Goal: Information Seeking & Learning: Learn about a topic

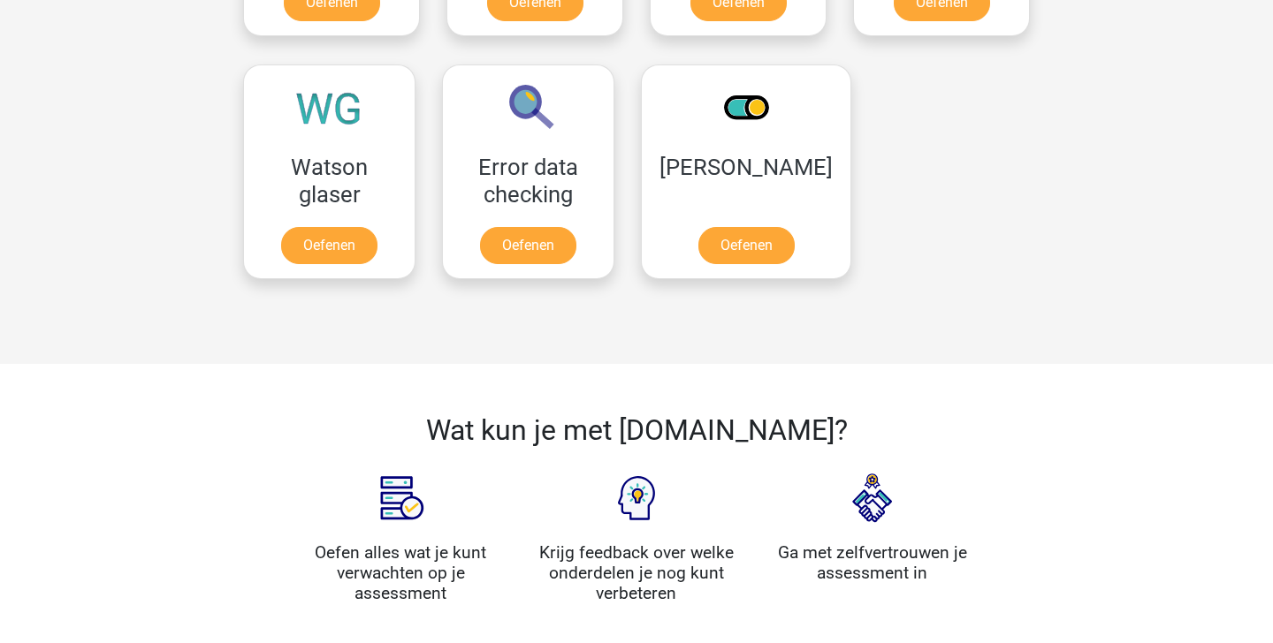
scroll to position [1426, 0]
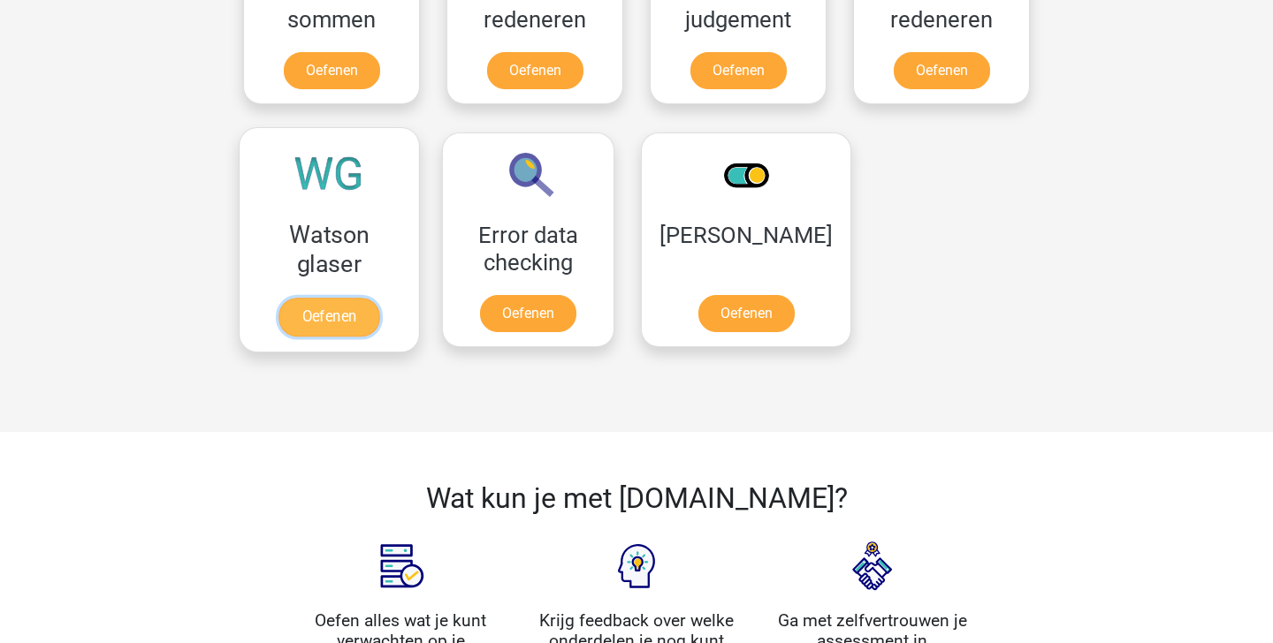
click at [333, 319] on link "Oefenen" at bounding box center [328, 317] width 101 height 39
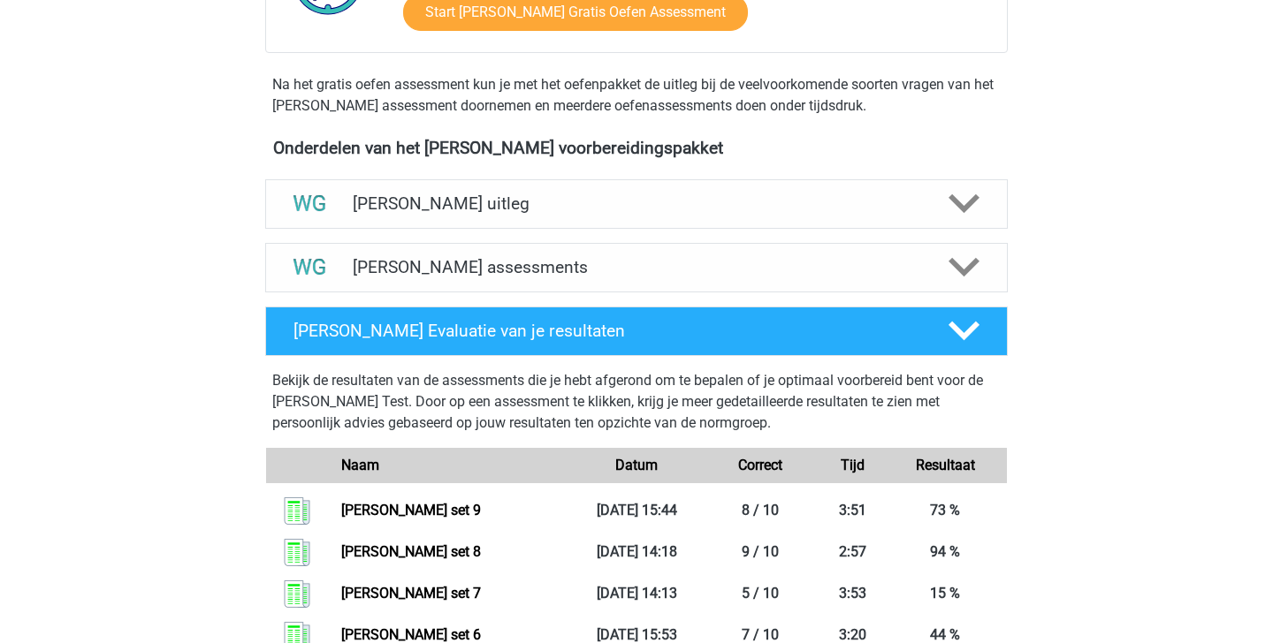
scroll to position [502, 0]
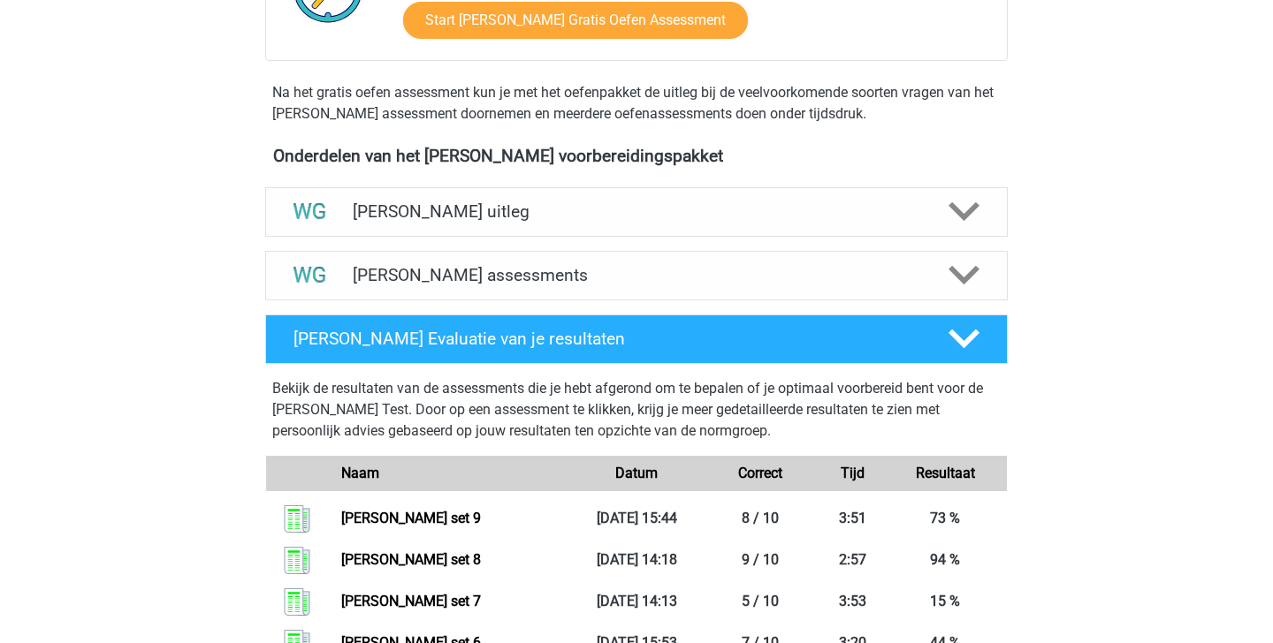
click at [716, 301] on div "Watson Glaser assessments We raden je aan om minimaal 3 oefensets te doen met t…" at bounding box center [636, 276] width 811 height 64
click at [705, 283] on h4 "Watson Glaser assessments" at bounding box center [636, 275] width 567 height 20
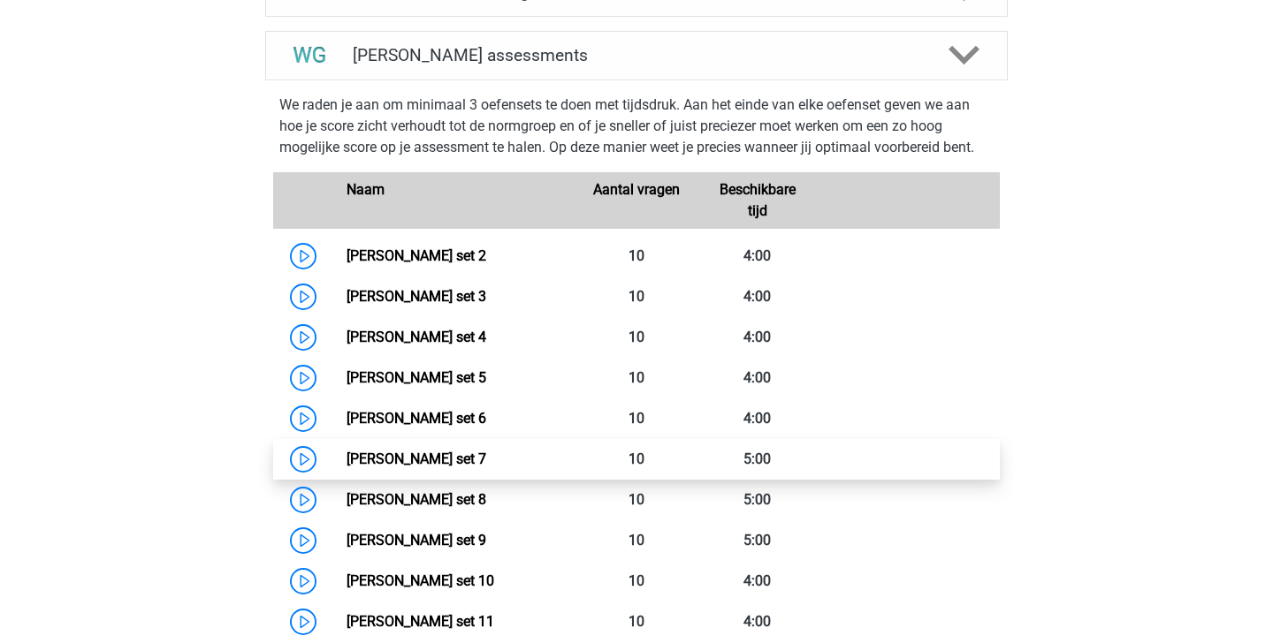
scroll to position [728, 0]
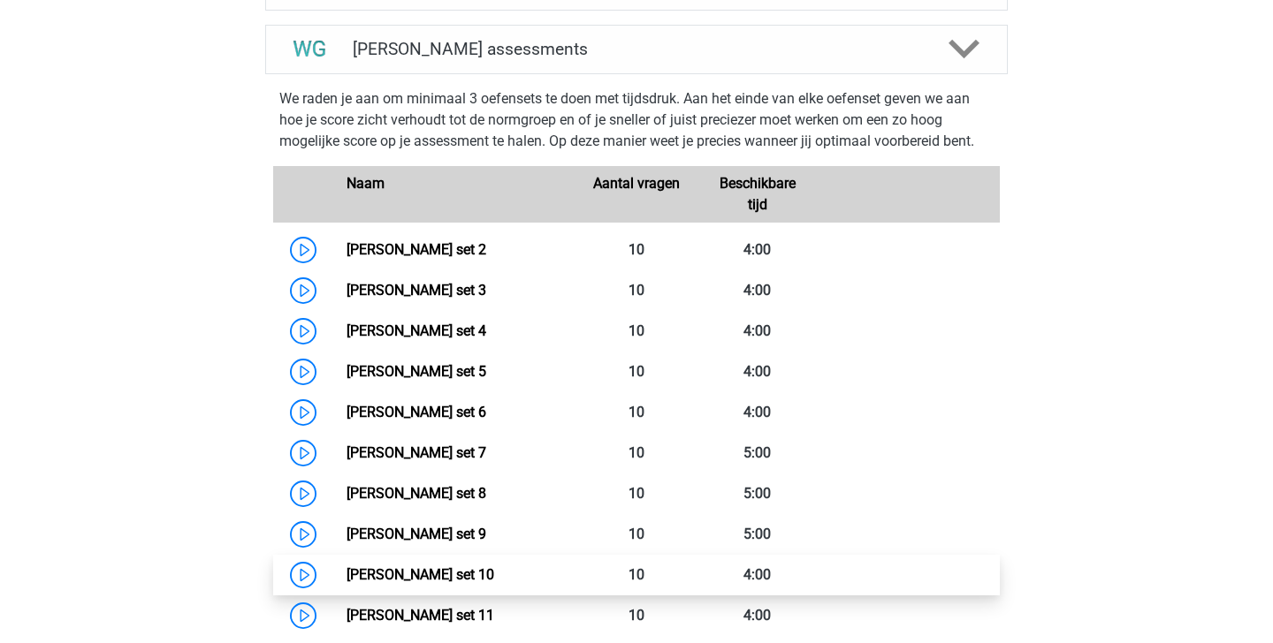
click at [474, 578] on link "Watson Glaser set 10" at bounding box center [420, 575] width 148 height 17
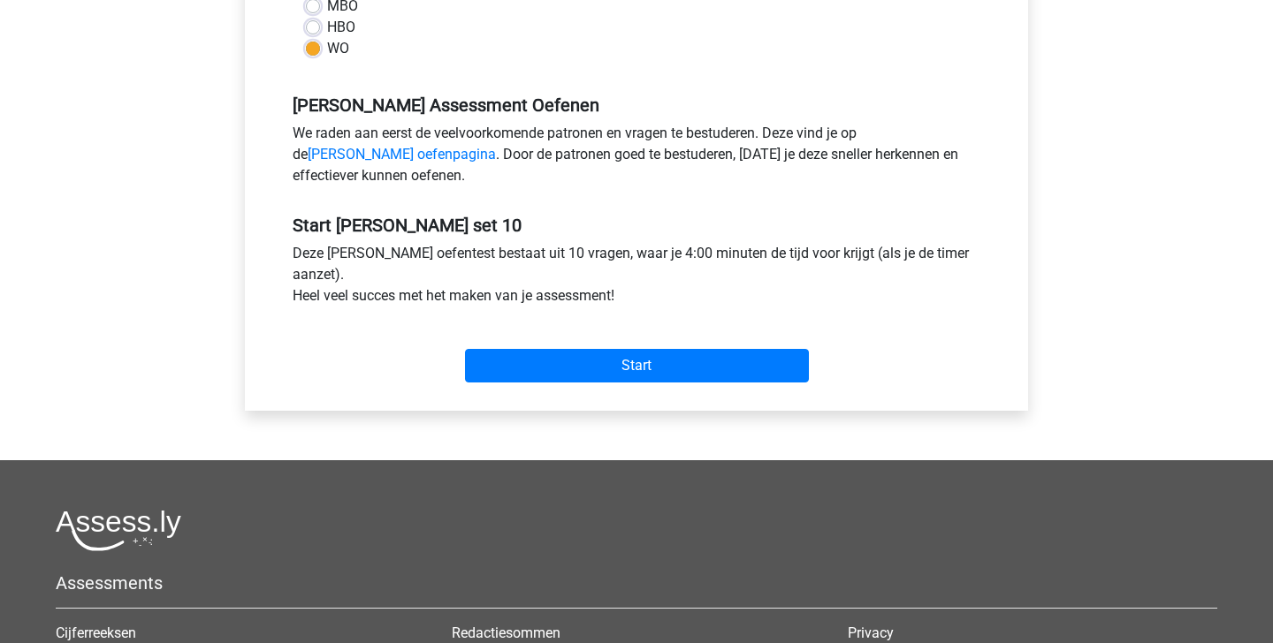
scroll to position [478, 0]
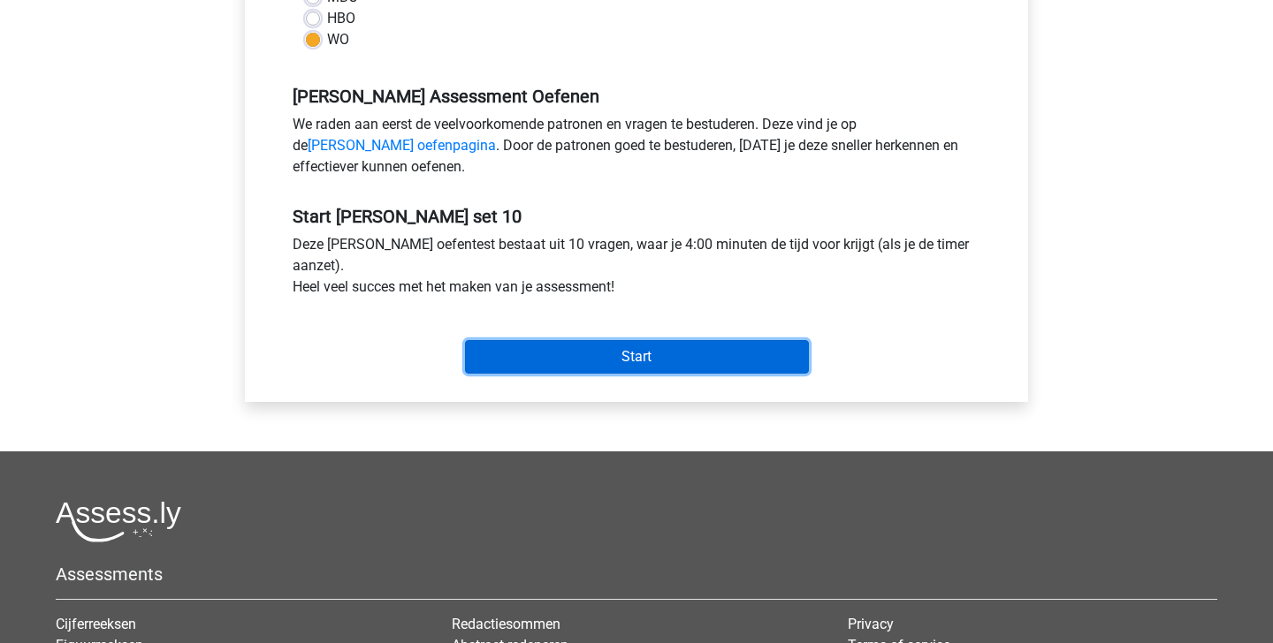
click at [587, 355] on input "Start" at bounding box center [637, 357] width 344 height 34
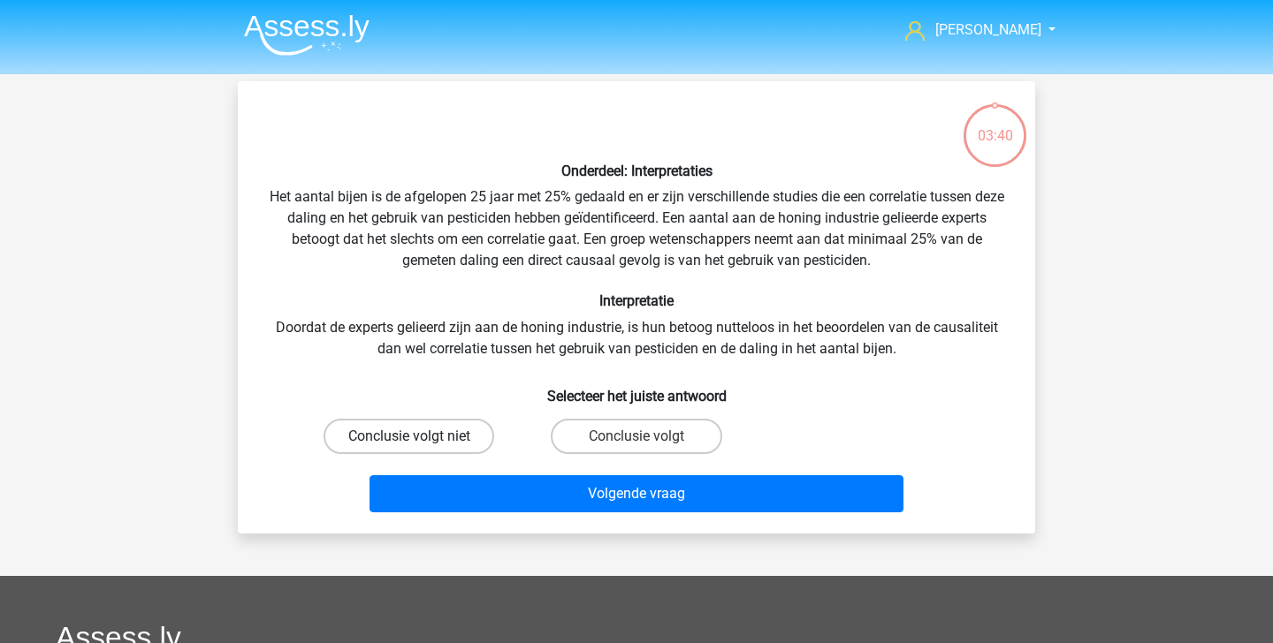
click at [456, 428] on label "Conclusie volgt niet" at bounding box center [409, 436] width 171 height 35
click at [421, 437] on input "Conclusie volgt niet" at bounding box center [414, 442] width 11 height 11
radio input "true"
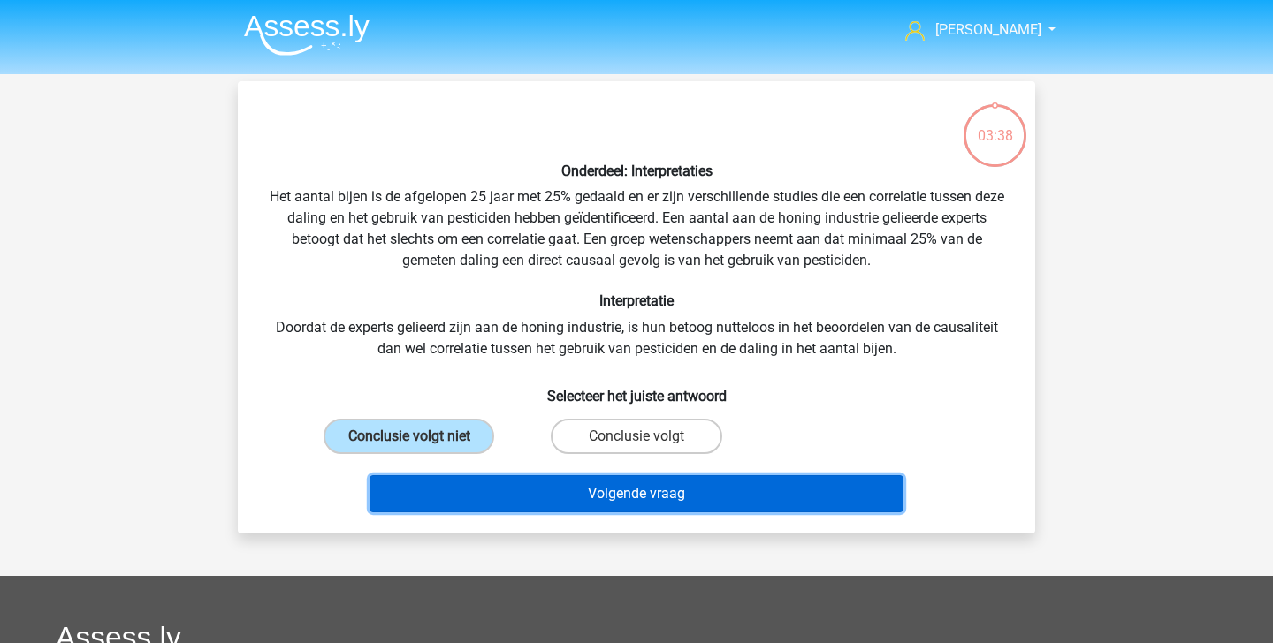
click at [596, 494] on button "Volgende vraag" at bounding box center [636, 494] width 535 height 37
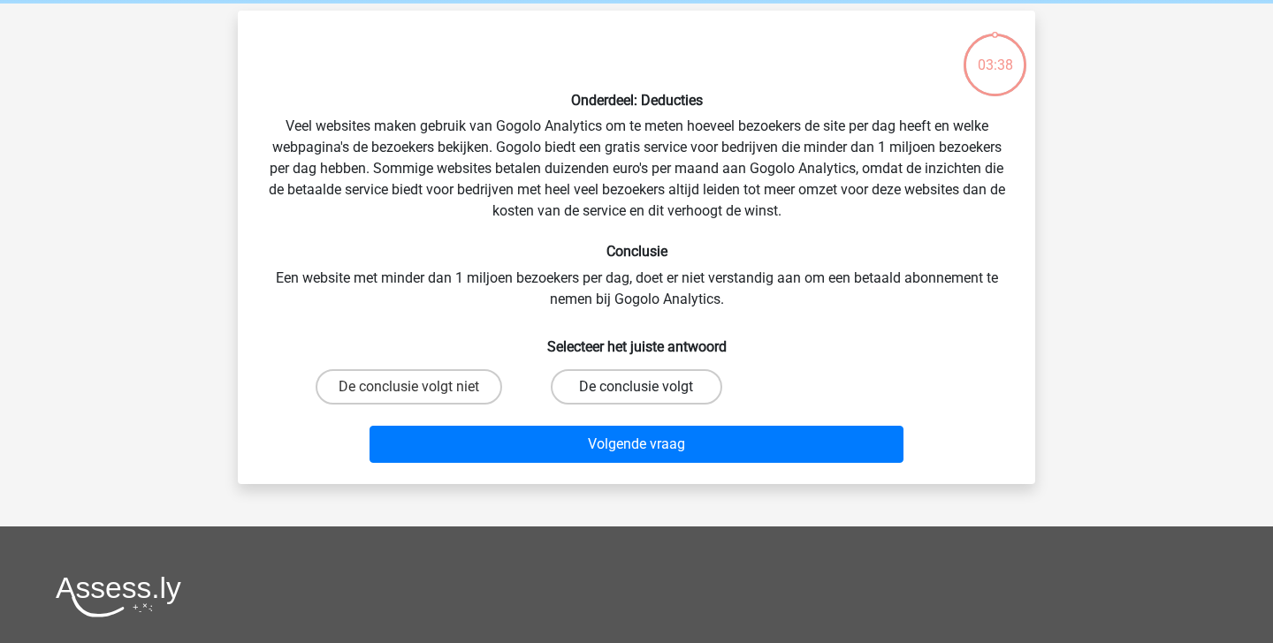
scroll to position [81, 0]
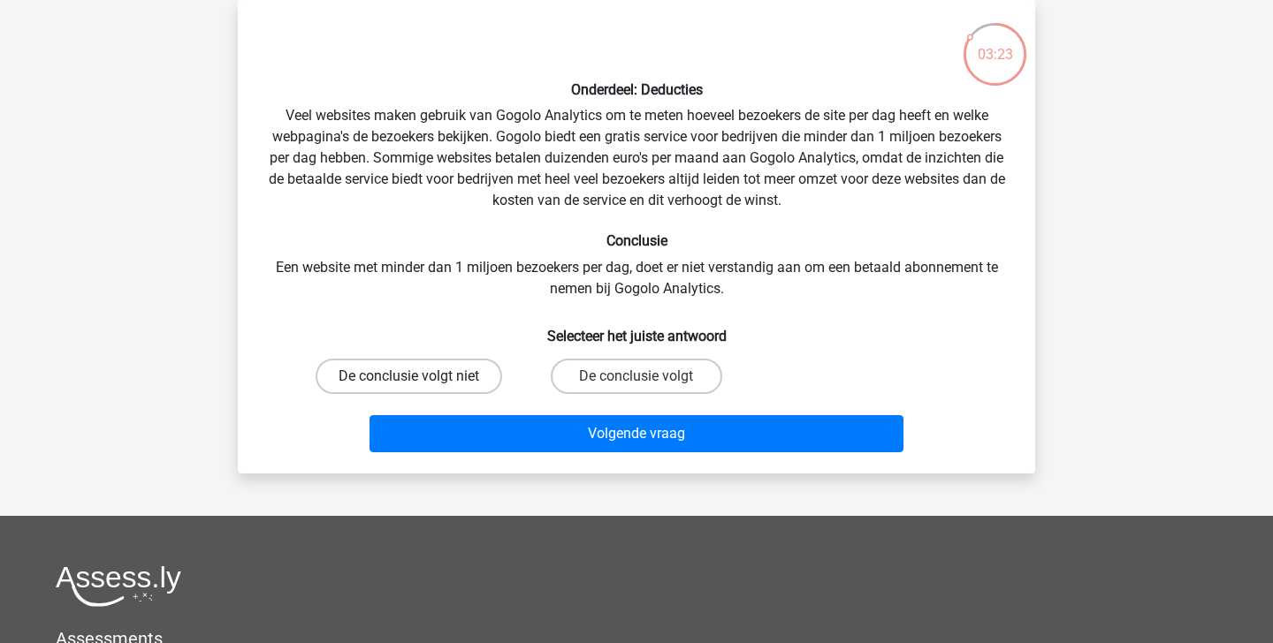
click at [455, 380] on label "De conclusie volgt niet" at bounding box center [409, 376] width 187 height 35
click at [421, 380] on input "De conclusie volgt niet" at bounding box center [414, 382] width 11 height 11
radio input "true"
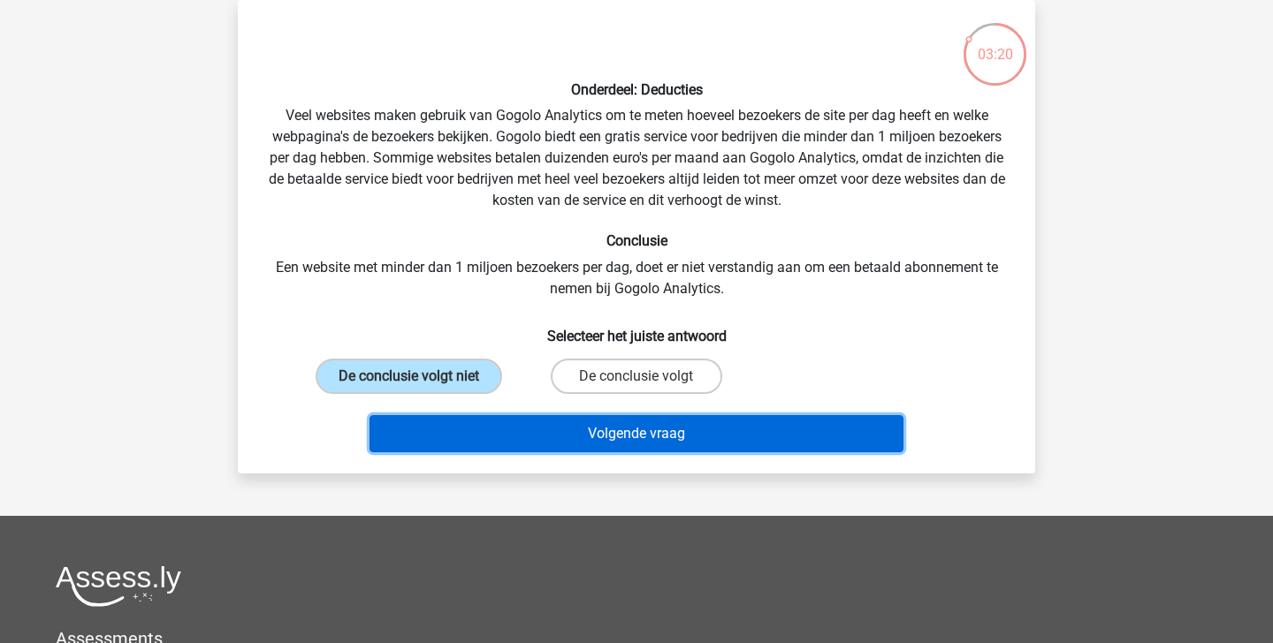
click at [572, 422] on button "Volgende vraag" at bounding box center [636, 433] width 535 height 37
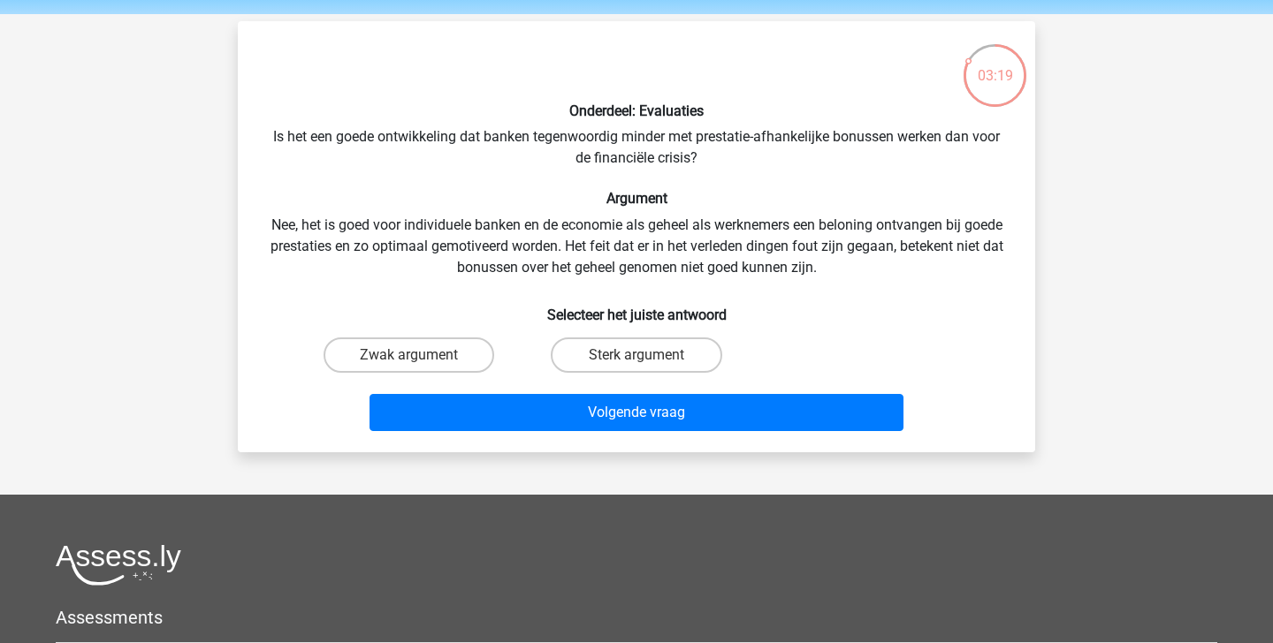
scroll to position [55, 0]
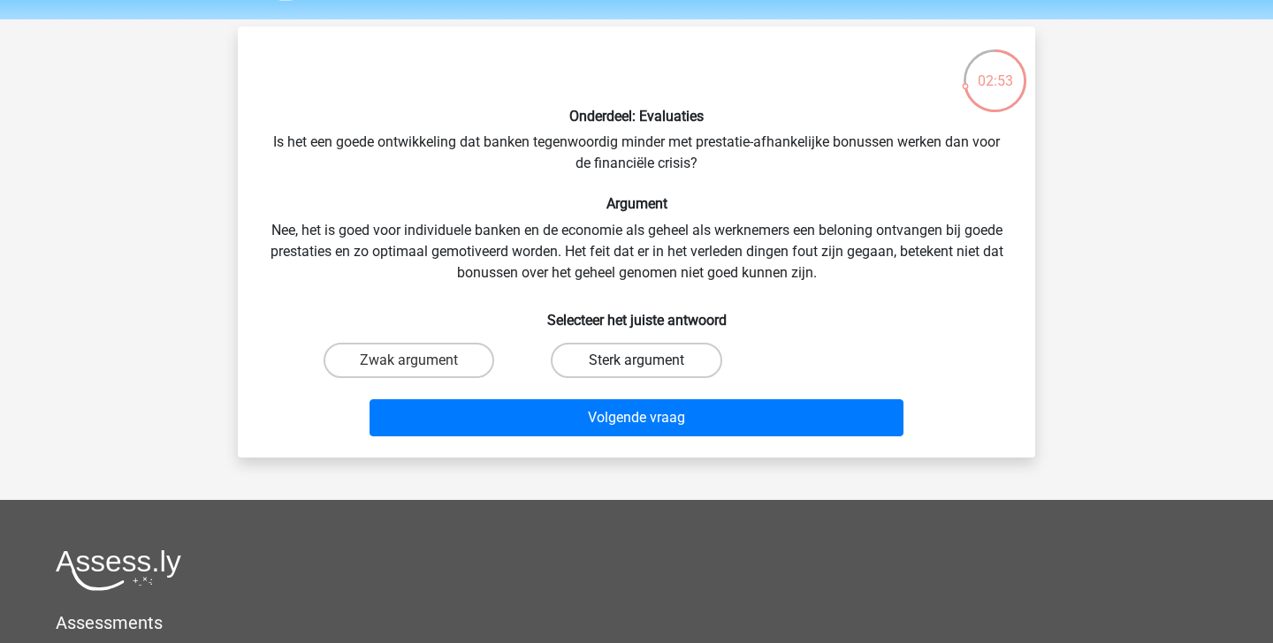
click at [615, 367] on label "Sterk argument" at bounding box center [636, 360] width 171 height 35
click at [636, 367] on input "Sterk argument" at bounding box center [641, 366] width 11 height 11
radio input "true"
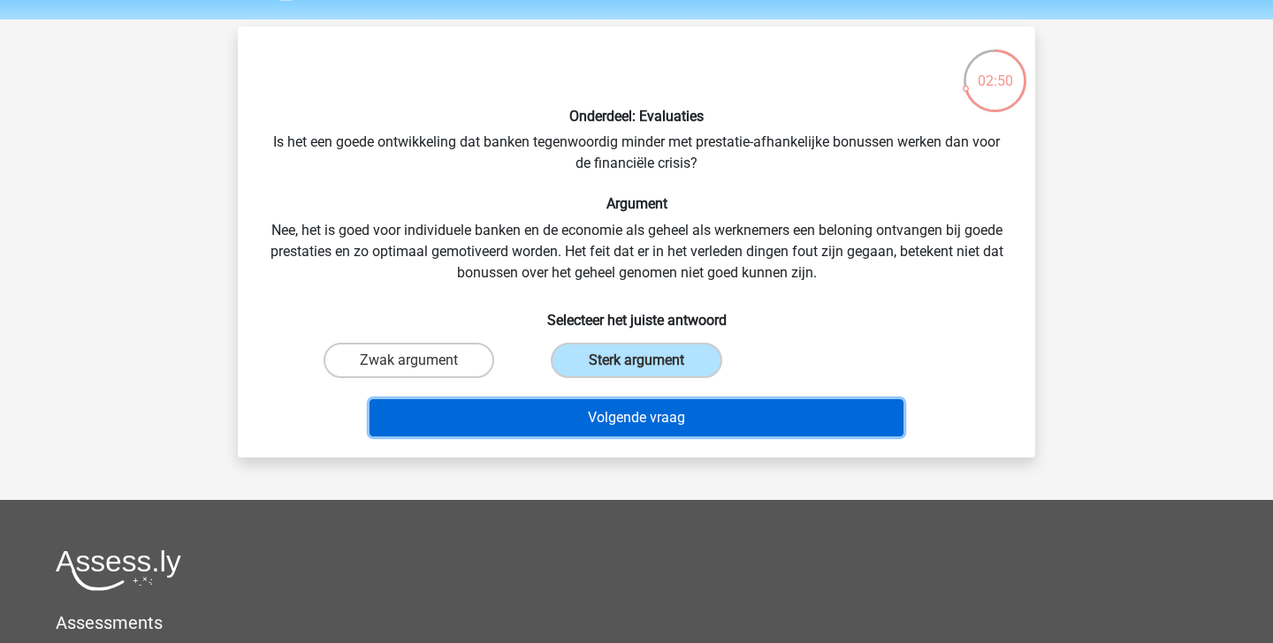
click at [614, 417] on button "Volgende vraag" at bounding box center [636, 418] width 535 height 37
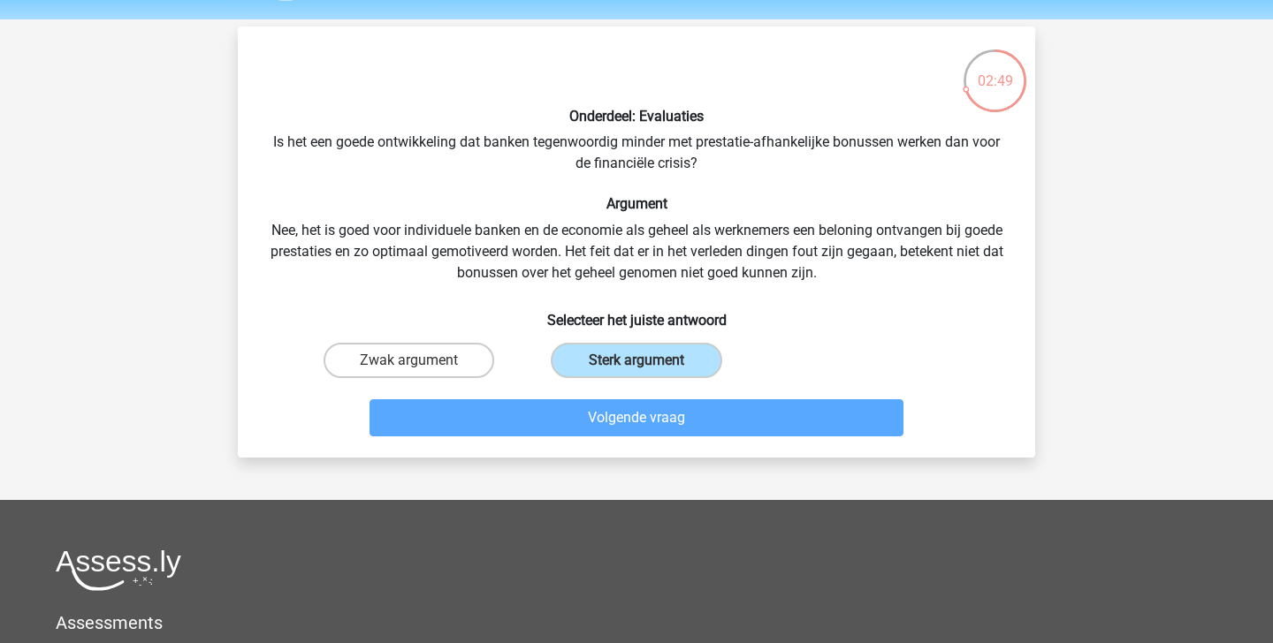
scroll to position [81, 0]
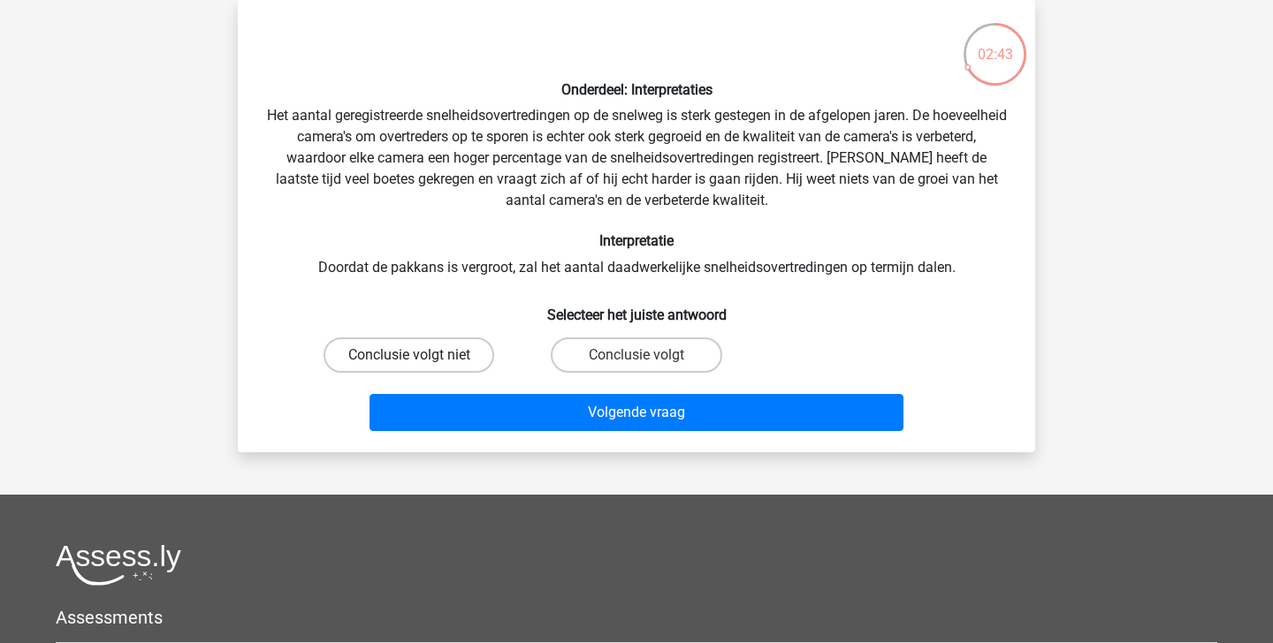
click at [460, 345] on label "Conclusie volgt niet" at bounding box center [409, 355] width 171 height 35
click at [421, 355] on input "Conclusie volgt niet" at bounding box center [414, 360] width 11 height 11
radio input "true"
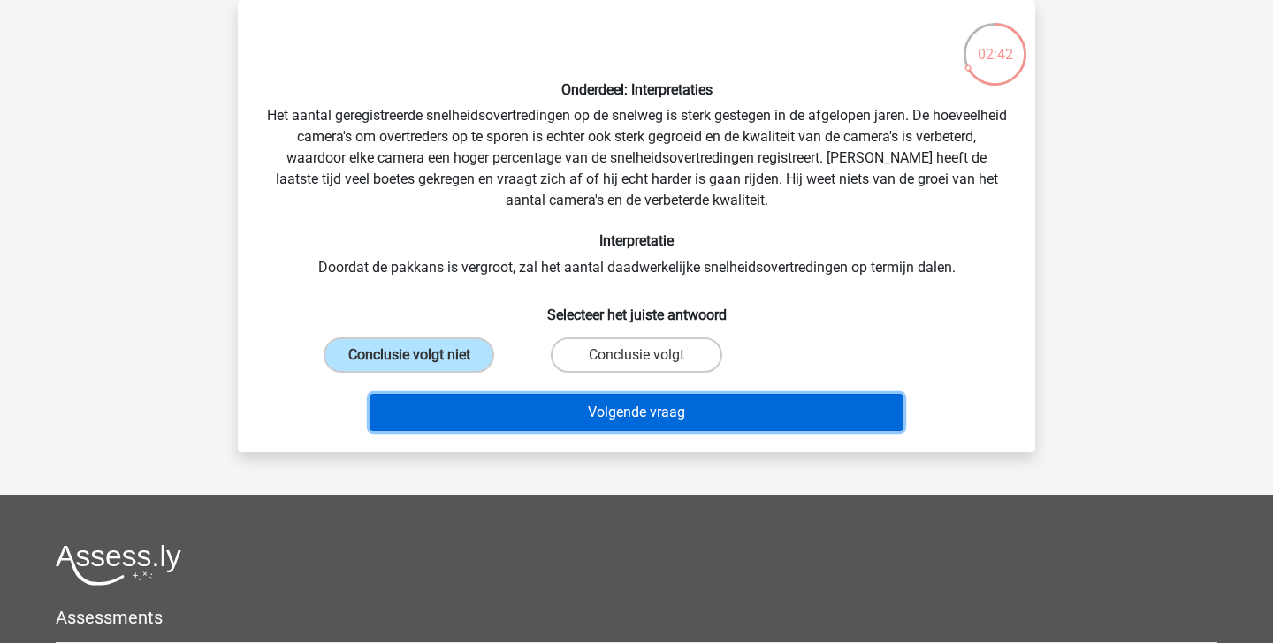
click at [581, 420] on button "Volgende vraag" at bounding box center [636, 412] width 535 height 37
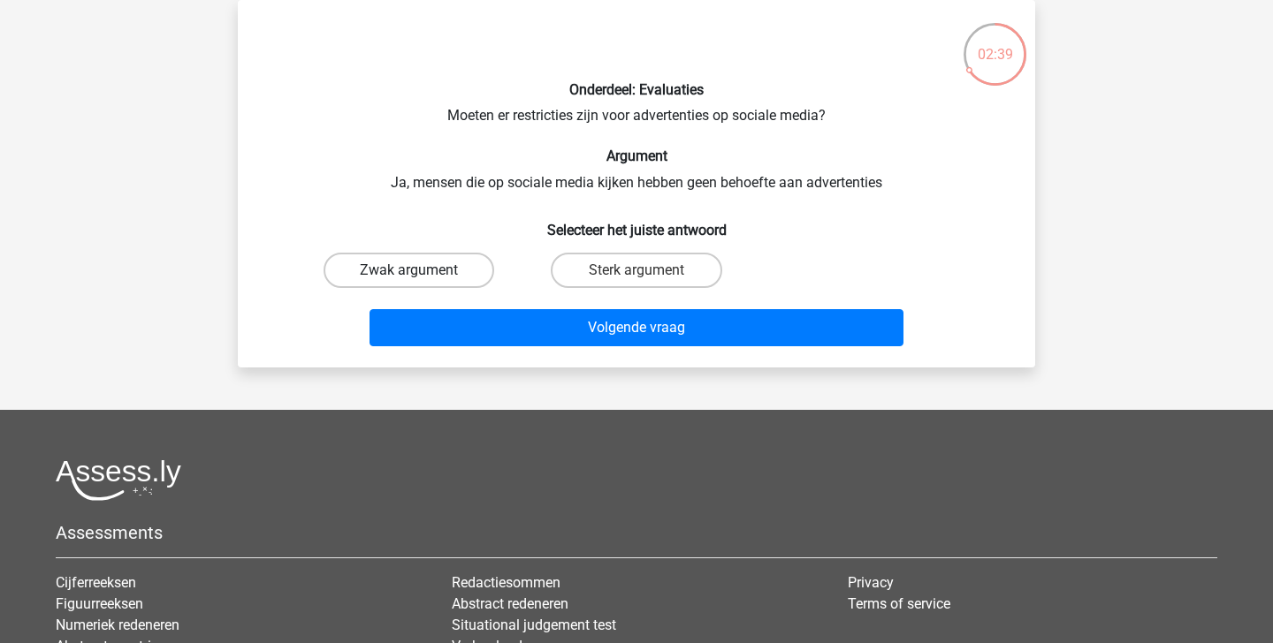
click at [457, 266] on label "Zwak argument" at bounding box center [409, 270] width 171 height 35
click at [421, 270] on input "Zwak argument" at bounding box center [414, 275] width 11 height 11
radio input "true"
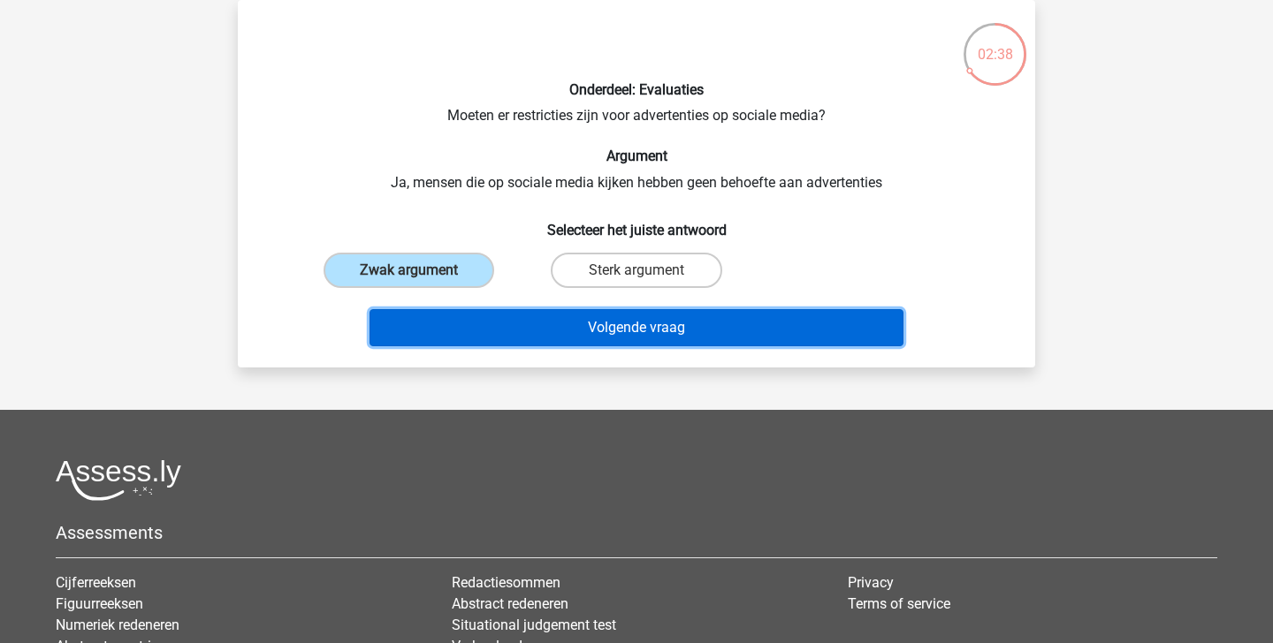
click at [522, 345] on button "Volgende vraag" at bounding box center [636, 327] width 535 height 37
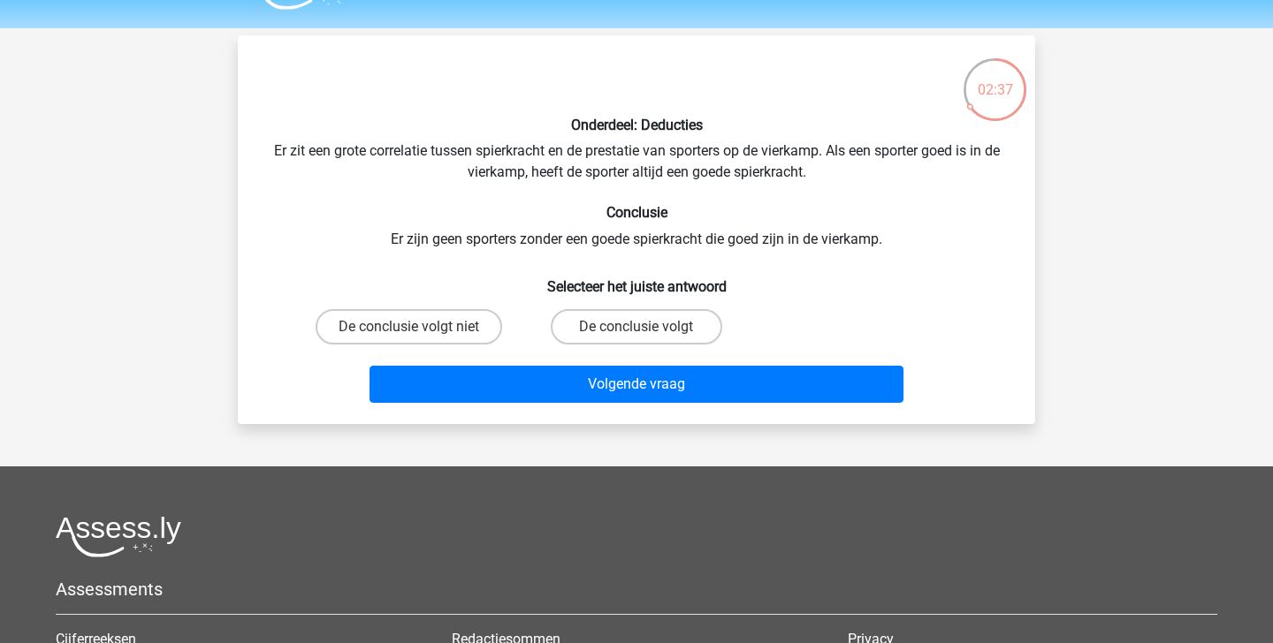
scroll to position [0, 0]
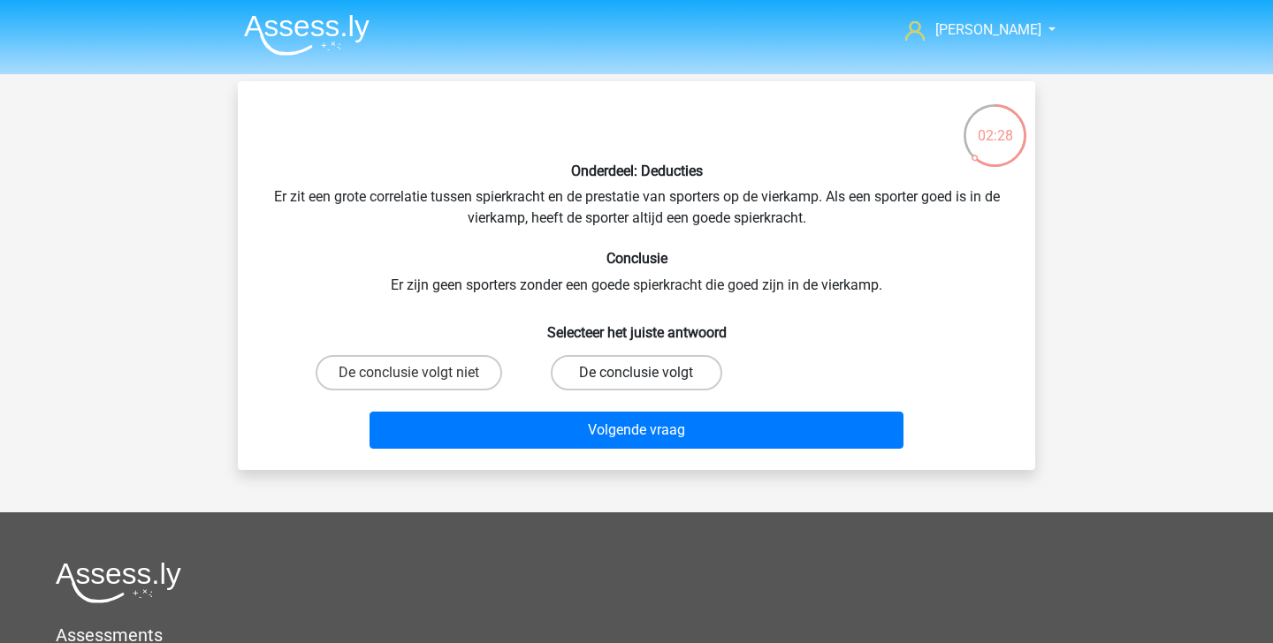
click at [585, 372] on label "De conclusie volgt" at bounding box center [636, 372] width 171 height 35
click at [636, 373] on input "De conclusie volgt" at bounding box center [641, 378] width 11 height 11
radio input "true"
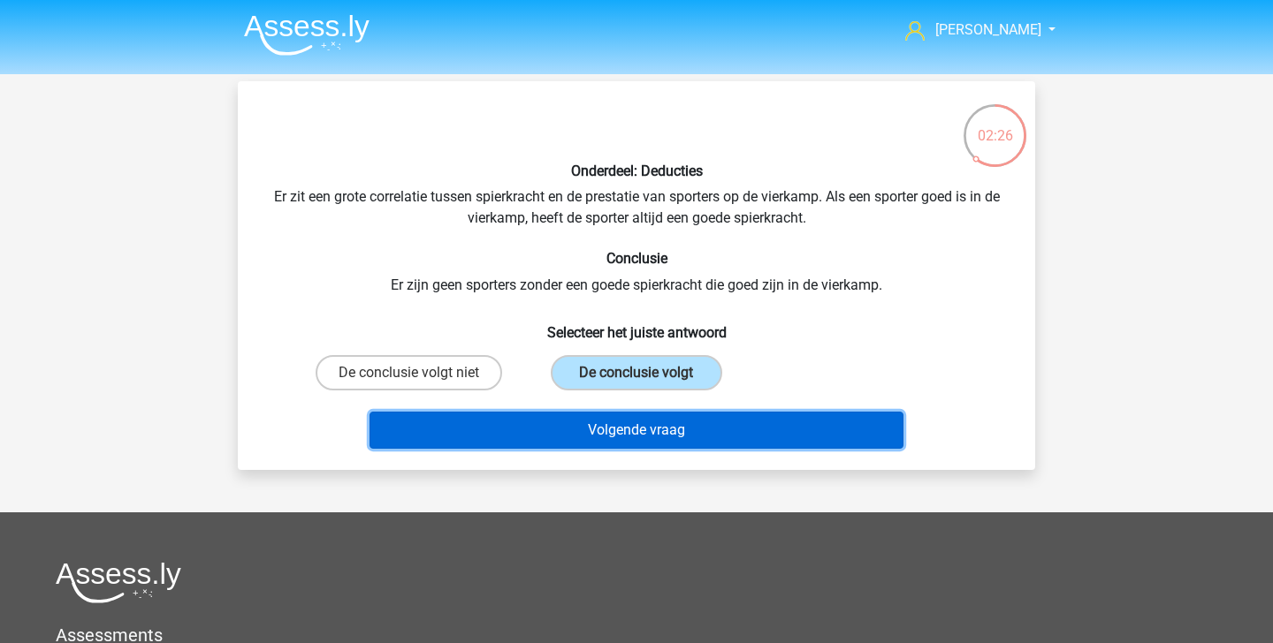
click at [592, 438] on button "Volgende vraag" at bounding box center [636, 430] width 535 height 37
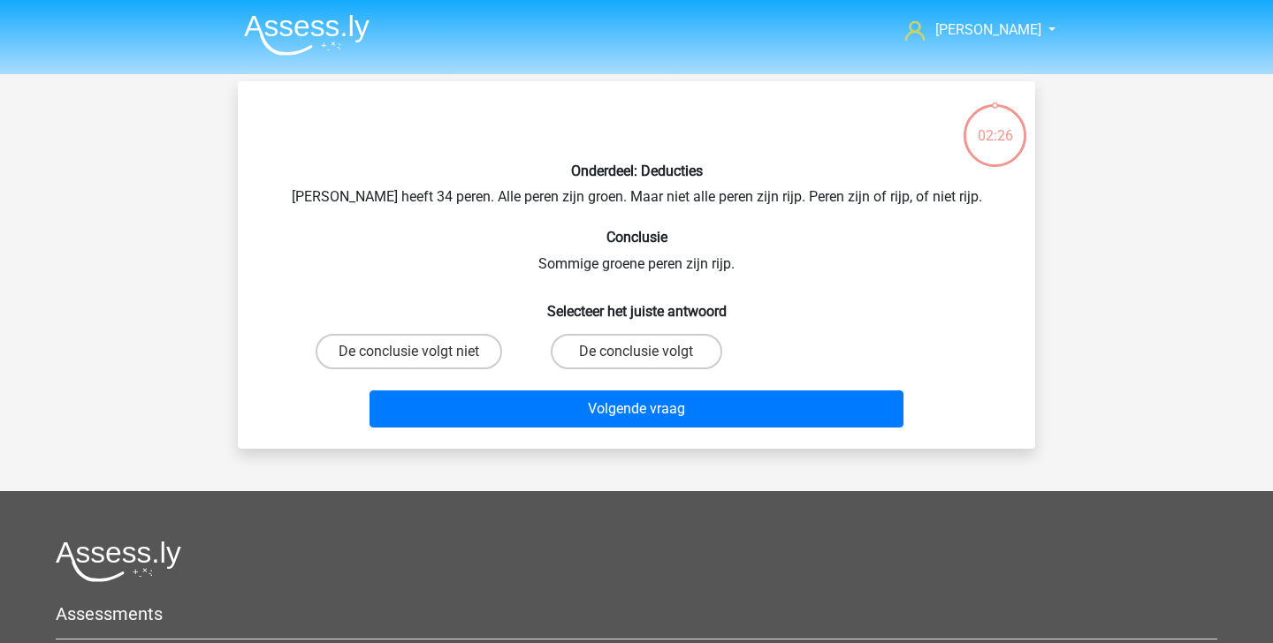
scroll to position [81, 0]
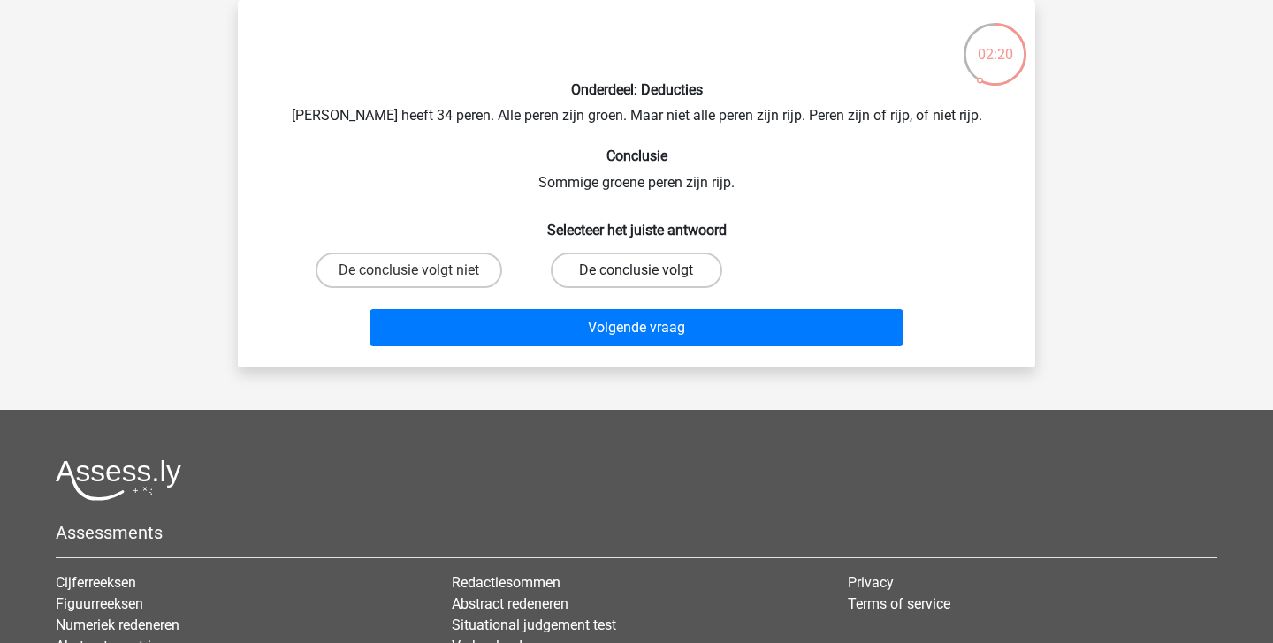
click at [590, 281] on label "De conclusie volgt" at bounding box center [636, 270] width 171 height 35
click at [636, 281] on input "De conclusie volgt" at bounding box center [641, 275] width 11 height 11
radio input "true"
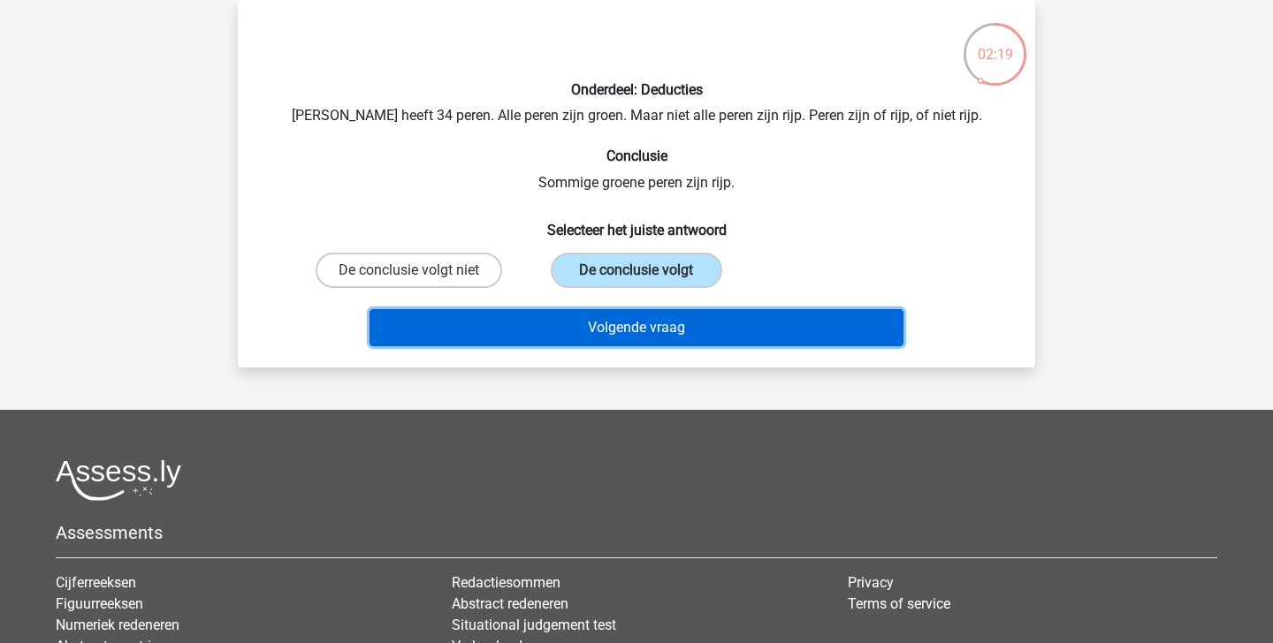
click at [590, 332] on button "Volgende vraag" at bounding box center [636, 327] width 535 height 37
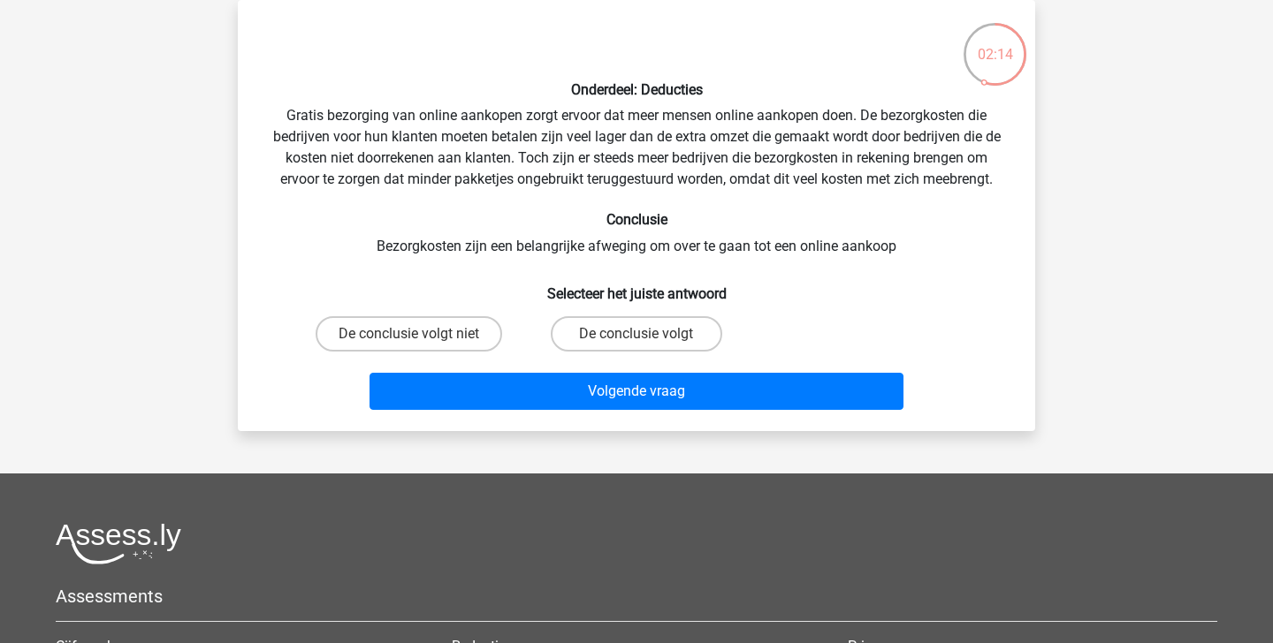
click at [630, 354] on div "De conclusie volgt" at bounding box center [635, 333] width 227 height 49
click at [619, 336] on label "De conclusie volgt" at bounding box center [636, 333] width 171 height 35
click at [636, 336] on input "De conclusie volgt" at bounding box center [641, 339] width 11 height 11
radio input "true"
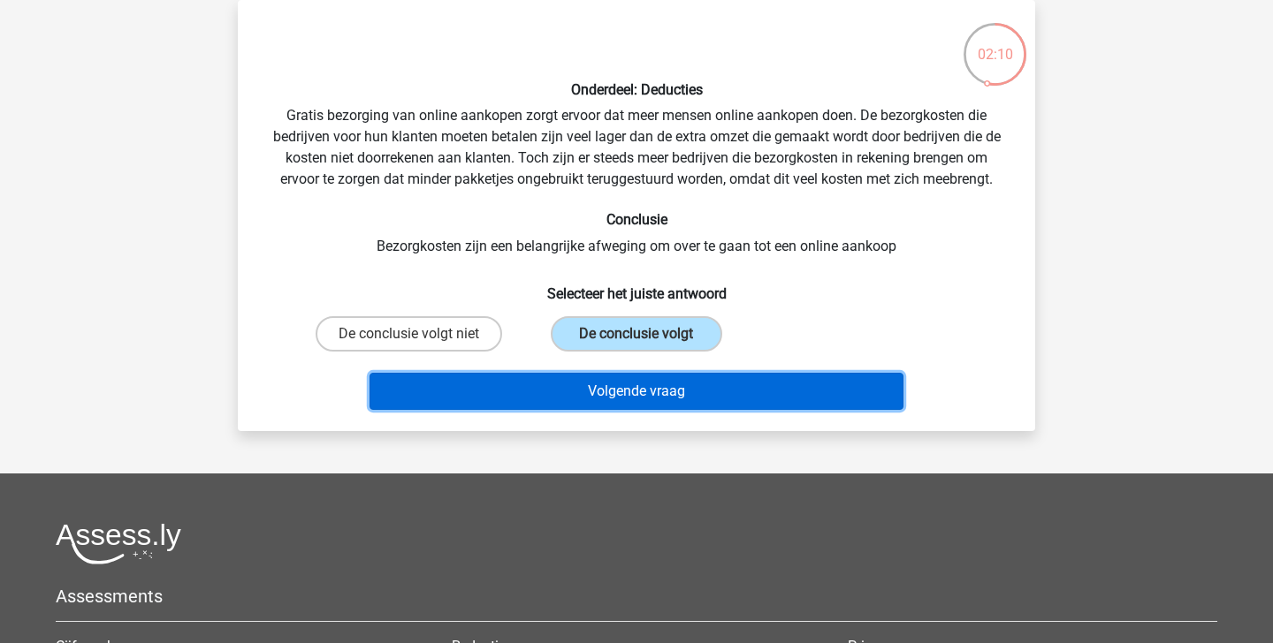
click at [623, 385] on button "Volgende vraag" at bounding box center [636, 391] width 535 height 37
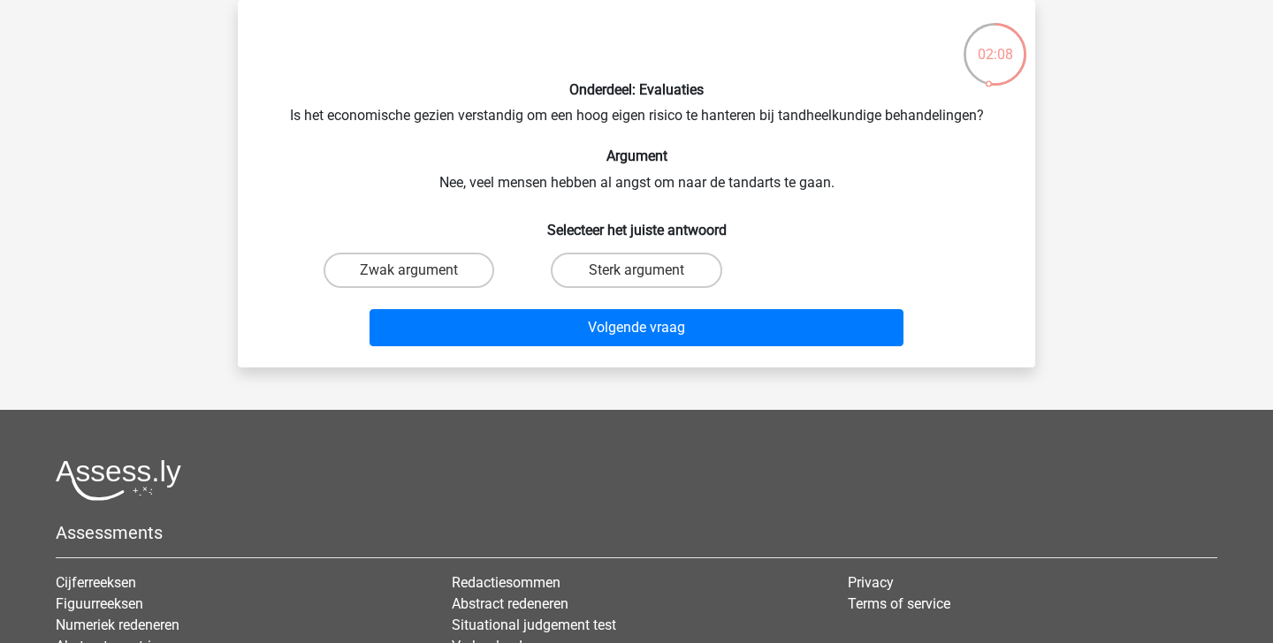
scroll to position [49, 0]
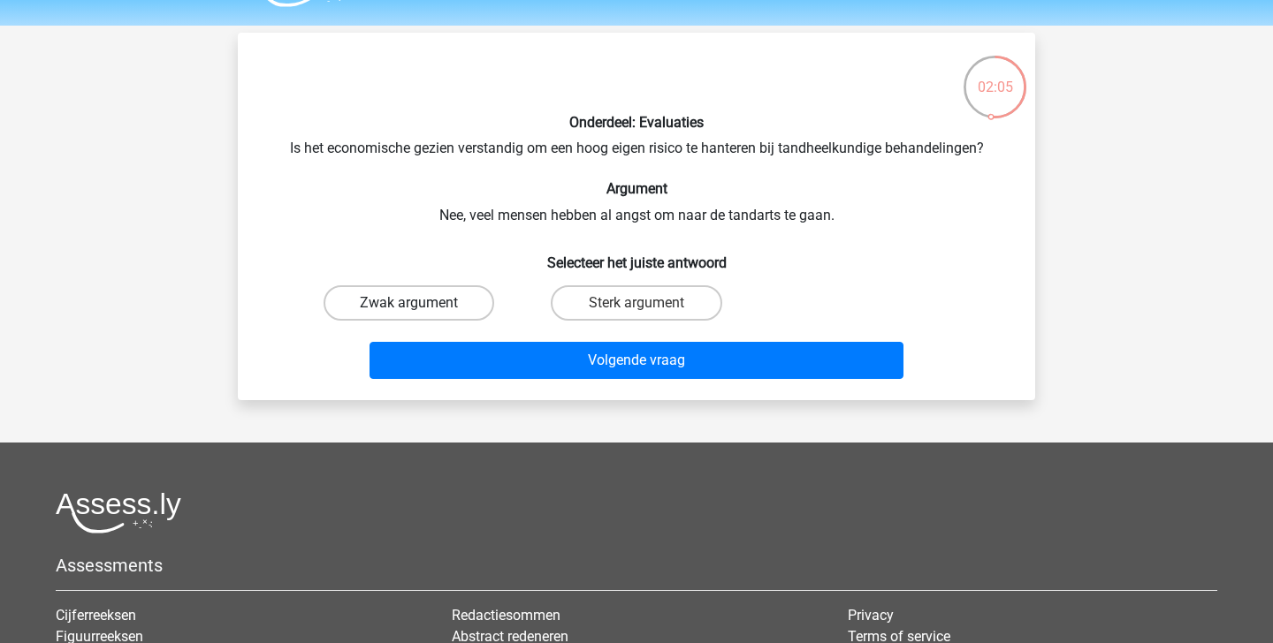
click at [435, 292] on label "Zwak argument" at bounding box center [409, 303] width 171 height 35
click at [421, 303] on input "Zwak argument" at bounding box center [414, 308] width 11 height 11
radio input "true"
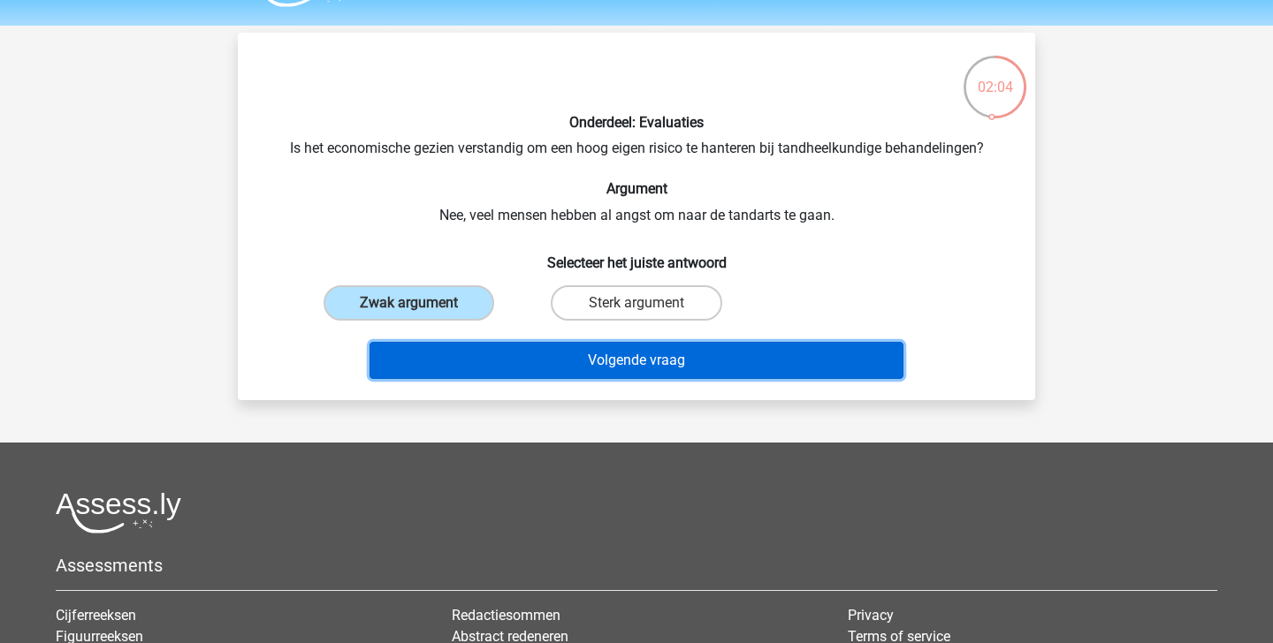
click at [538, 362] on button "Volgende vraag" at bounding box center [636, 360] width 535 height 37
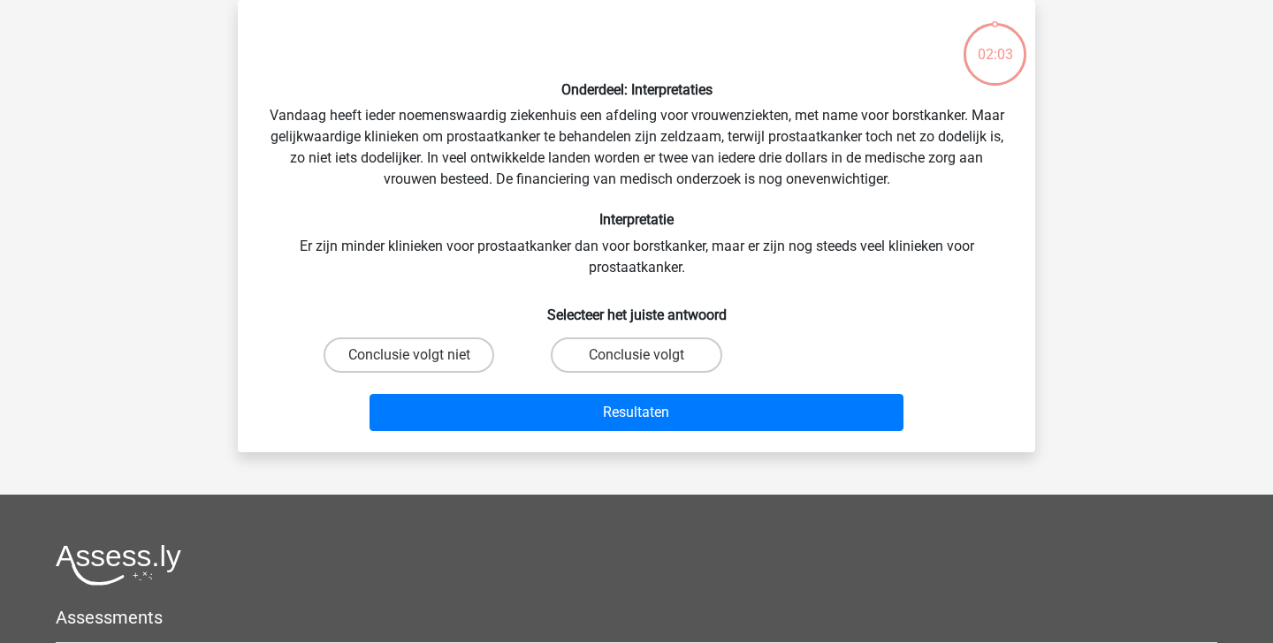
scroll to position [56, 0]
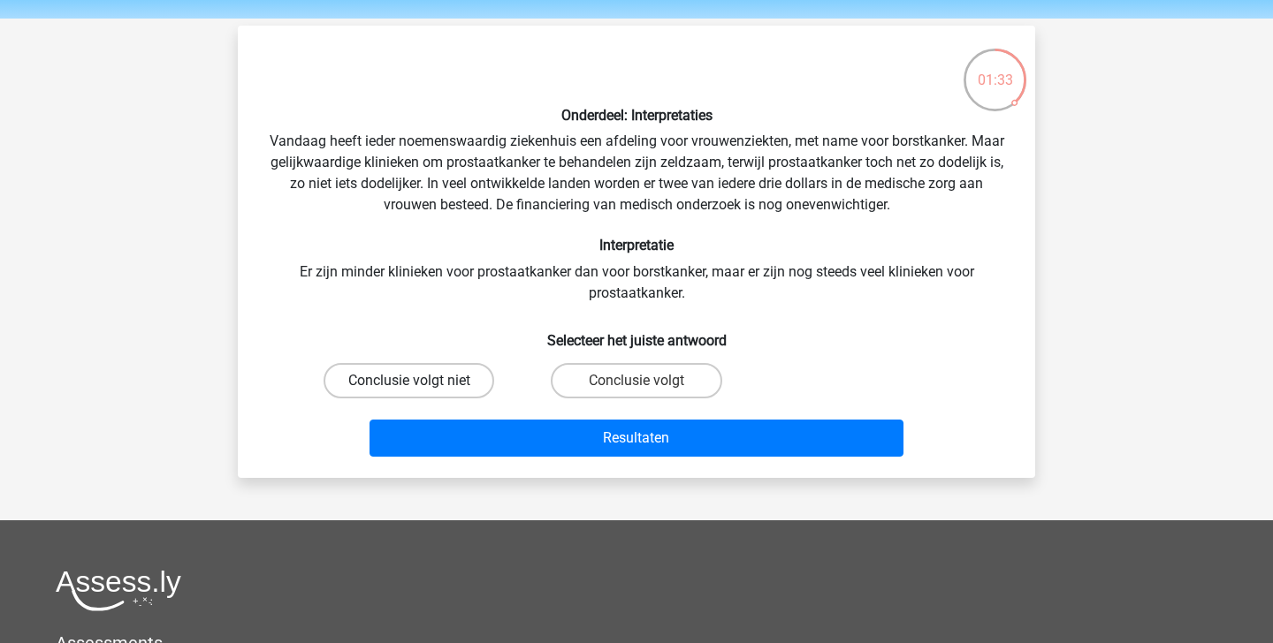
click at [468, 380] on label "Conclusie volgt niet" at bounding box center [409, 380] width 171 height 35
click at [421, 381] on input "Conclusie volgt niet" at bounding box center [414, 386] width 11 height 11
radio input "true"
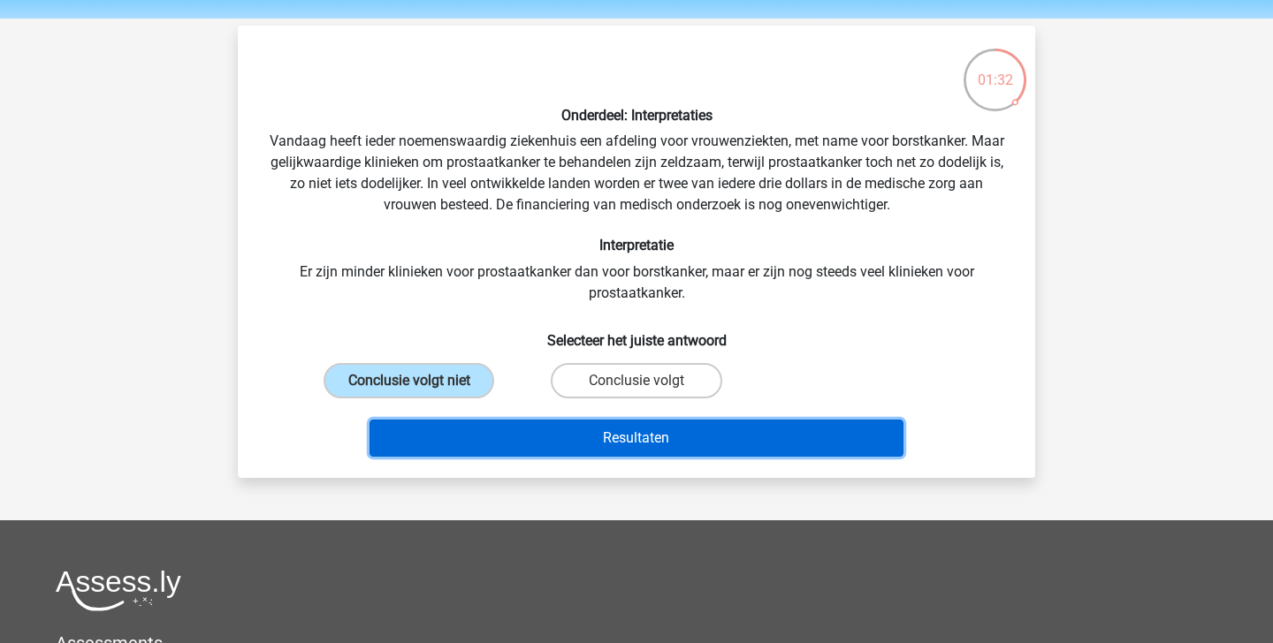
click at [560, 444] on button "Resultaten" at bounding box center [636, 438] width 535 height 37
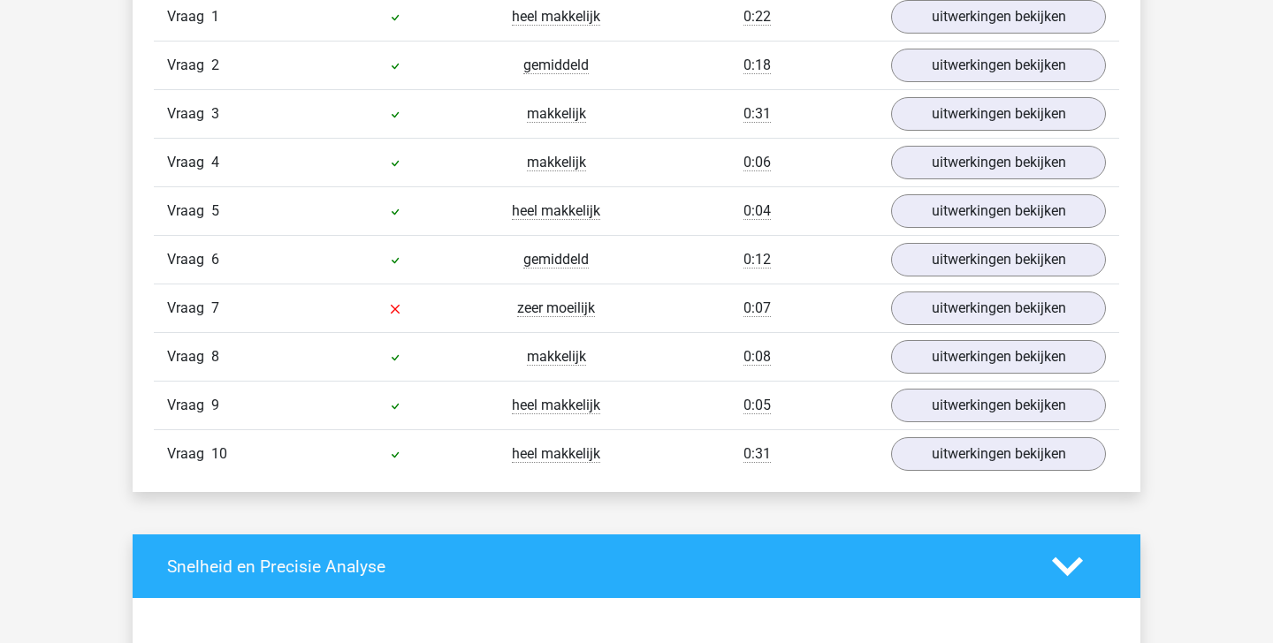
scroll to position [1220, 0]
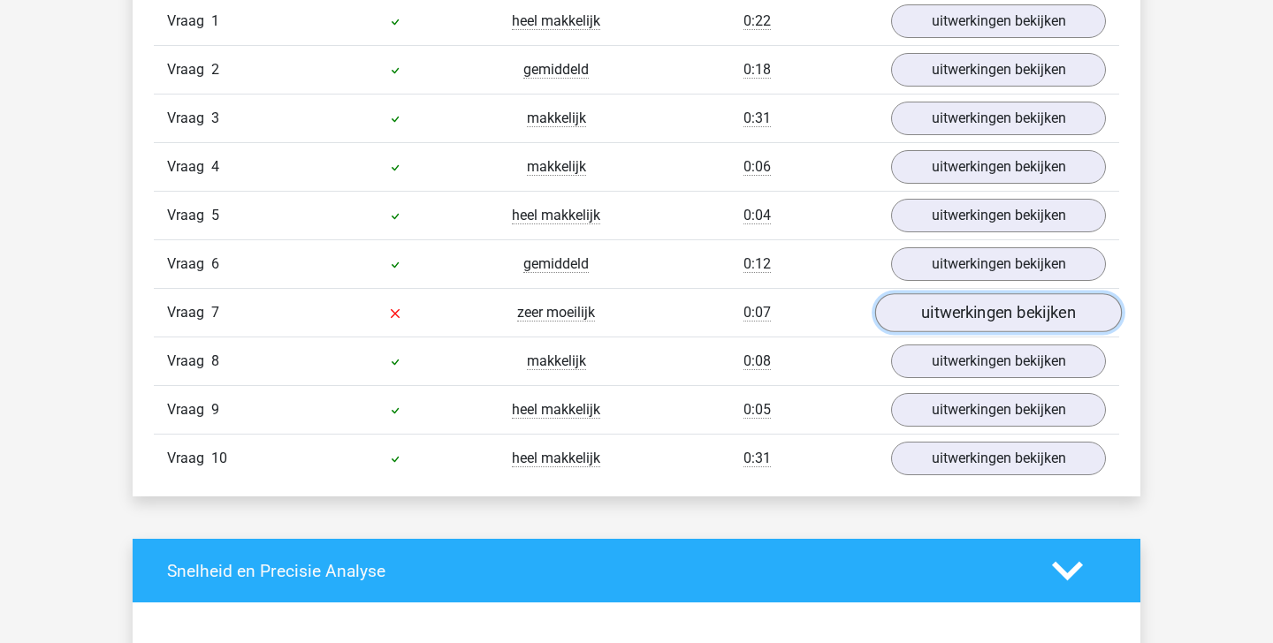
click at [1014, 309] on link "uitwerkingen bekijken" at bounding box center [998, 312] width 247 height 39
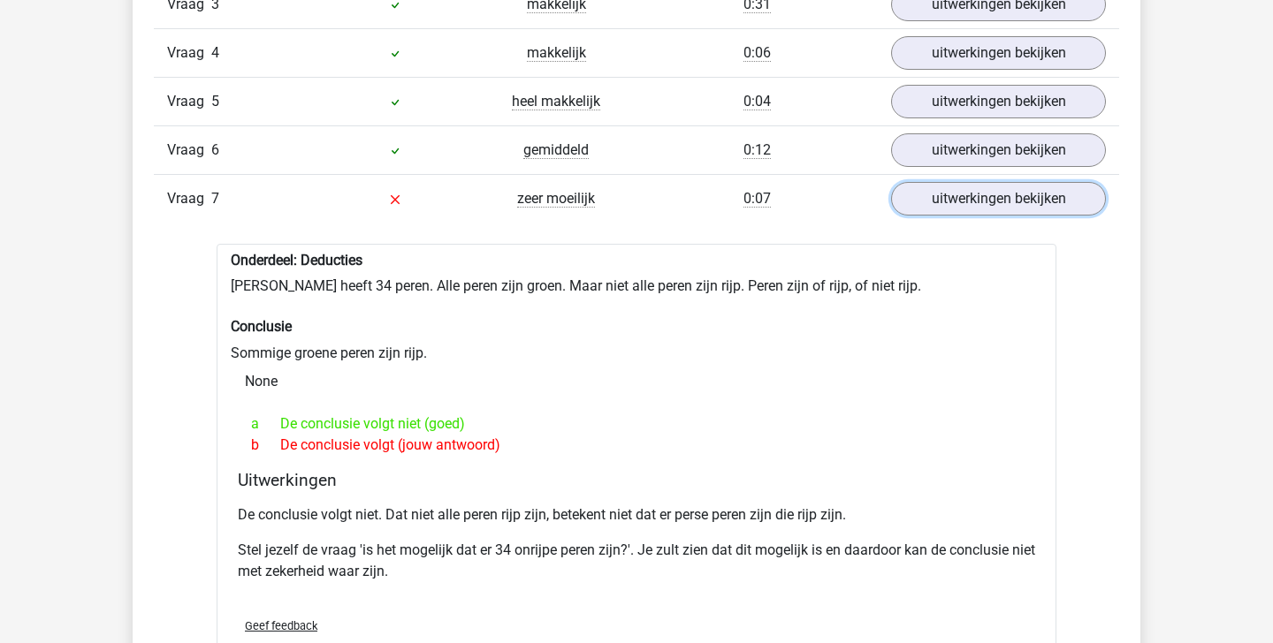
scroll to position [1327, 0]
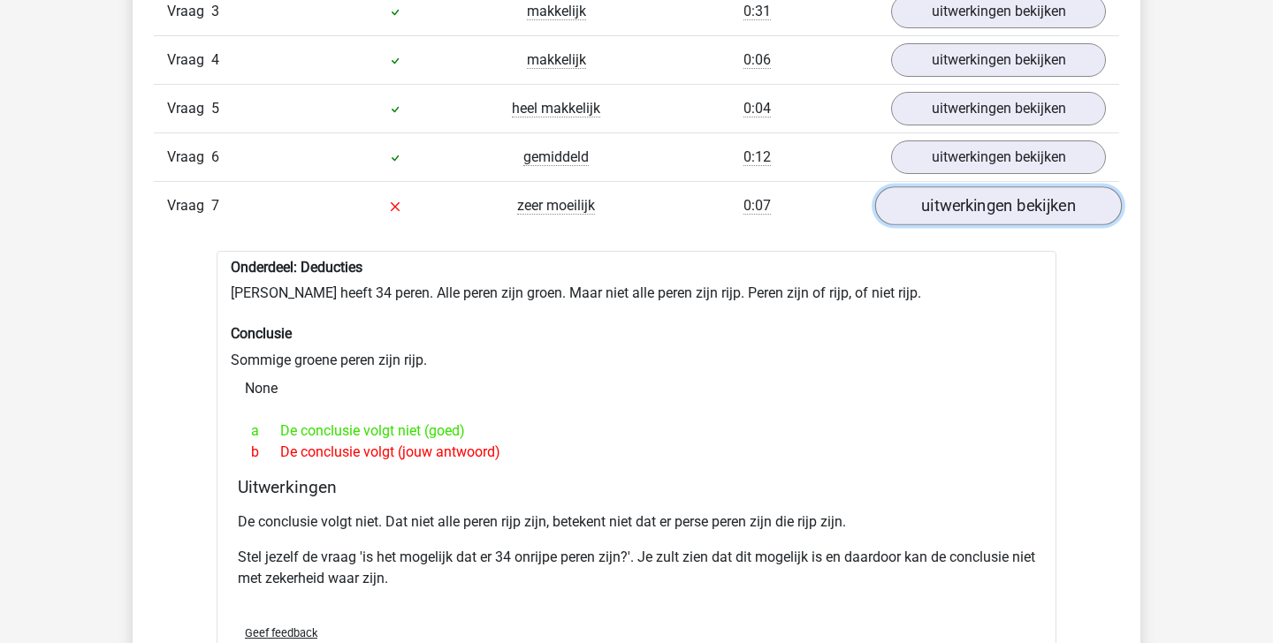
click at [956, 199] on link "uitwerkingen bekijken" at bounding box center [998, 206] width 247 height 39
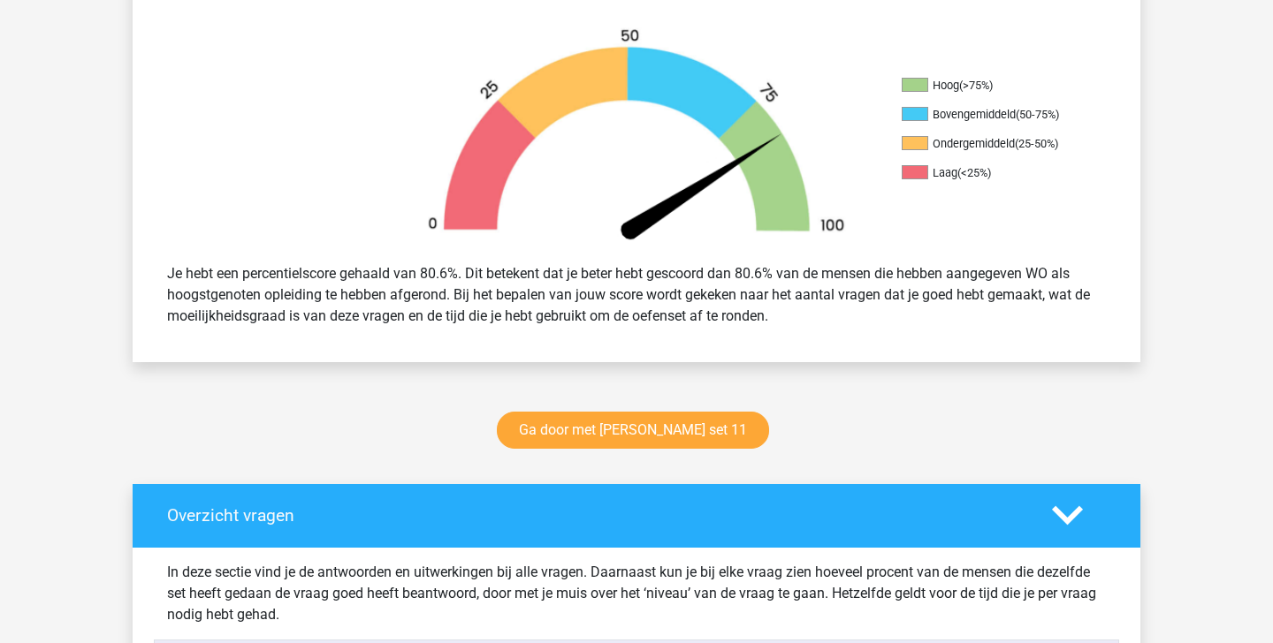
scroll to position [0, 0]
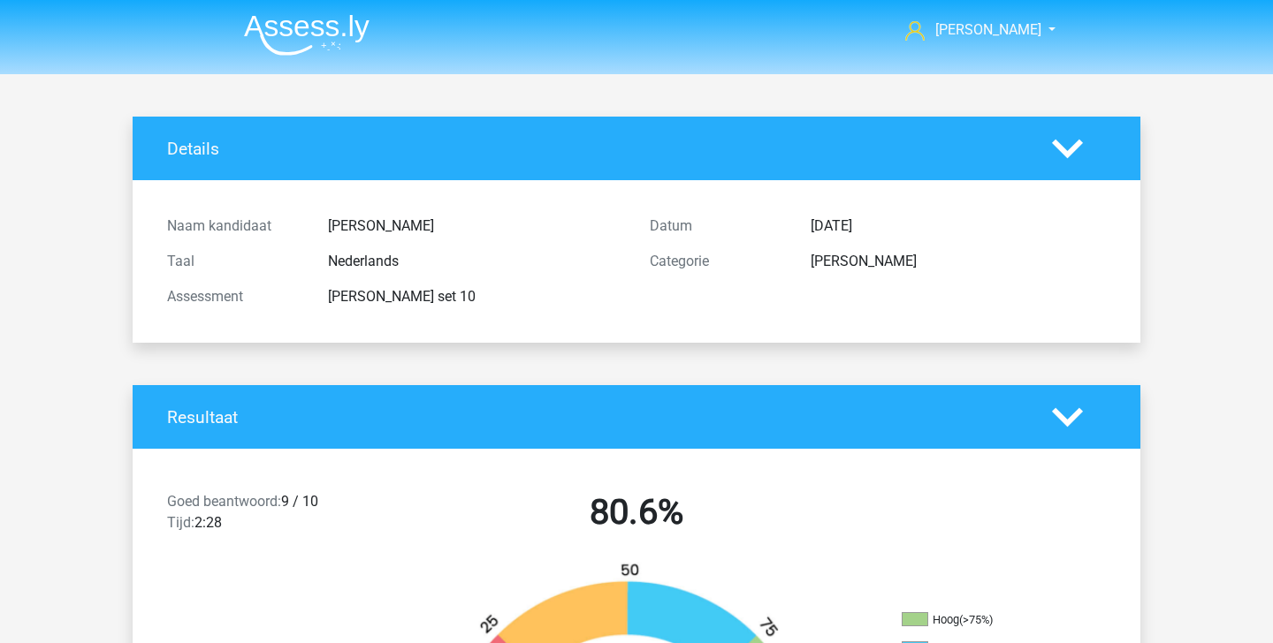
click at [322, 26] on img at bounding box center [307, 35] width 126 height 42
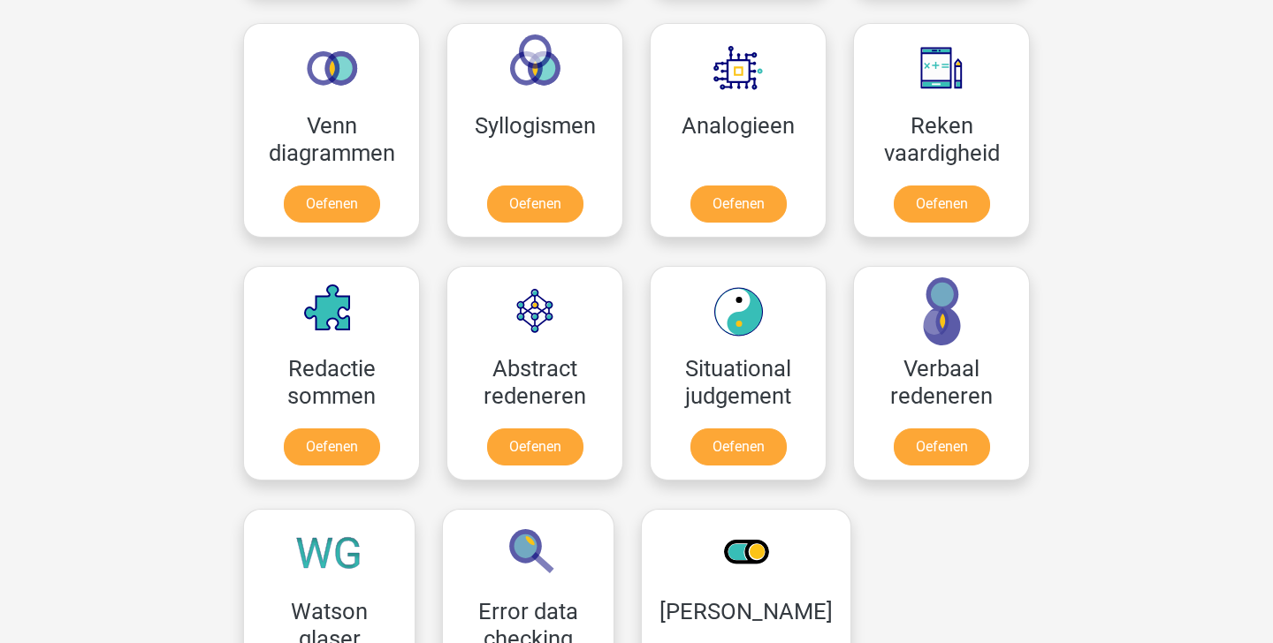
scroll to position [1067, 0]
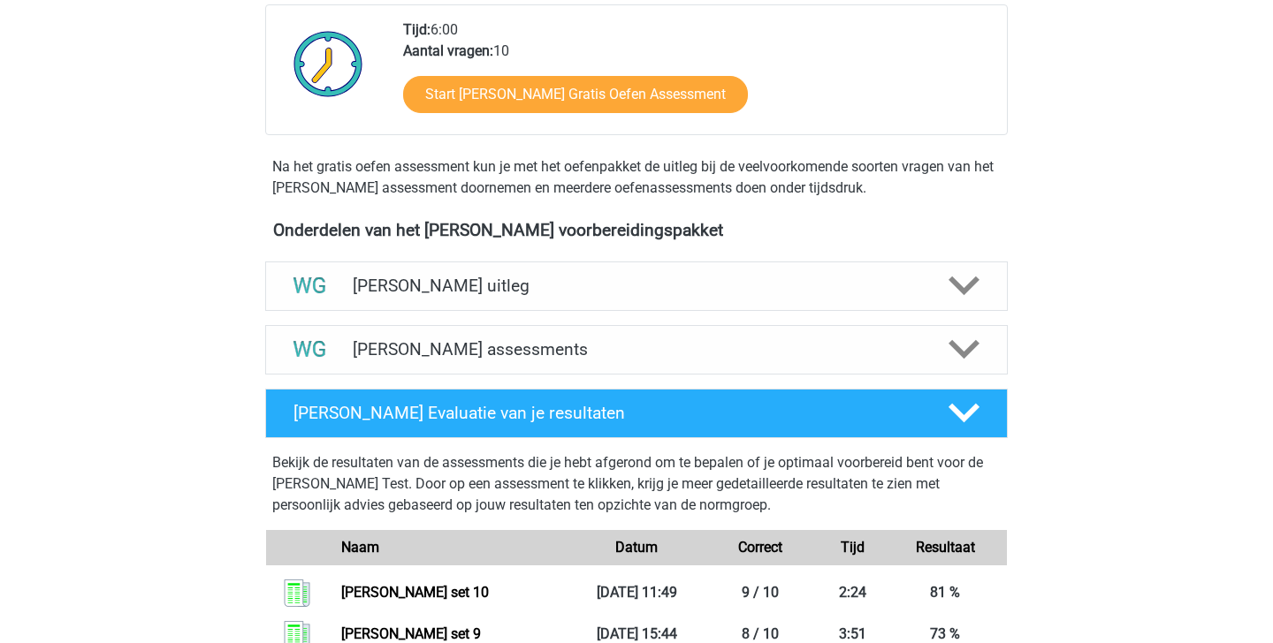
scroll to position [424, 0]
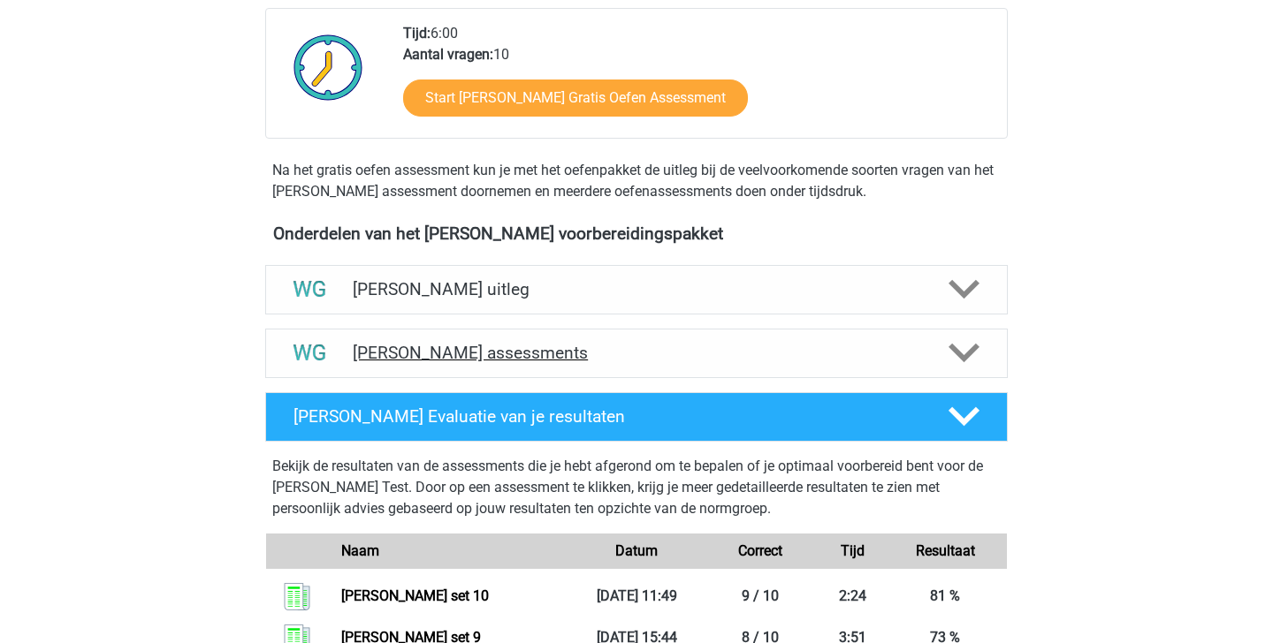
click at [696, 372] on div "Watson Glaser assessments" at bounding box center [636, 353] width 742 height 49
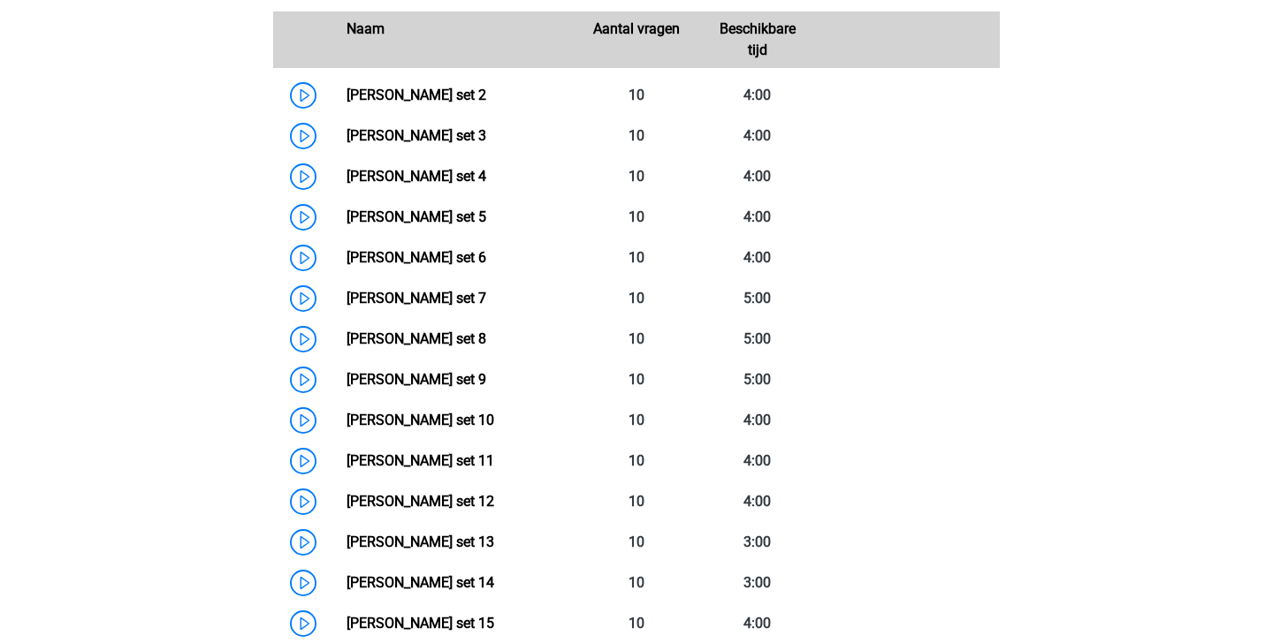
scroll to position [923, 0]
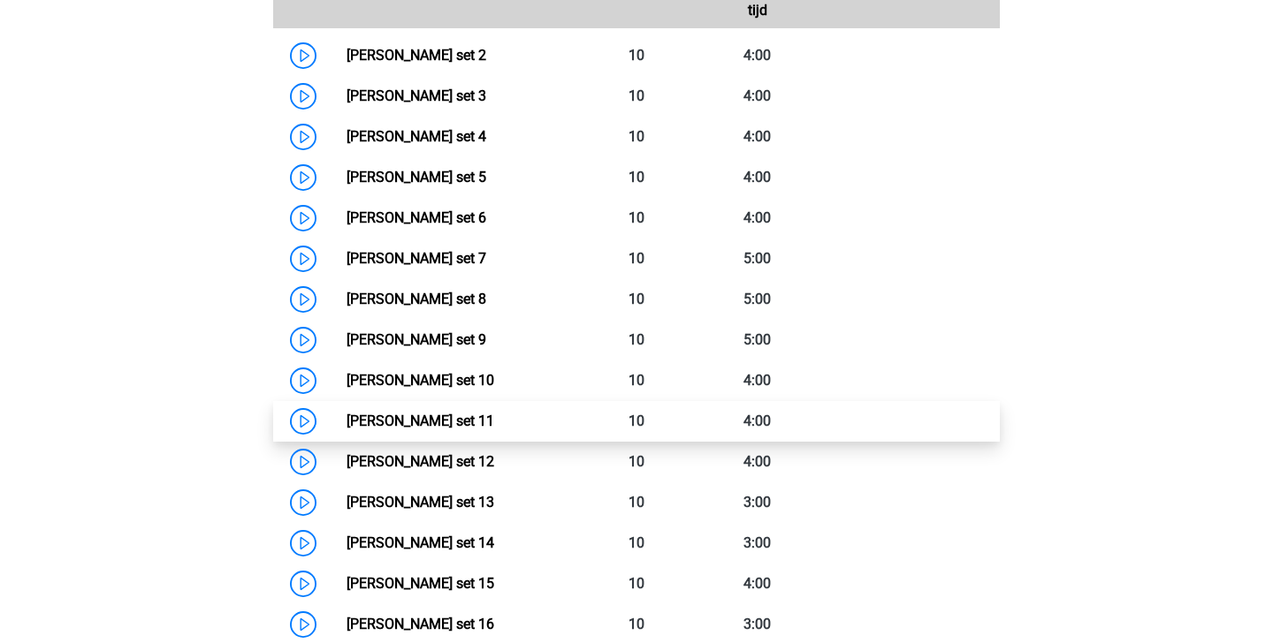
click at [494, 415] on link "Watson Glaser set 11" at bounding box center [420, 421] width 148 height 17
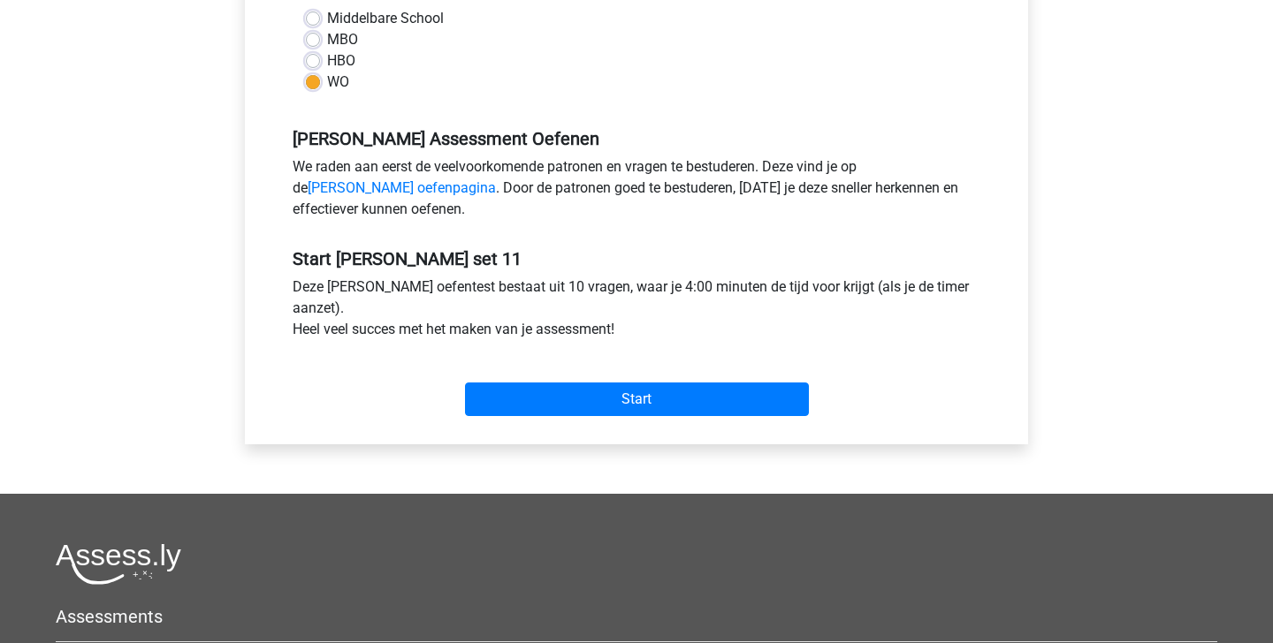
scroll to position [459, 0]
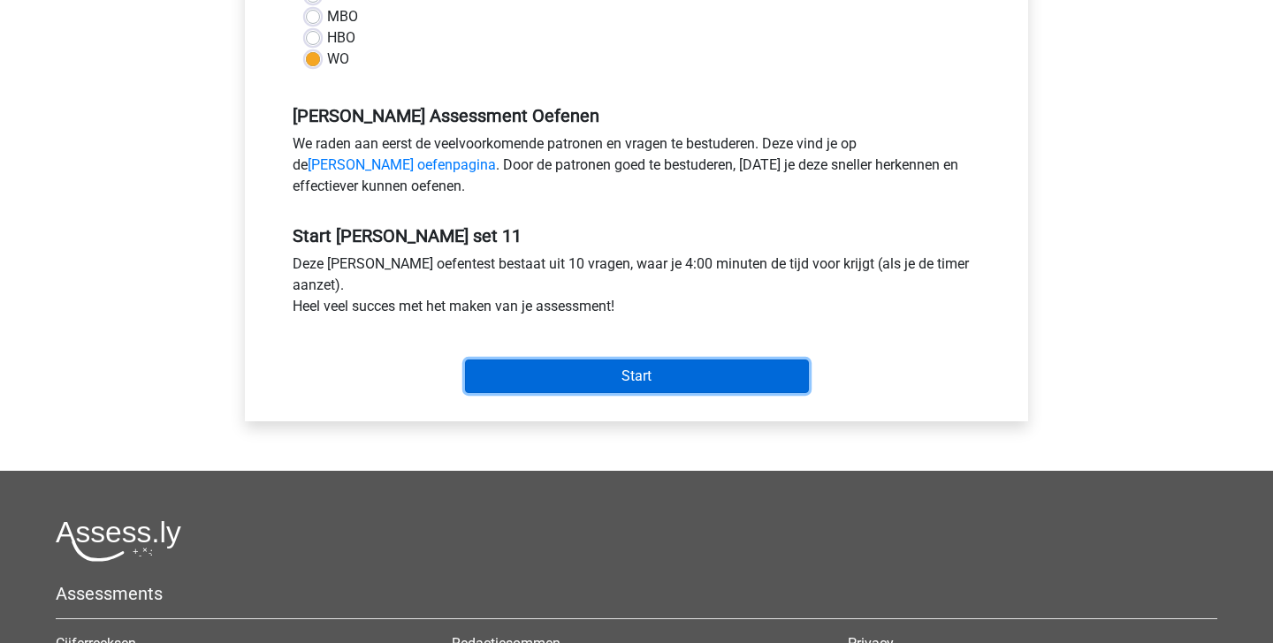
click at [636, 377] on input "Start" at bounding box center [637, 377] width 344 height 34
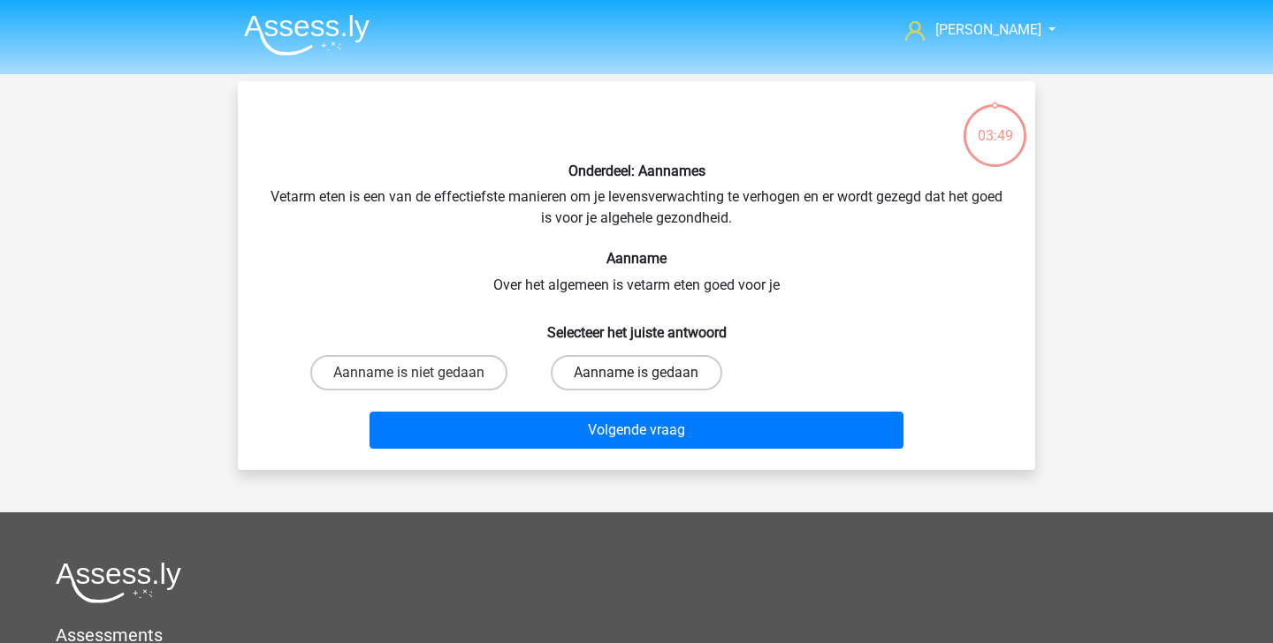
click at [600, 368] on label "Aanname is gedaan" at bounding box center [636, 372] width 171 height 35
click at [636, 373] on input "Aanname is gedaan" at bounding box center [641, 378] width 11 height 11
radio input "true"
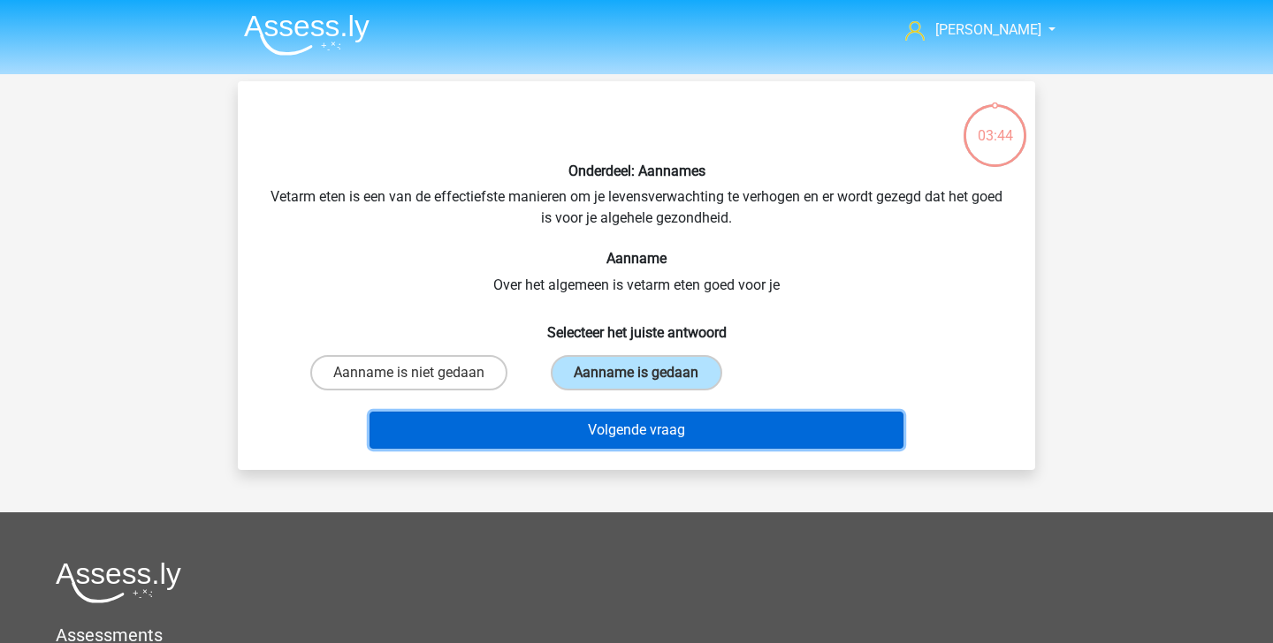
click at [540, 427] on button "Volgende vraag" at bounding box center [636, 430] width 535 height 37
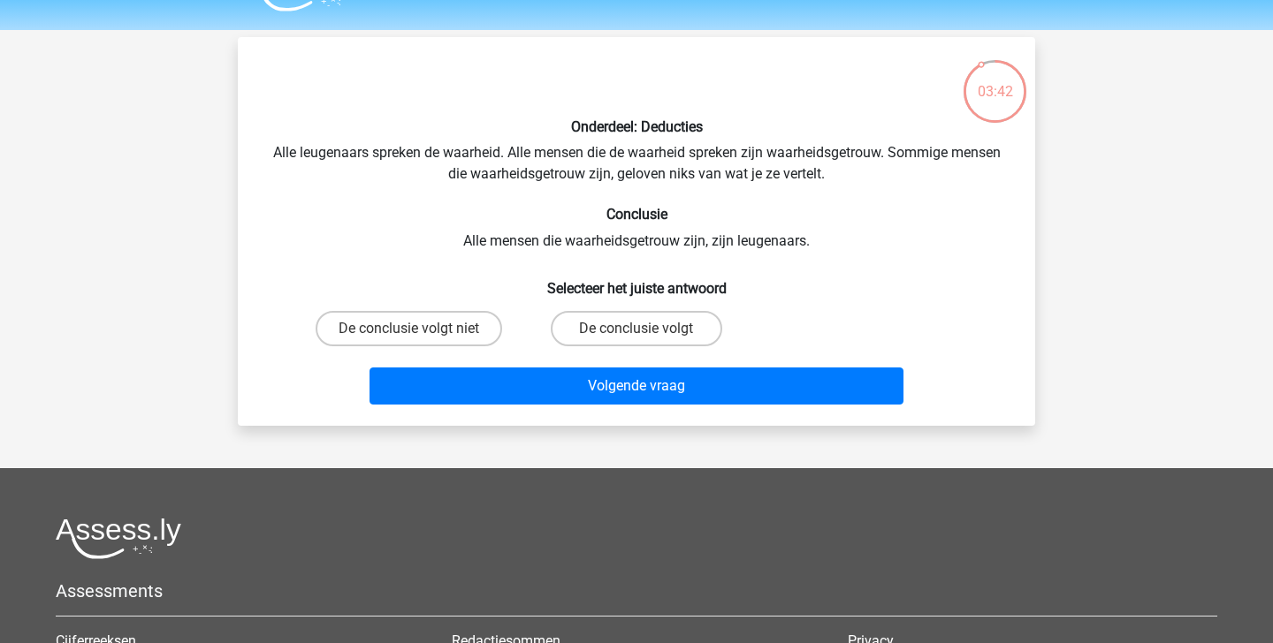
scroll to position [46, 0]
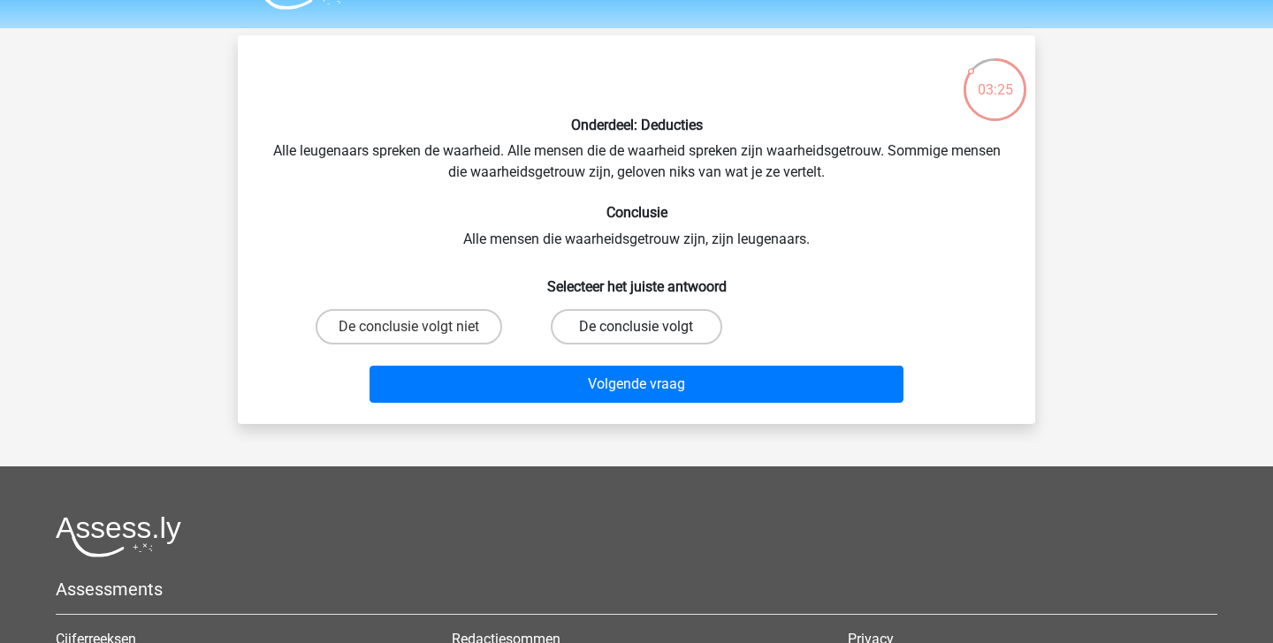
click at [614, 316] on label "De conclusie volgt" at bounding box center [636, 326] width 171 height 35
click at [636, 327] on input "De conclusie volgt" at bounding box center [641, 332] width 11 height 11
radio input "true"
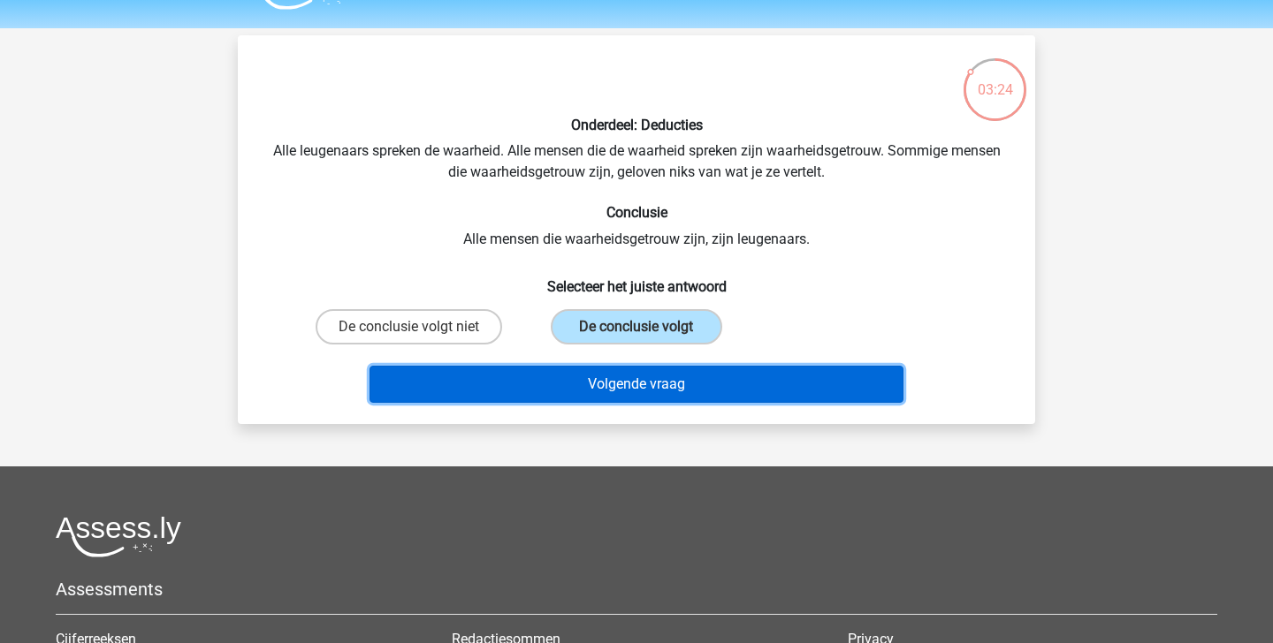
click at [609, 392] on button "Volgende vraag" at bounding box center [636, 384] width 535 height 37
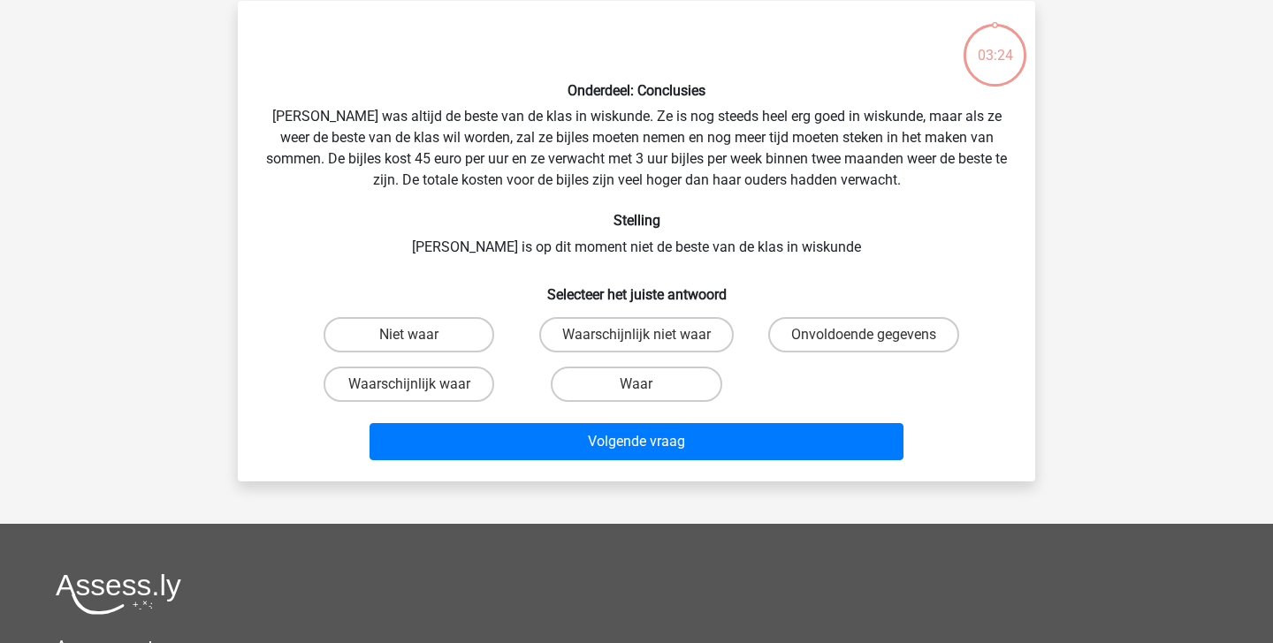
scroll to position [81, 0]
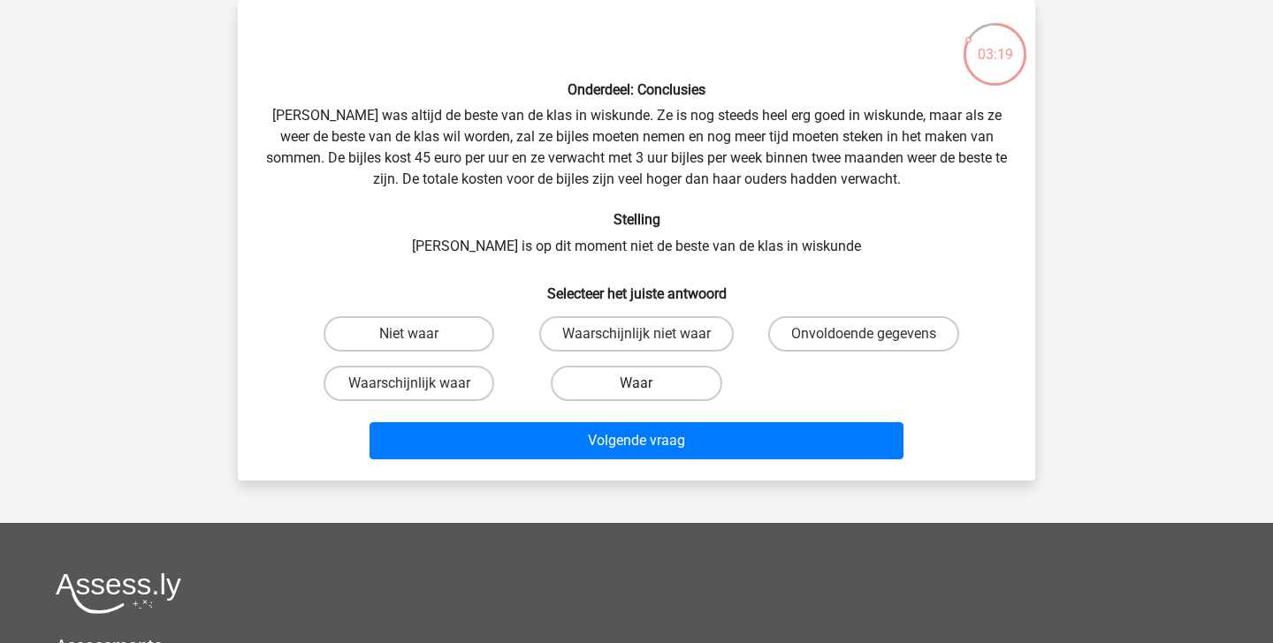
click at [621, 387] on label "Waar" at bounding box center [636, 383] width 171 height 35
click at [636, 387] on input "Waar" at bounding box center [641, 389] width 11 height 11
radio input "true"
click at [429, 382] on label "Waarschijnlijk waar" at bounding box center [409, 383] width 171 height 35
click at [421, 384] on input "Waarschijnlijk waar" at bounding box center [414, 389] width 11 height 11
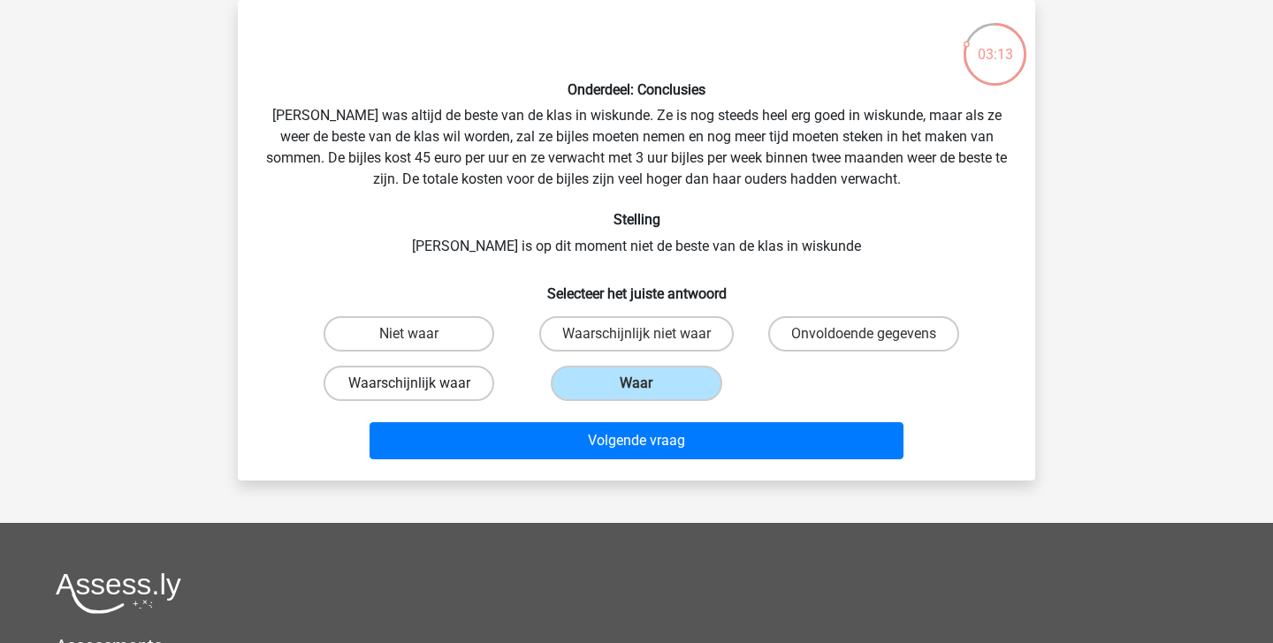
radio input "true"
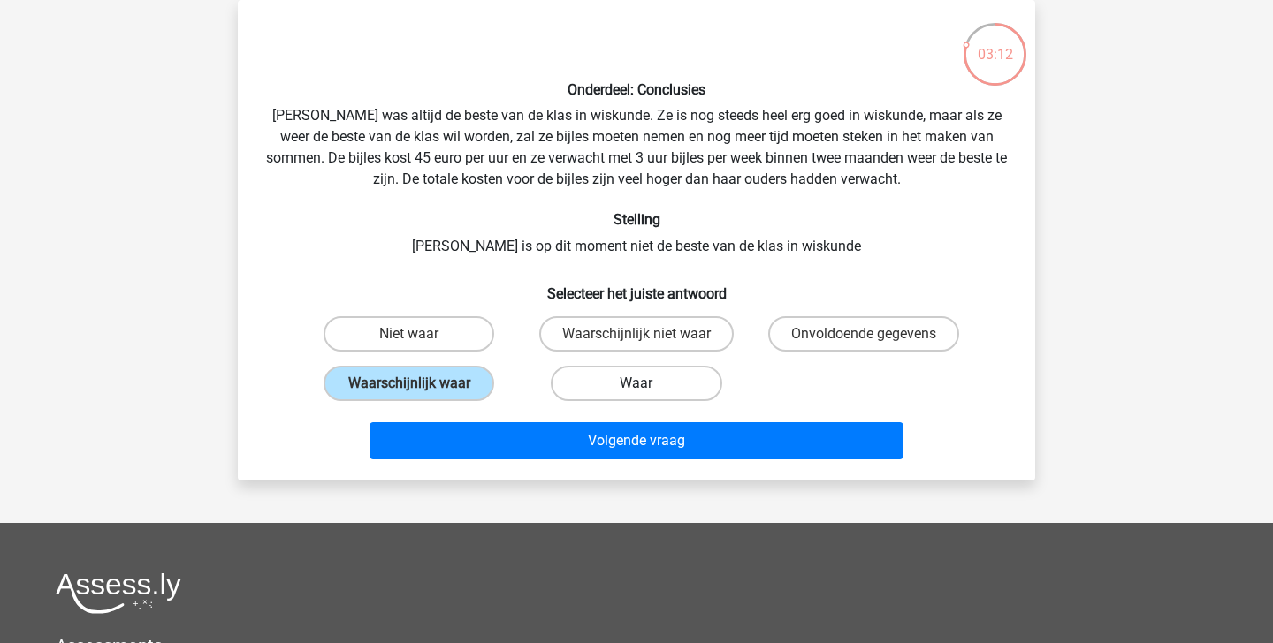
click at [606, 383] on label "Waar" at bounding box center [636, 383] width 171 height 35
click at [636, 384] on input "Waar" at bounding box center [641, 389] width 11 height 11
radio input "true"
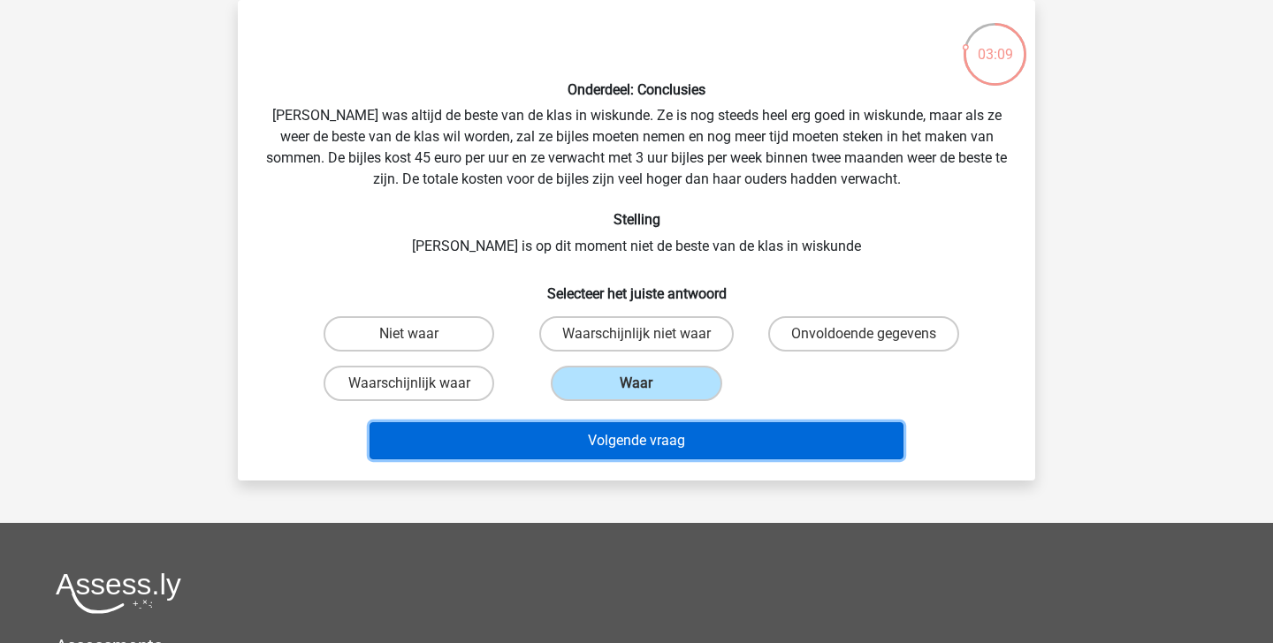
click at [585, 438] on button "Volgende vraag" at bounding box center [636, 441] width 535 height 37
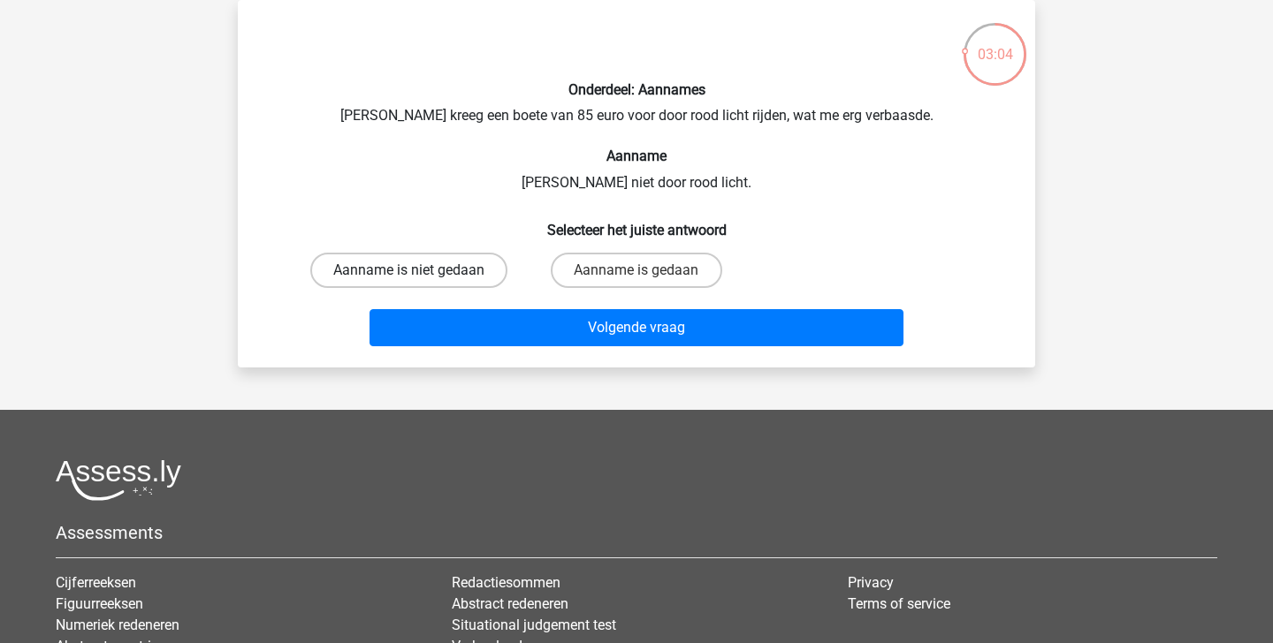
click at [459, 265] on label "Aanname is niet gedaan" at bounding box center [408, 270] width 197 height 35
click at [421, 270] on input "Aanname is niet gedaan" at bounding box center [414, 275] width 11 height 11
radio input "true"
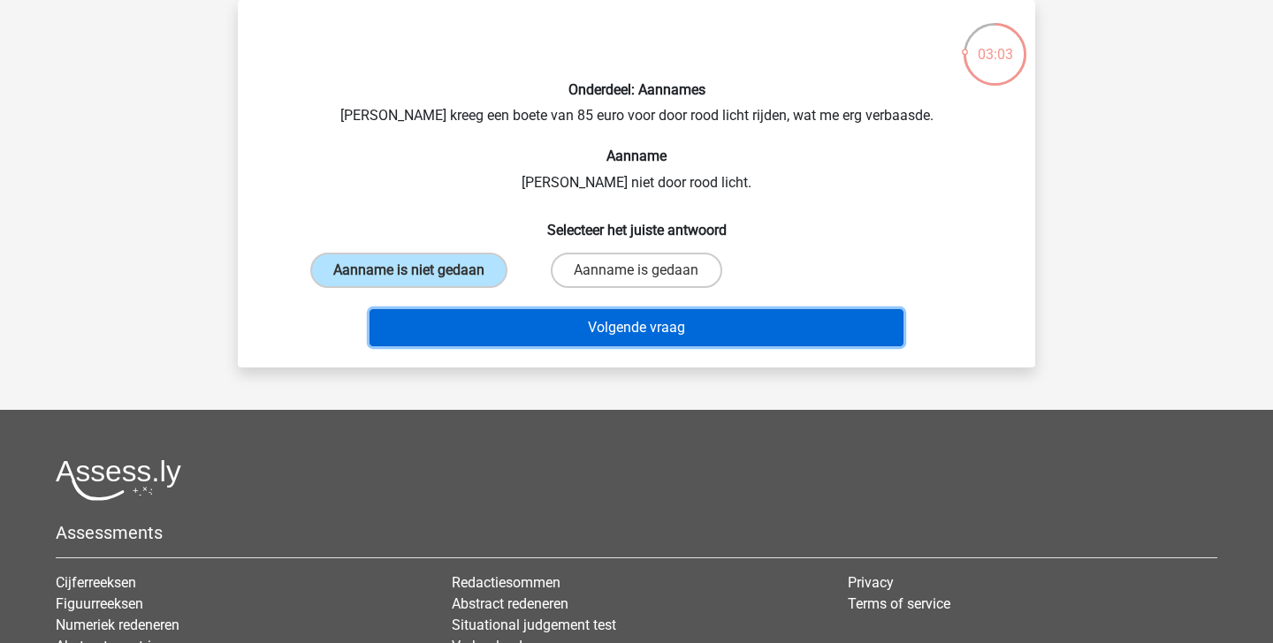
click at [546, 312] on button "Volgende vraag" at bounding box center [636, 327] width 535 height 37
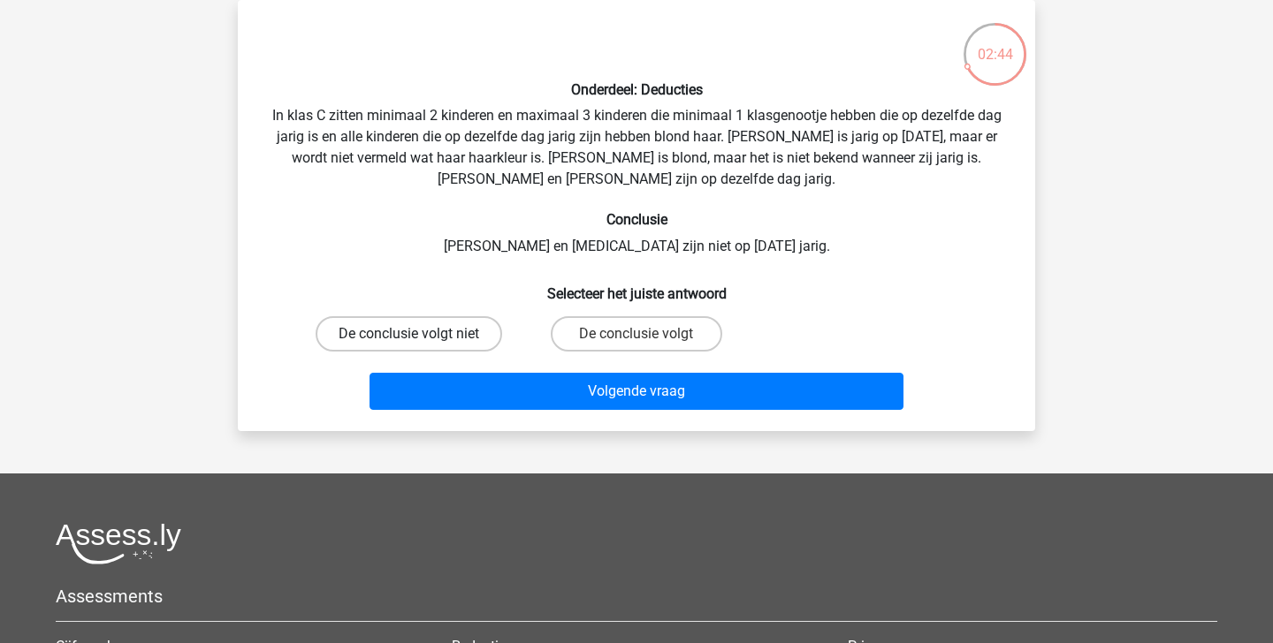
click at [456, 344] on label "De conclusie volgt niet" at bounding box center [409, 333] width 187 height 35
click at [421, 344] on input "De conclusie volgt niet" at bounding box center [414, 339] width 11 height 11
radio input "true"
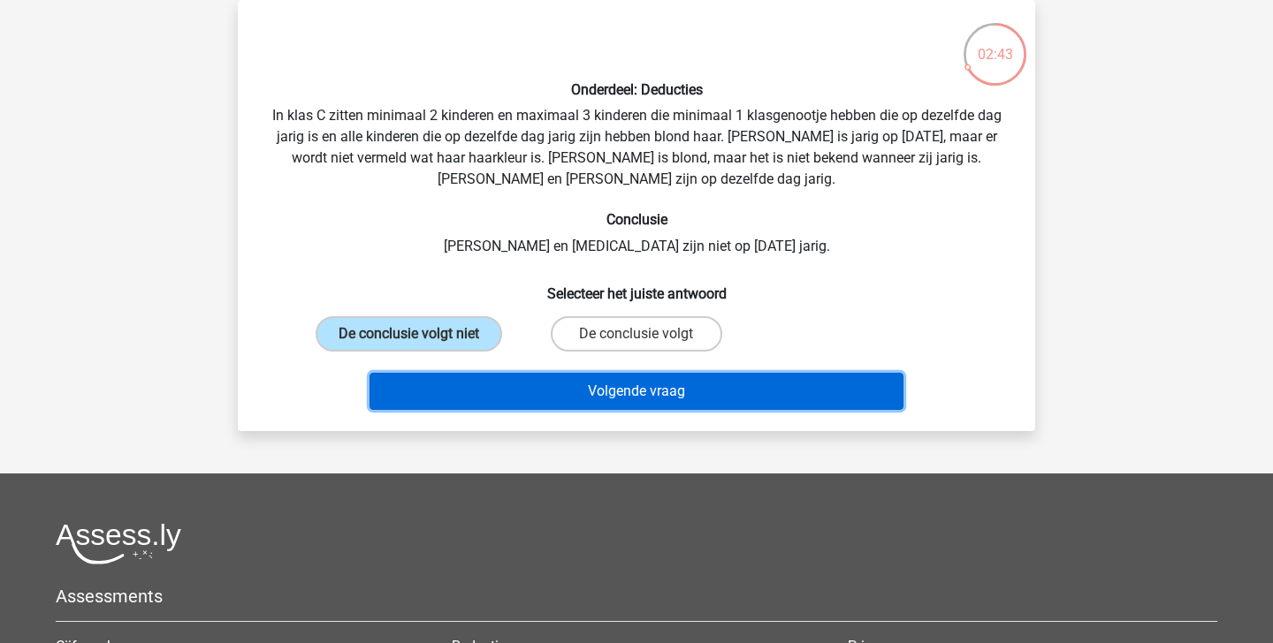
click at [524, 375] on button "Volgende vraag" at bounding box center [636, 391] width 535 height 37
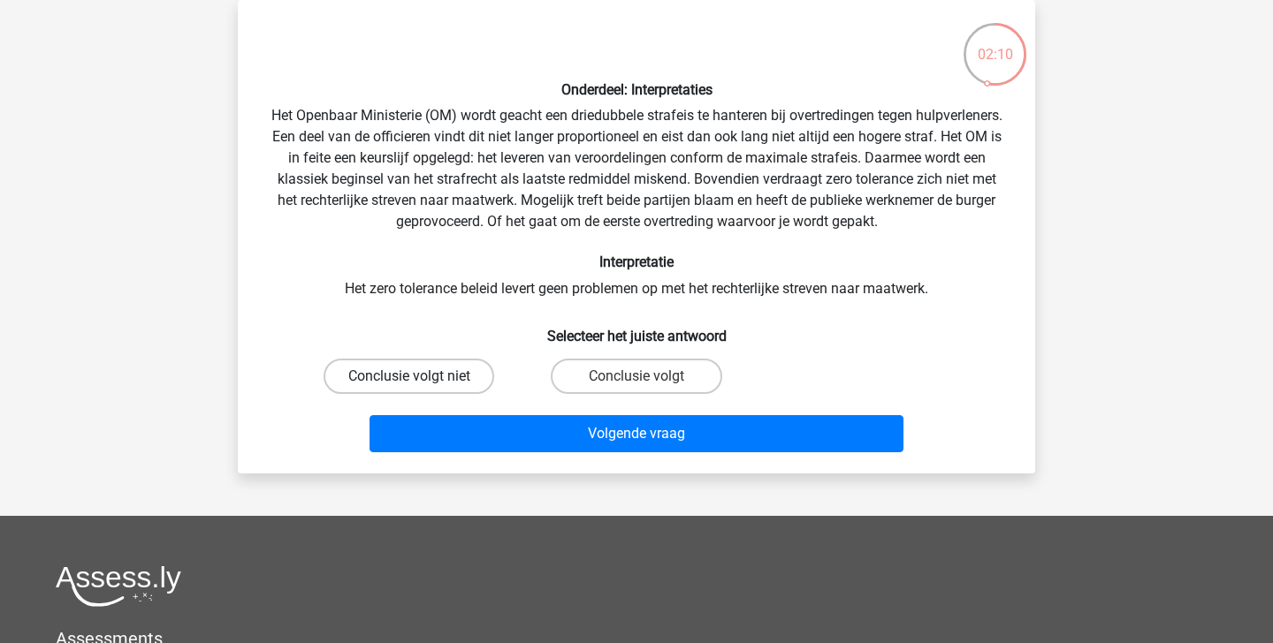
click at [447, 377] on label "Conclusie volgt niet" at bounding box center [409, 376] width 171 height 35
click at [421, 377] on input "Conclusie volgt niet" at bounding box center [414, 382] width 11 height 11
radio input "true"
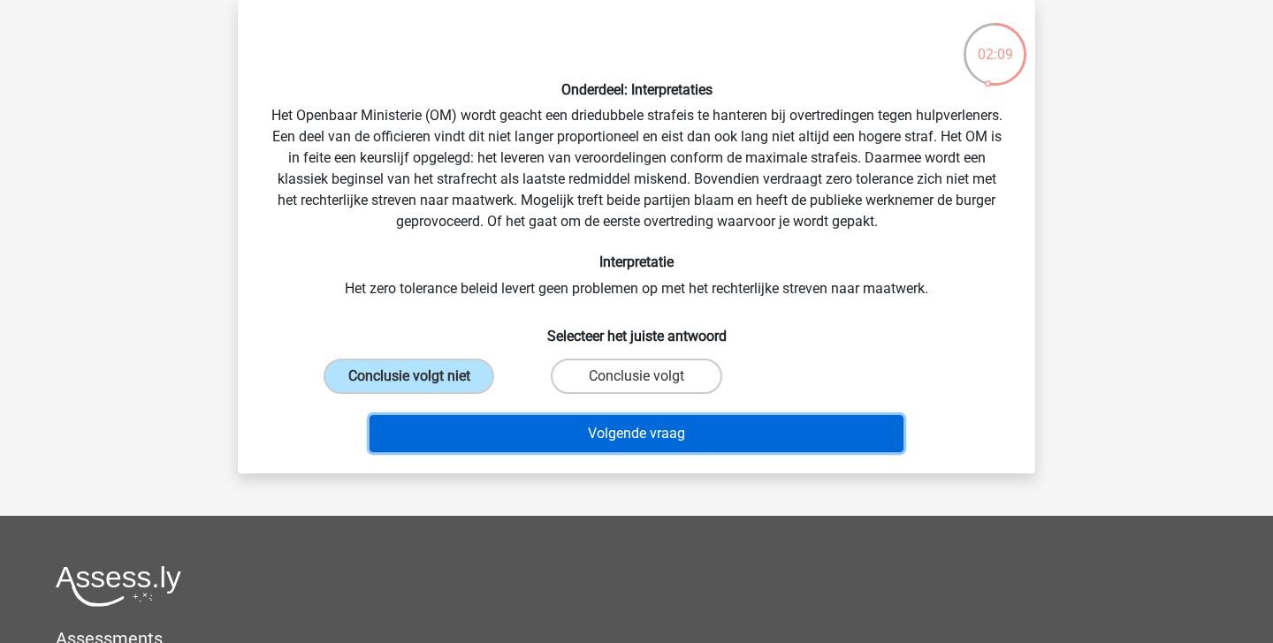
click at [511, 420] on button "Volgende vraag" at bounding box center [636, 433] width 535 height 37
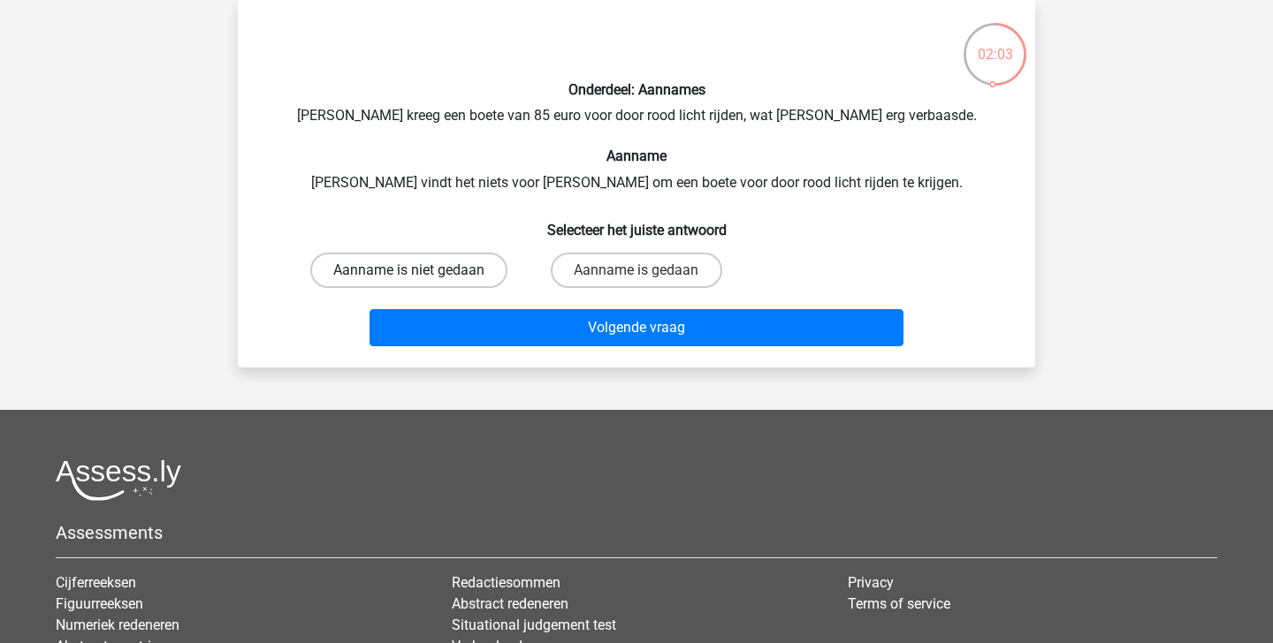
click at [441, 278] on label "Aanname is niet gedaan" at bounding box center [408, 270] width 197 height 35
click at [421, 278] on input "Aanname is niet gedaan" at bounding box center [414, 275] width 11 height 11
radio input "true"
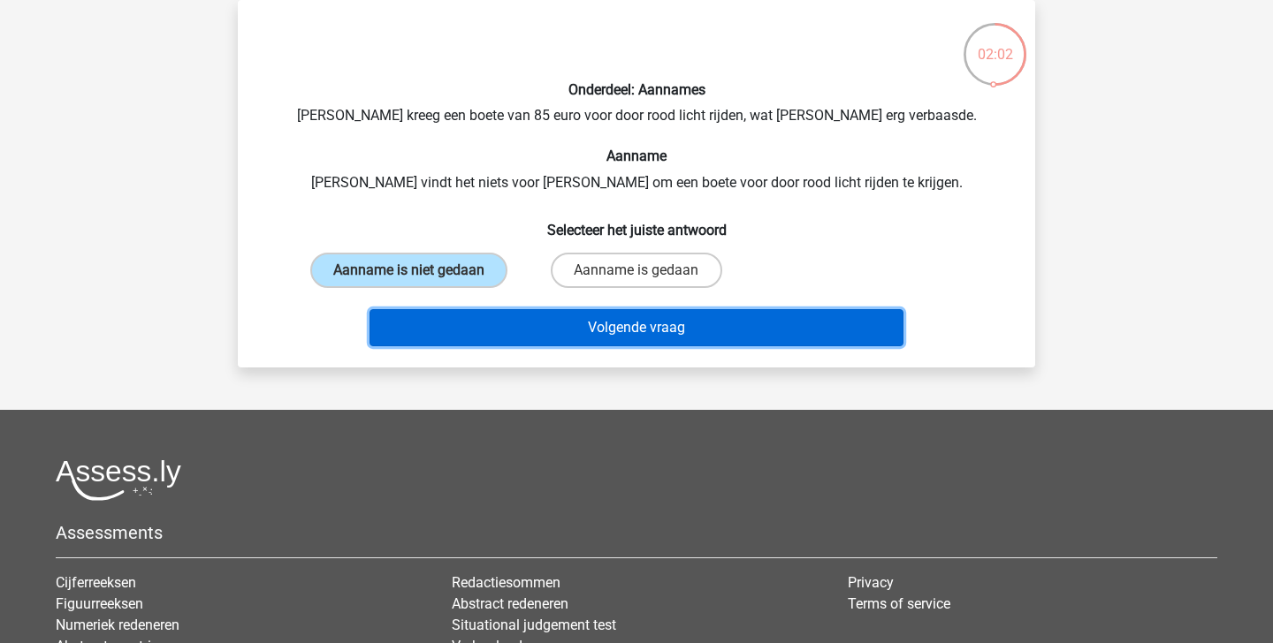
click at [514, 327] on button "Volgende vraag" at bounding box center [636, 327] width 535 height 37
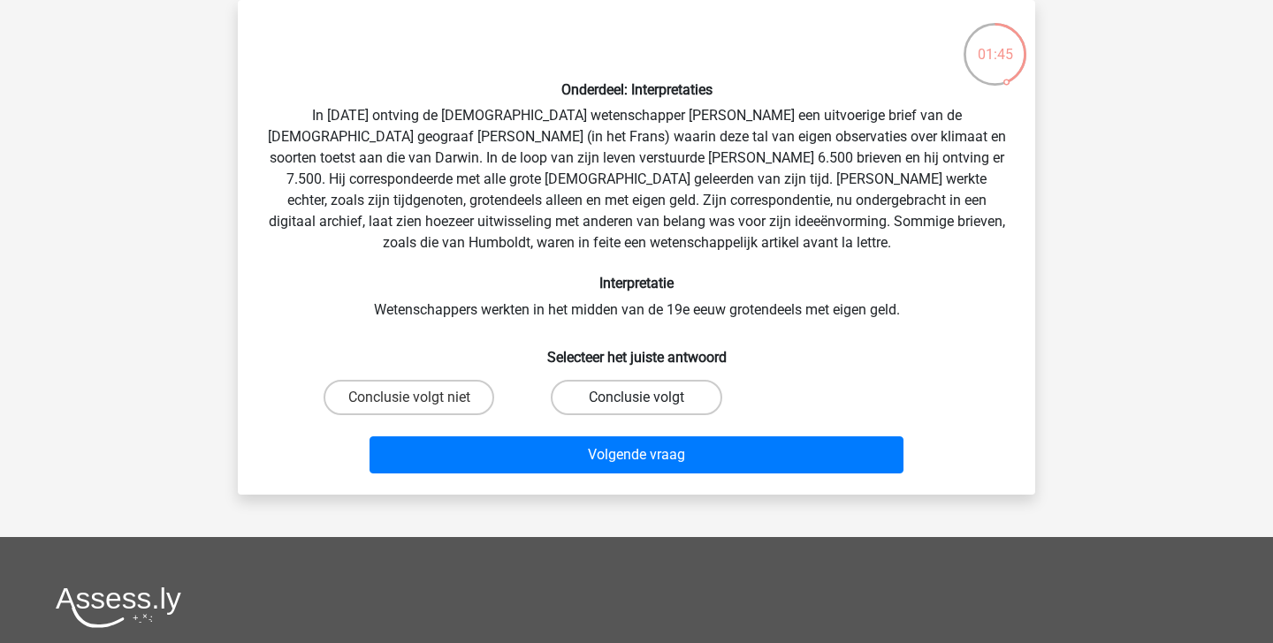
click at [577, 391] on label "Conclusie volgt" at bounding box center [636, 397] width 171 height 35
click at [636, 398] on input "Conclusie volgt" at bounding box center [641, 403] width 11 height 11
radio input "true"
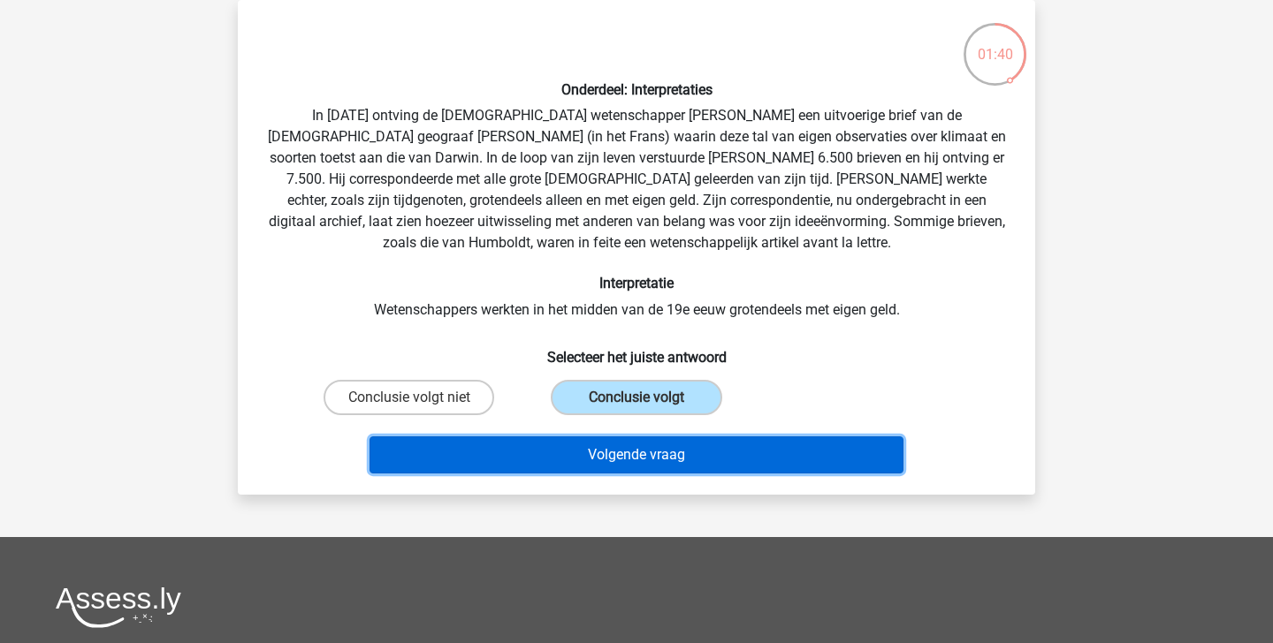
click at [584, 454] on button "Volgende vraag" at bounding box center [636, 455] width 535 height 37
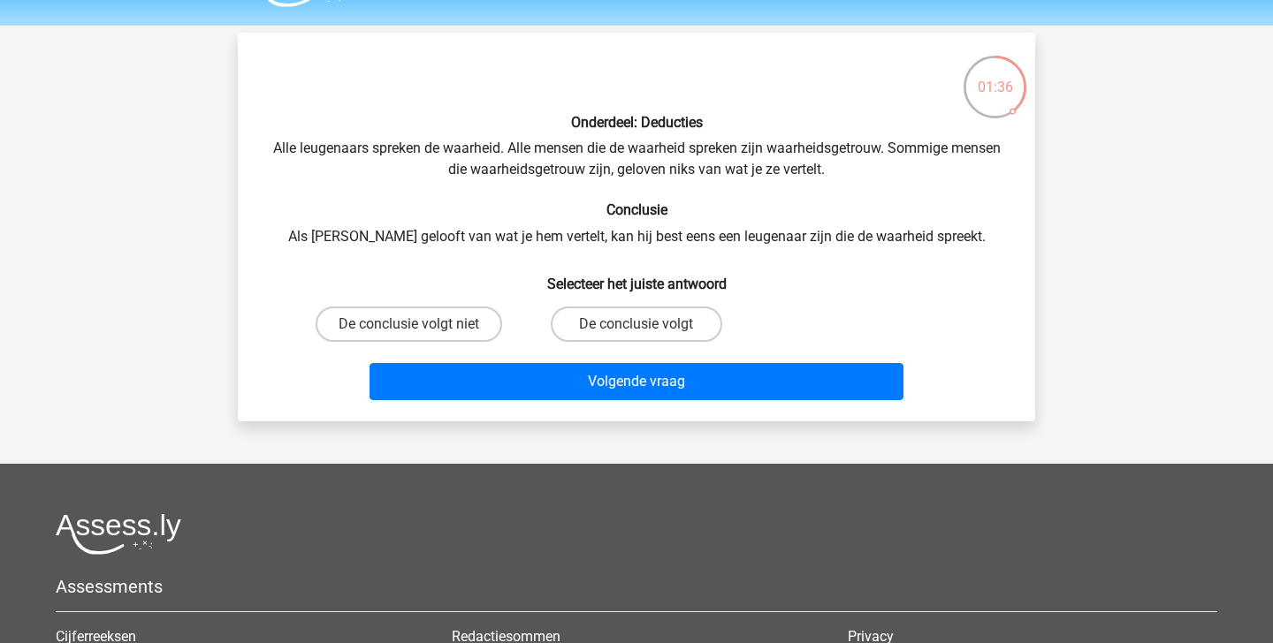
scroll to position [44, 0]
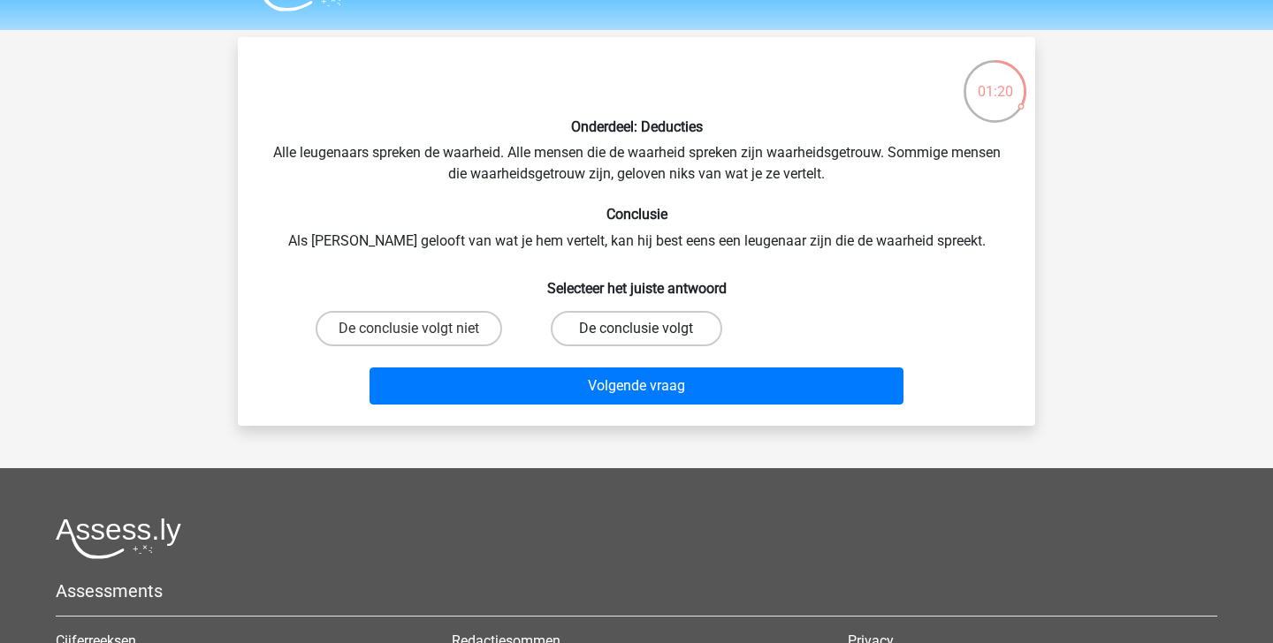
click at [608, 328] on label "De conclusie volgt" at bounding box center [636, 328] width 171 height 35
click at [636, 329] on input "De conclusie volgt" at bounding box center [641, 334] width 11 height 11
radio input "true"
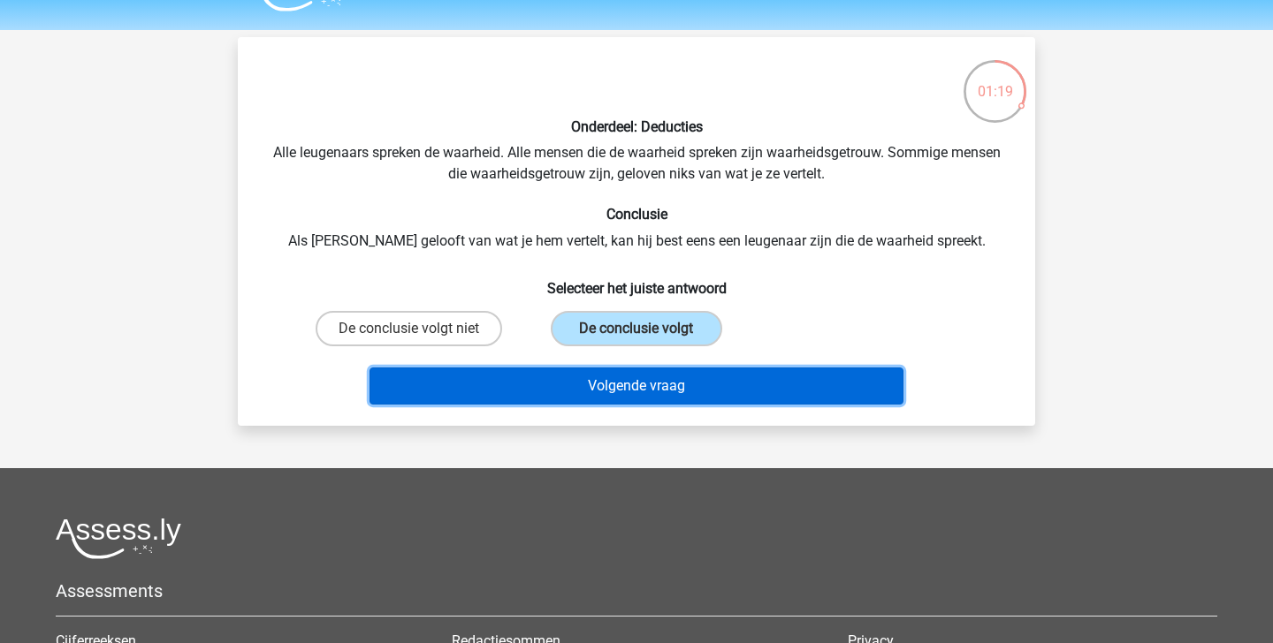
click at [628, 384] on button "Volgende vraag" at bounding box center [636, 386] width 535 height 37
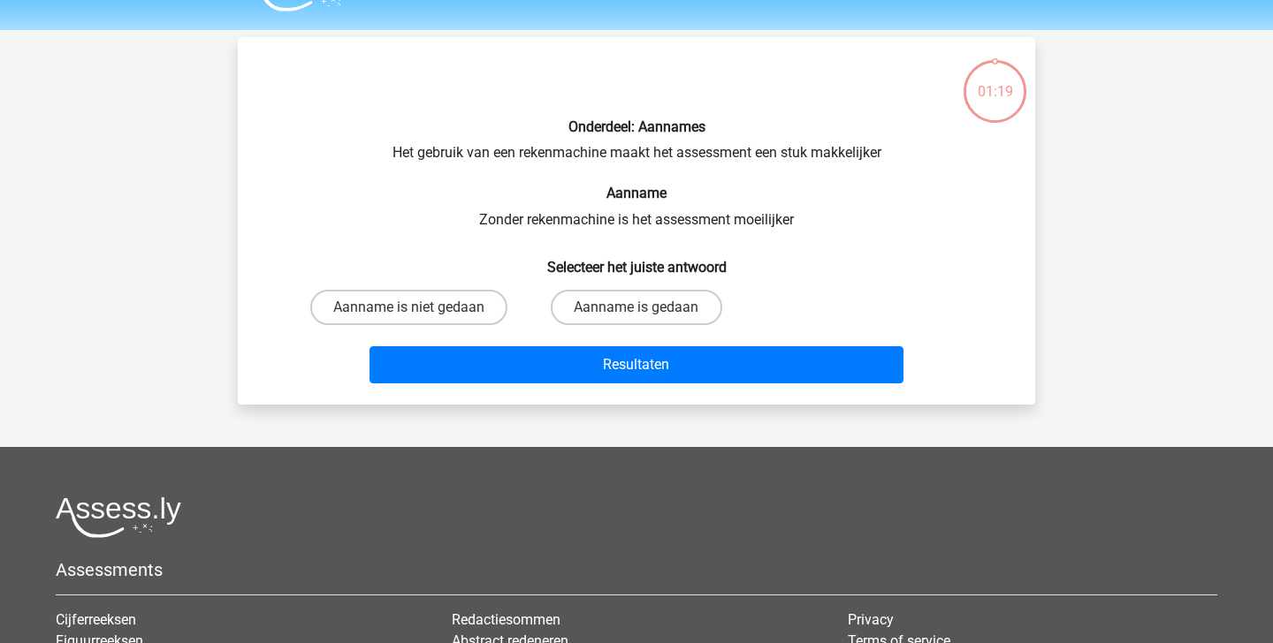
scroll to position [81, 0]
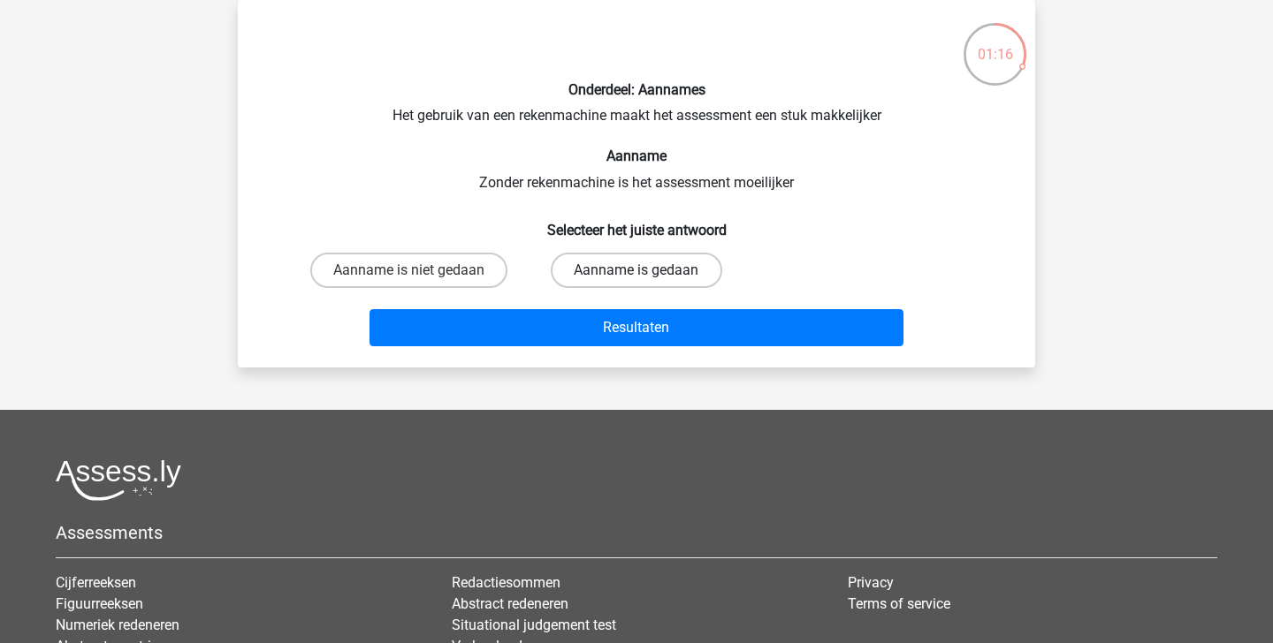
click at [634, 281] on label "Aanname is gedaan" at bounding box center [636, 270] width 171 height 35
click at [636, 281] on input "Aanname is gedaan" at bounding box center [641, 275] width 11 height 11
radio input "true"
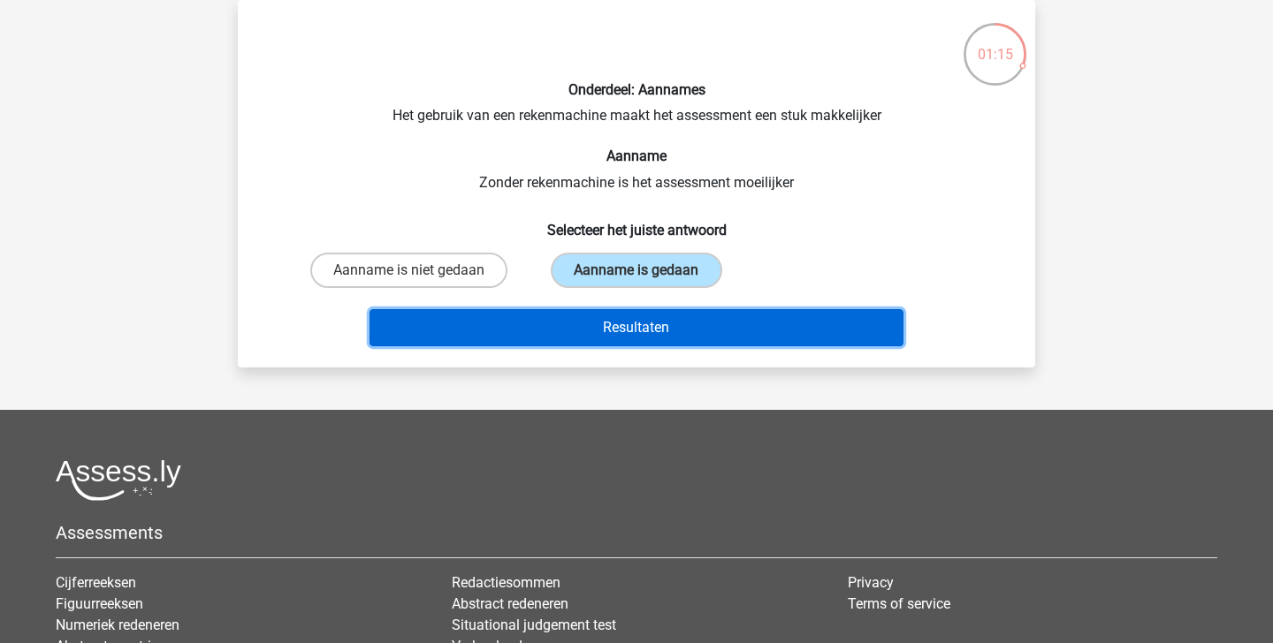
click at [635, 329] on button "Resultaten" at bounding box center [636, 327] width 535 height 37
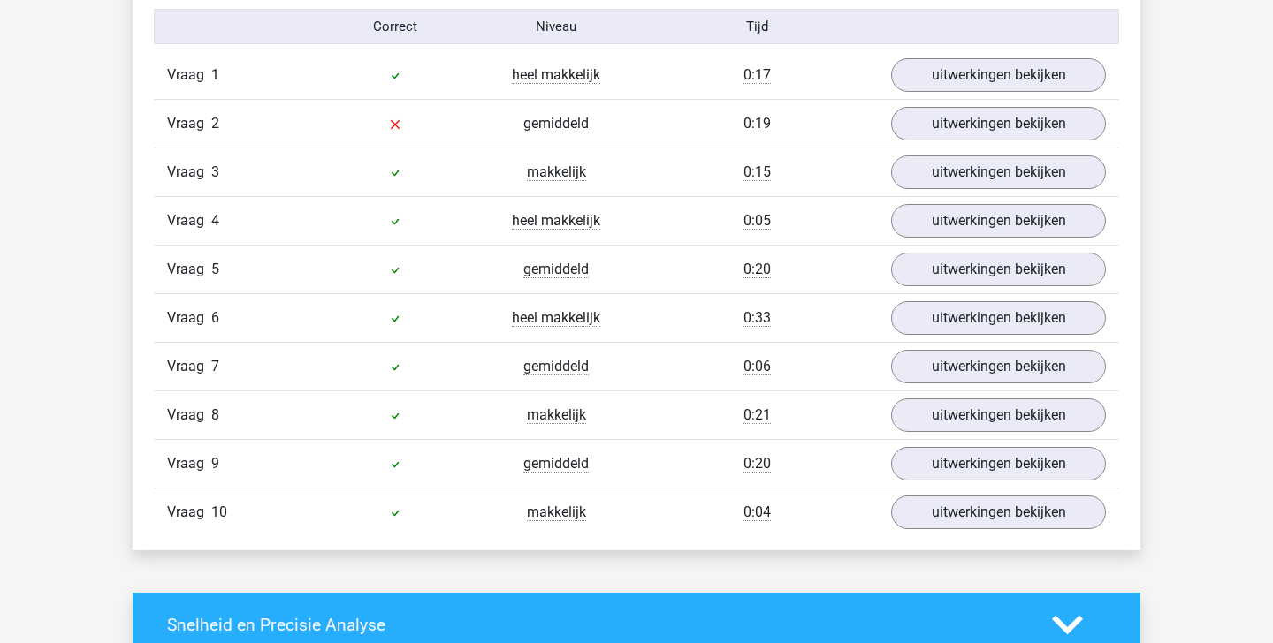
scroll to position [1178, 0]
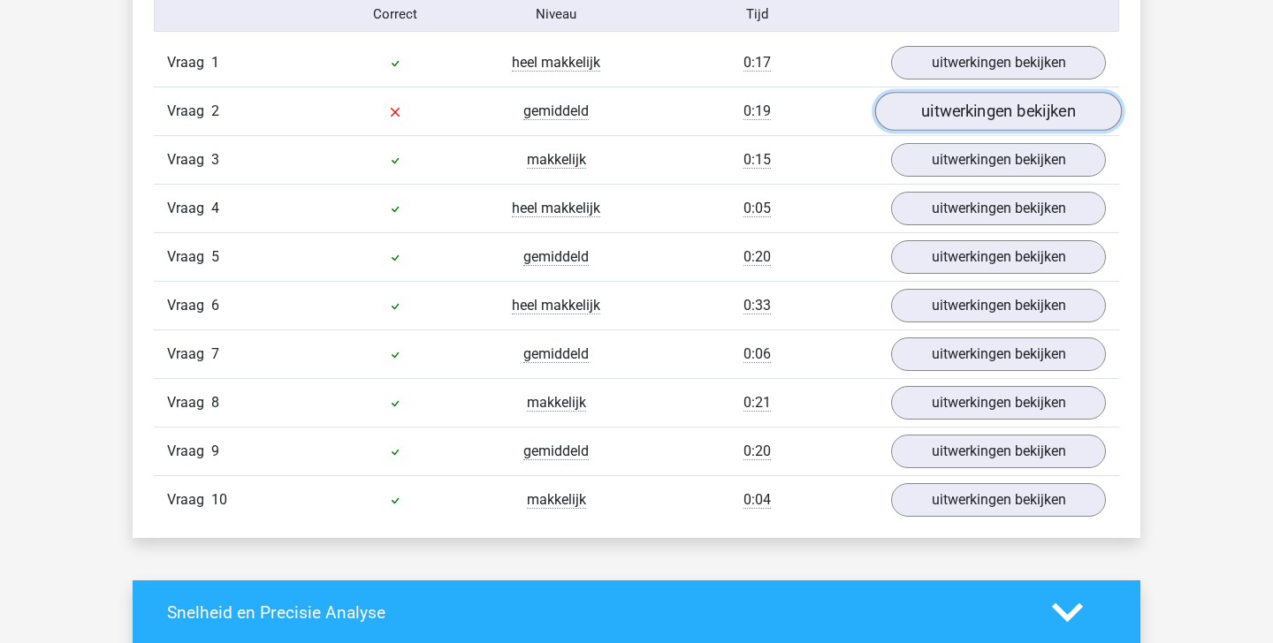
click at [995, 102] on link "uitwerkingen bekijken" at bounding box center [998, 111] width 247 height 39
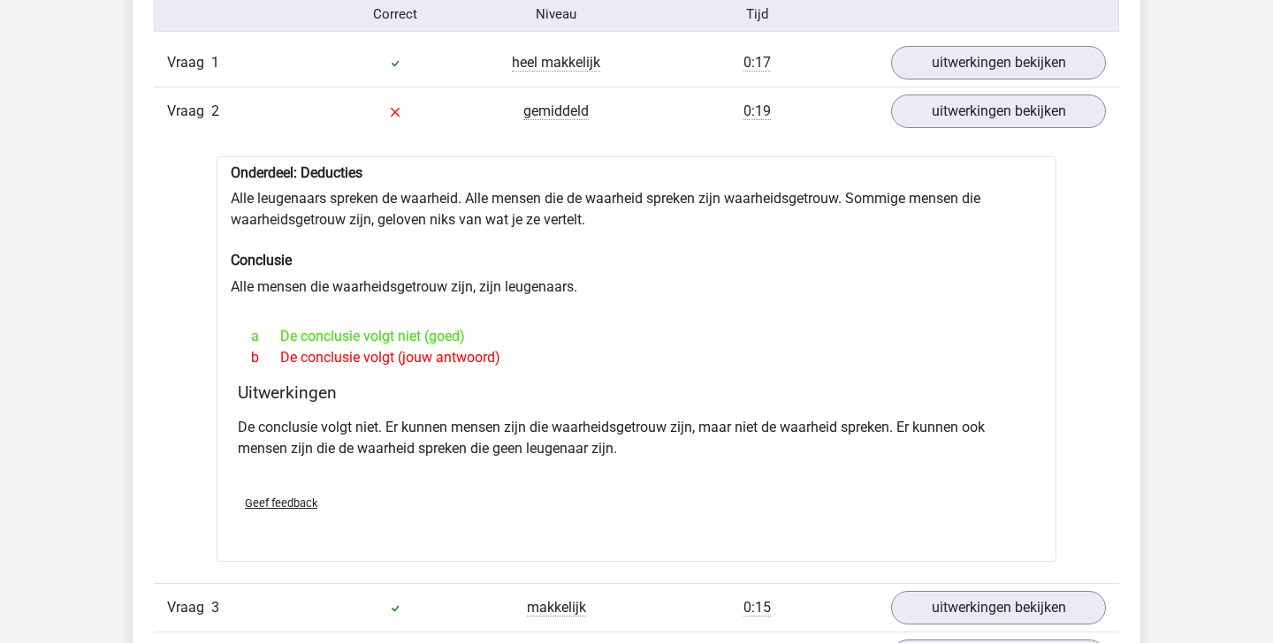
click at [635, 441] on p "De conclusie volgt niet. Er kunnen mensen zijn die waarheidsgetrouw zijn, maar …" at bounding box center [636, 438] width 797 height 42
click at [985, 112] on link "uitwerkingen bekijken" at bounding box center [998, 111] width 247 height 39
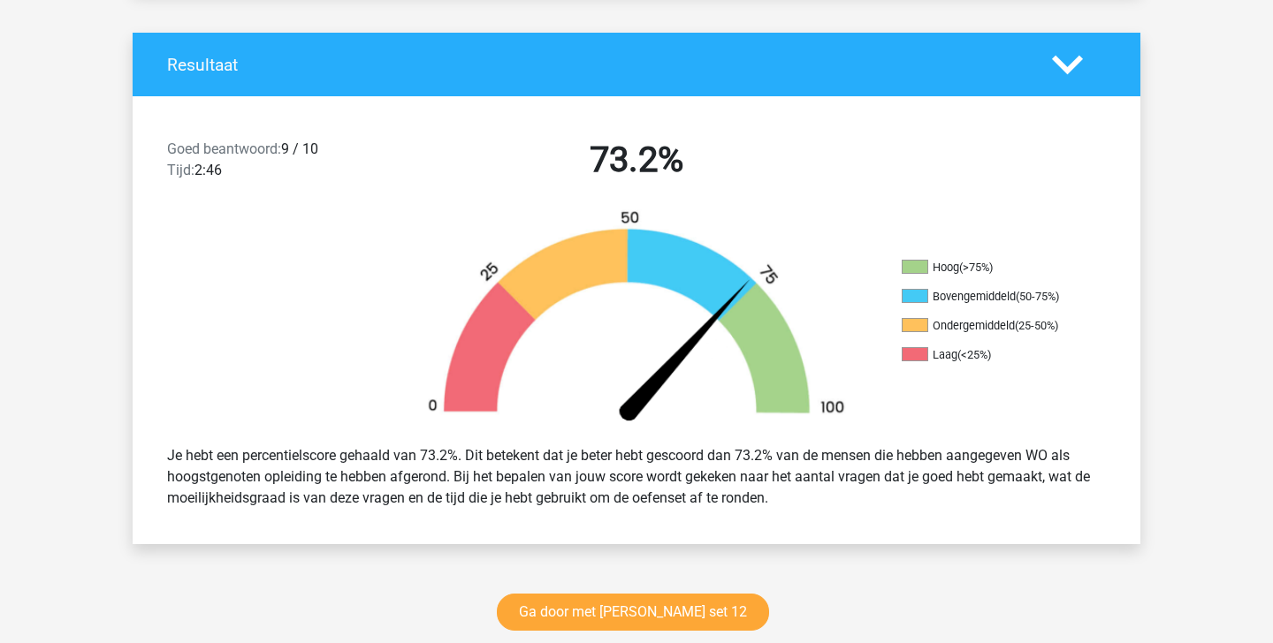
scroll to position [0, 0]
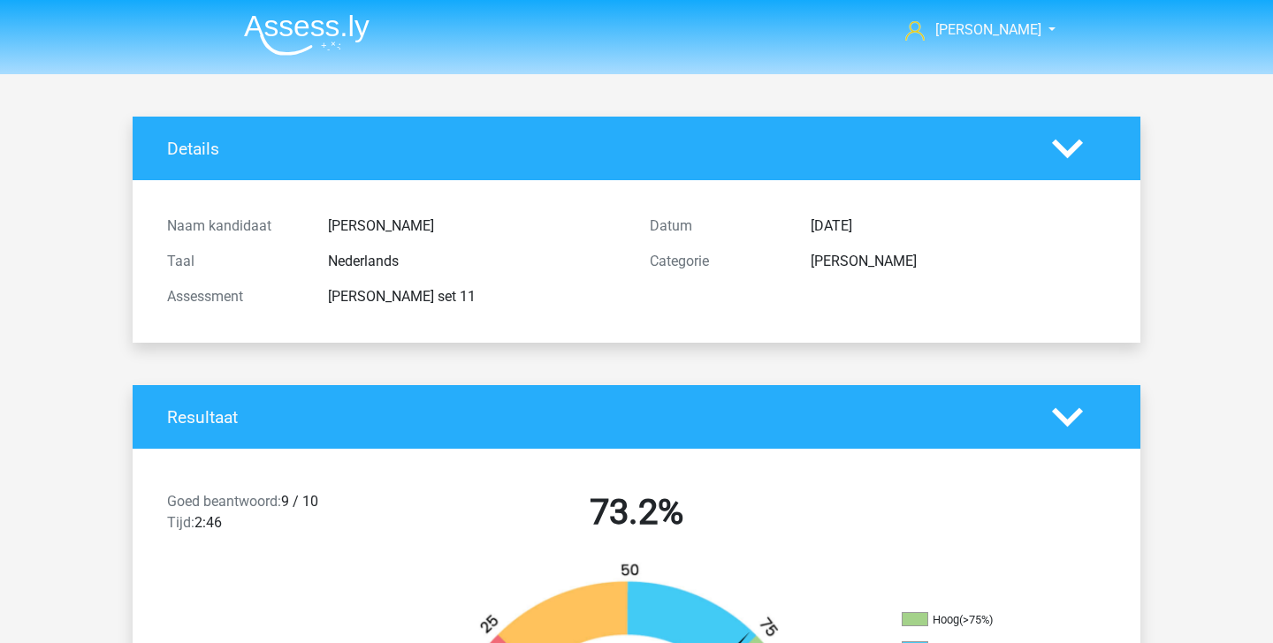
click at [288, 27] on img at bounding box center [307, 35] width 126 height 42
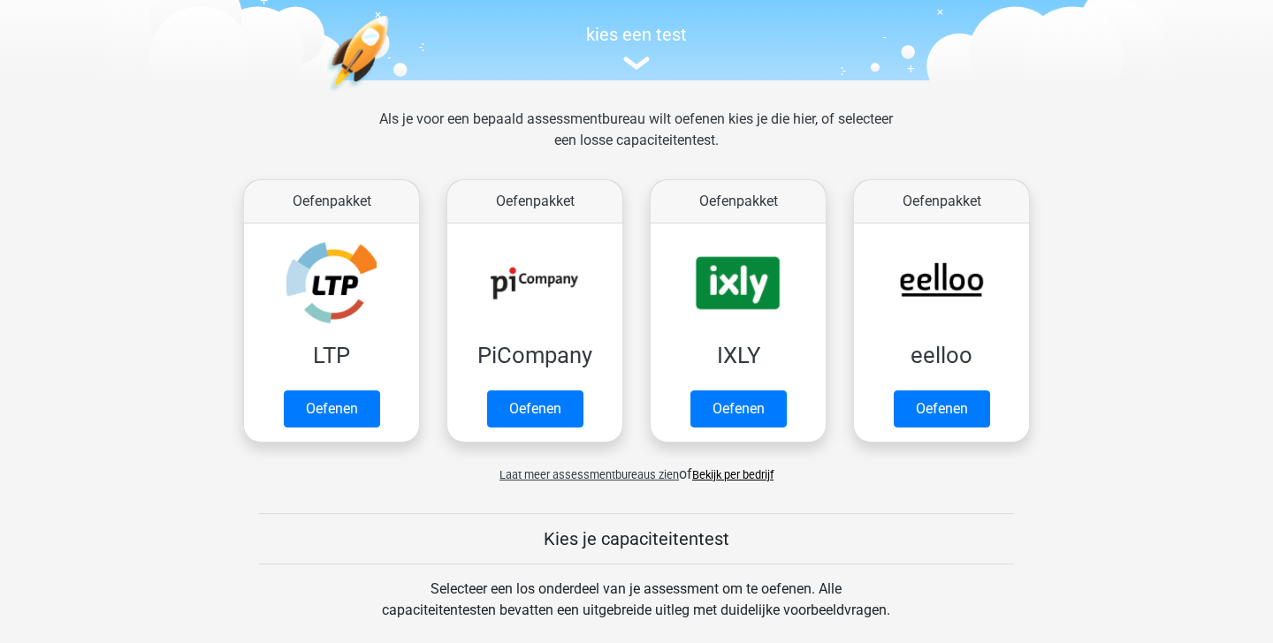
scroll to position [173, 0]
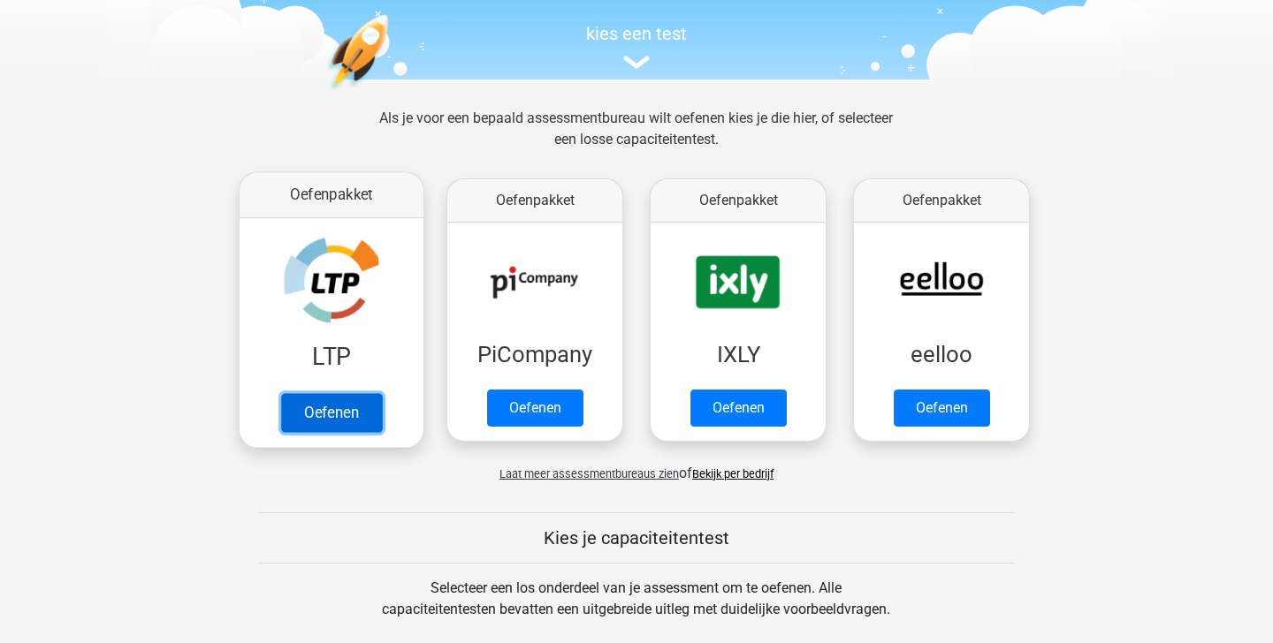
click at [348, 393] on link "Oefenen" at bounding box center [331, 412] width 101 height 39
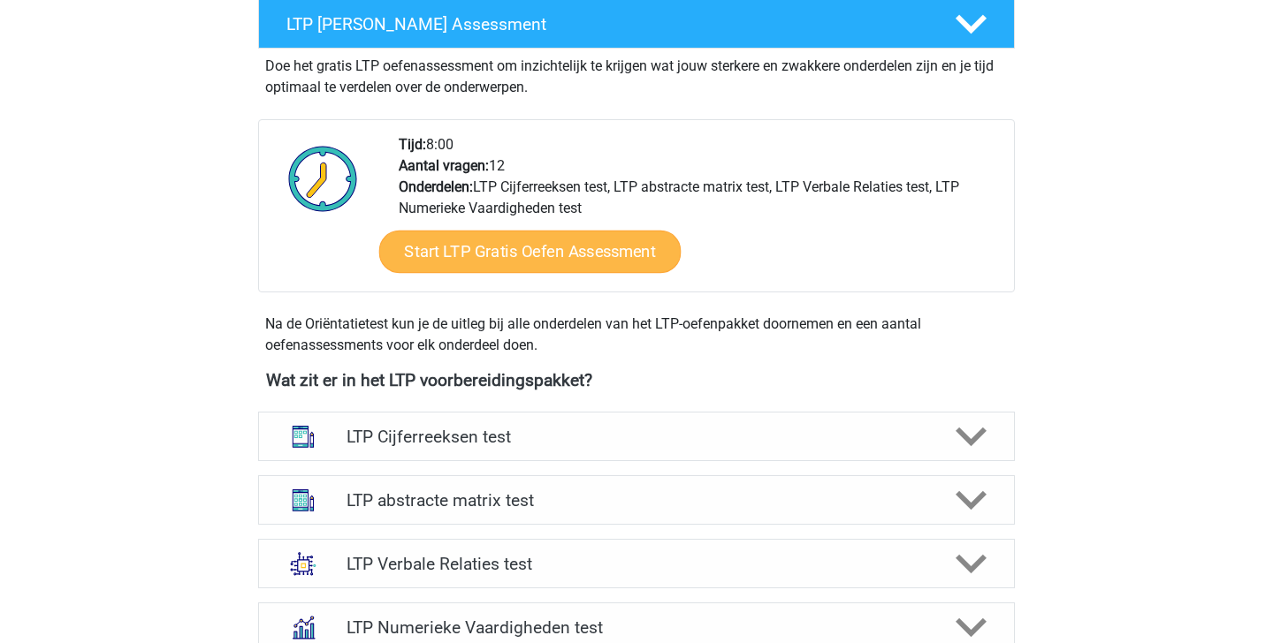
scroll to position [336, 0]
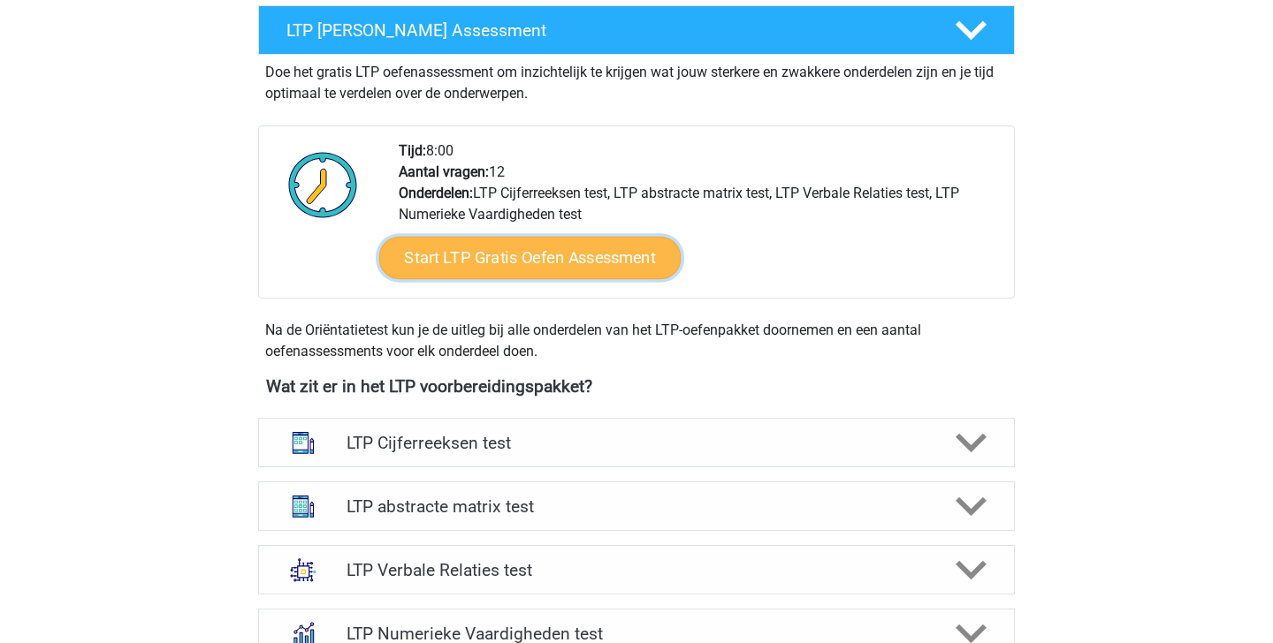
click at [575, 268] on link "Start LTP Gratis Oefen Assessment" at bounding box center [530, 258] width 302 height 42
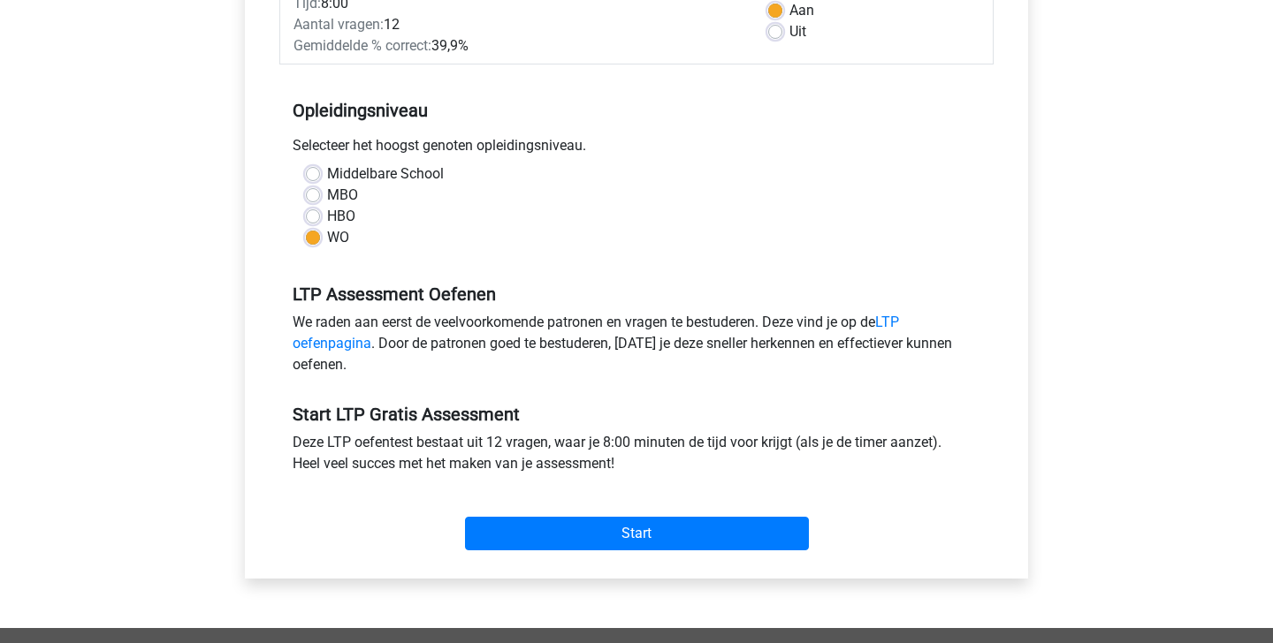
scroll to position [298, 0]
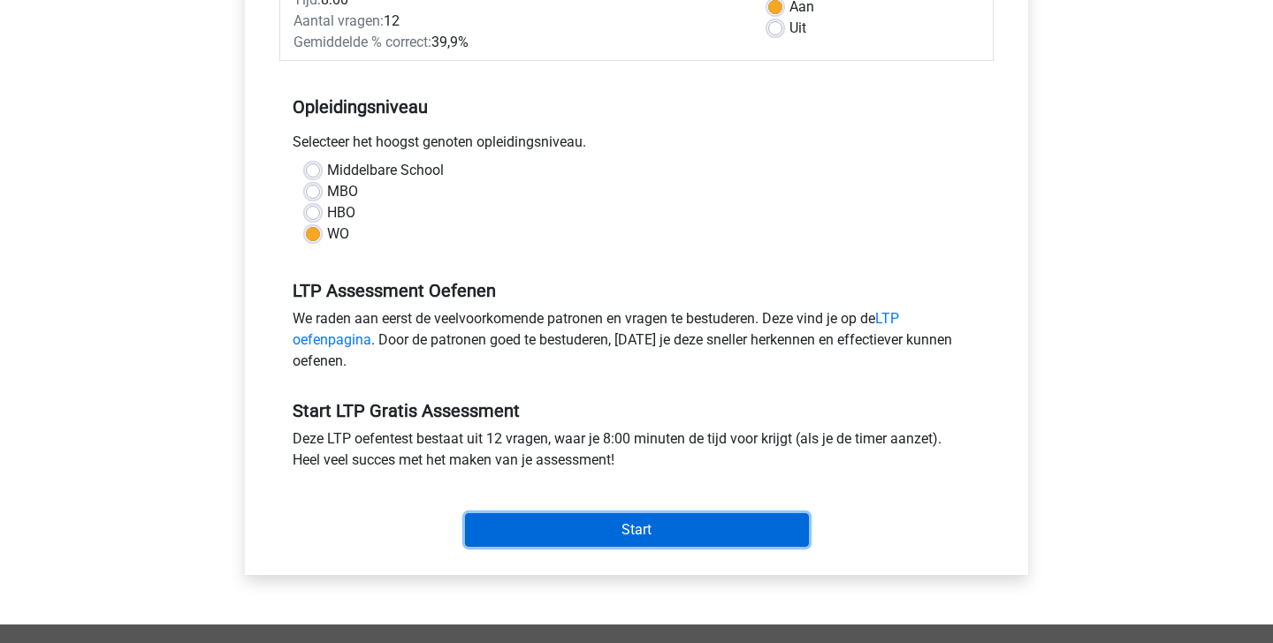
click at [611, 536] on input "Start" at bounding box center [637, 531] width 344 height 34
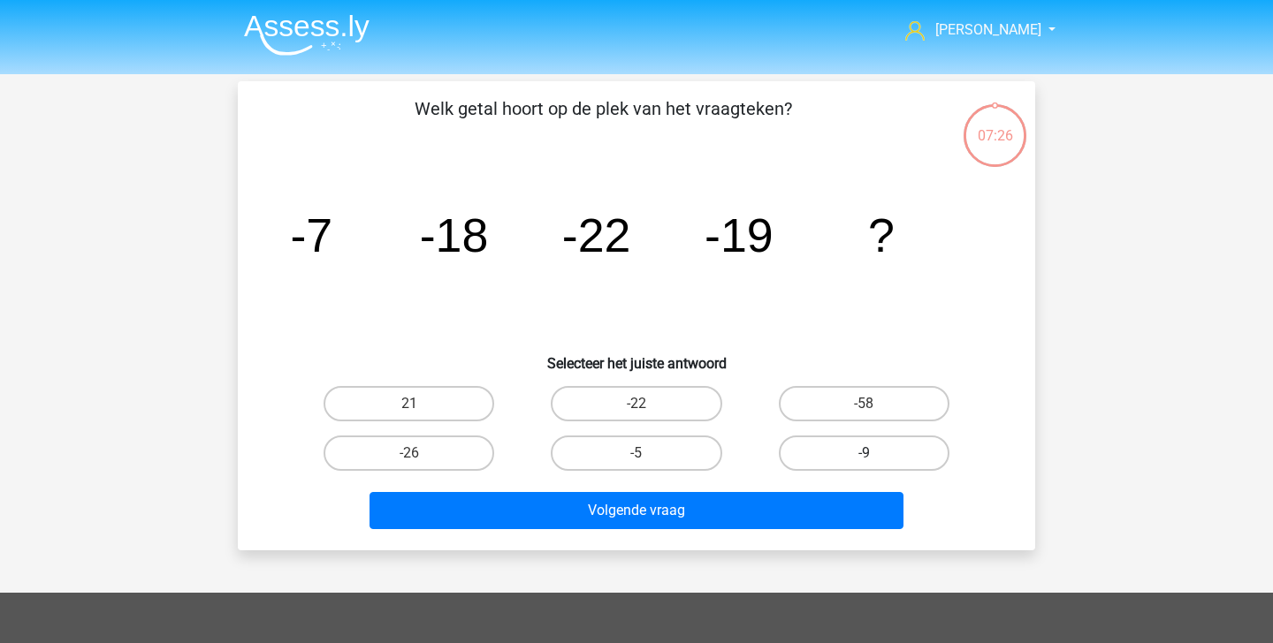
click at [891, 461] on label "-9" at bounding box center [864, 453] width 171 height 35
click at [875, 461] on input "-9" at bounding box center [869, 458] width 11 height 11
radio input "true"
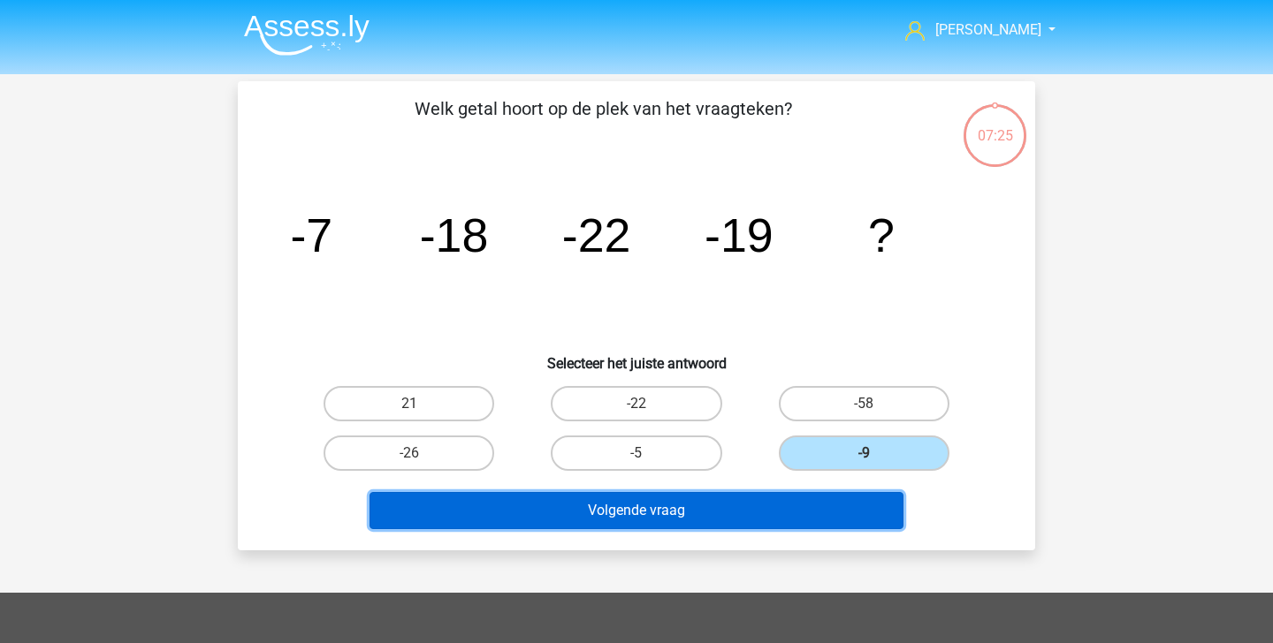
click at [798, 511] on button "Volgende vraag" at bounding box center [636, 510] width 535 height 37
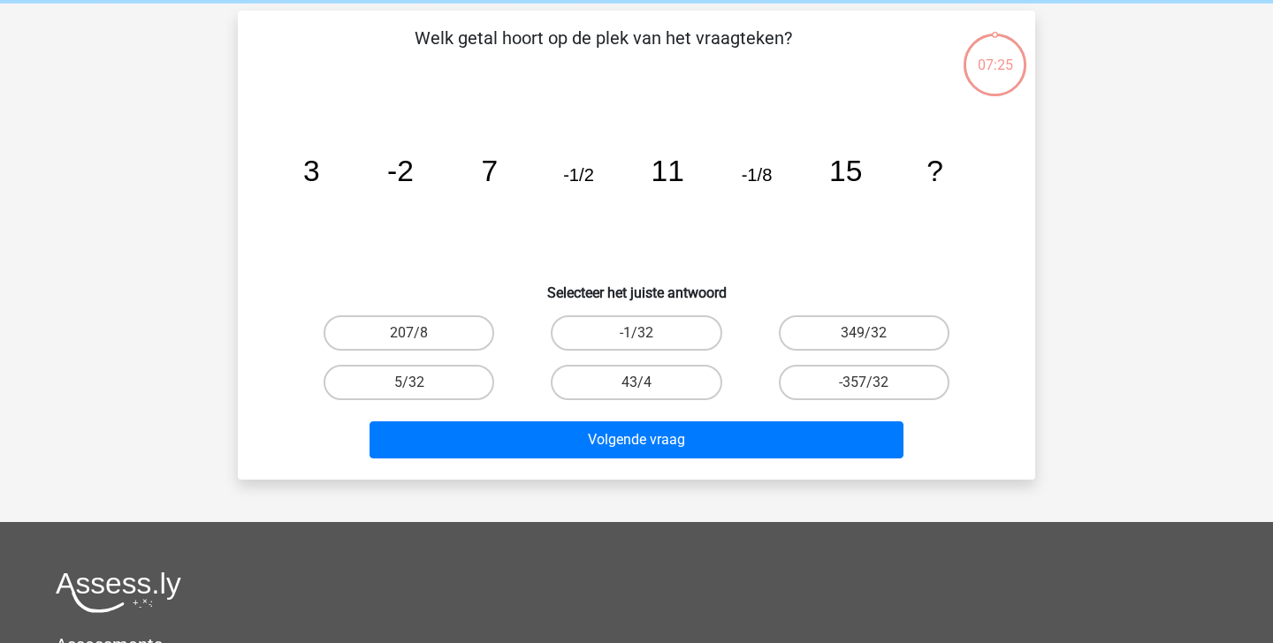
scroll to position [81, 0]
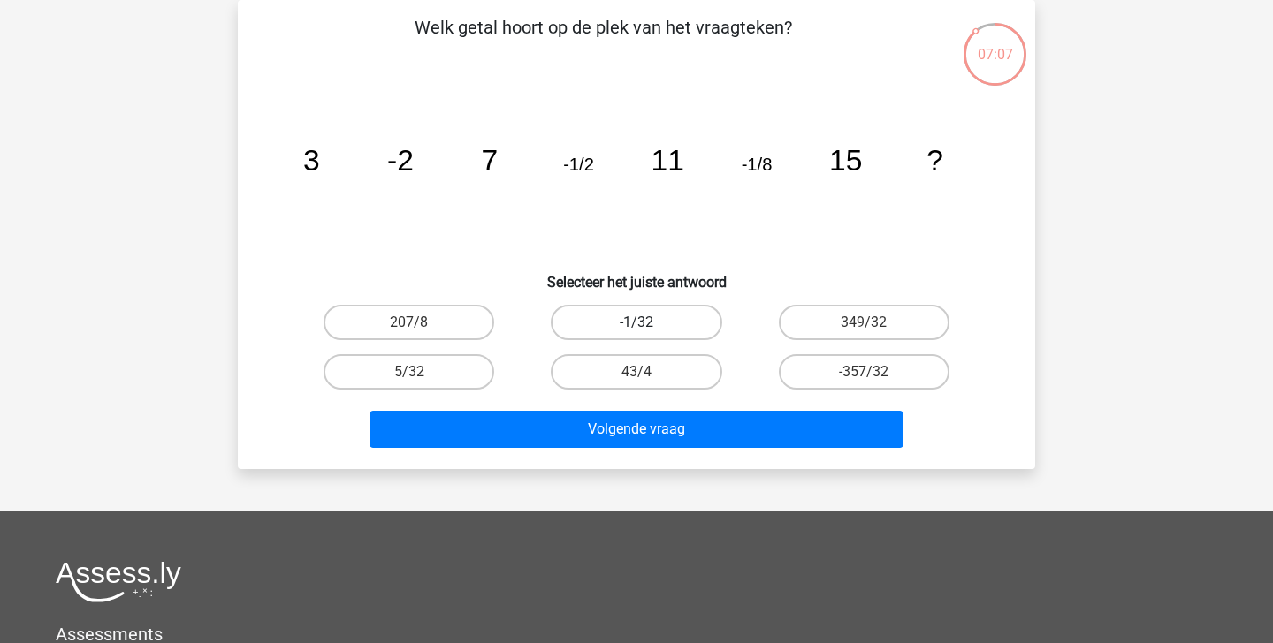
click at [661, 323] on label "-1/32" at bounding box center [636, 322] width 171 height 35
click at [648, 323] on input "-1/32" at bounding box center [641, 328] width 11 height 11
radio input "true"
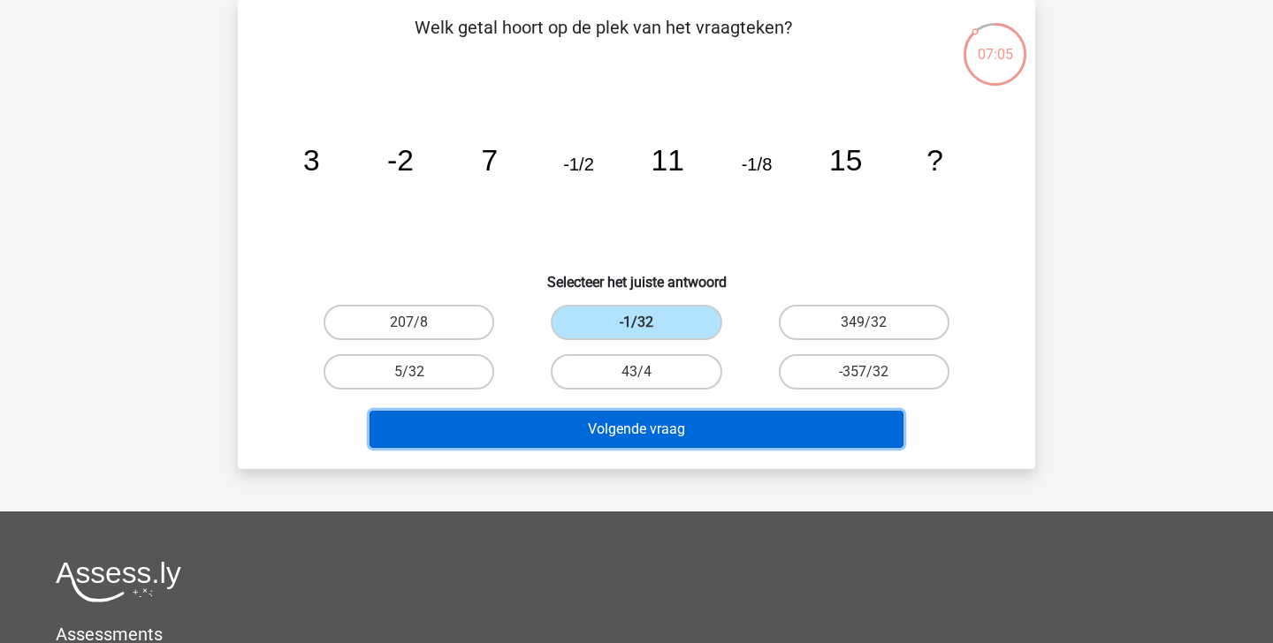
click at [680, 424] on button "Volgende vraag" at bounding box center [636, 429] width 535 height 37
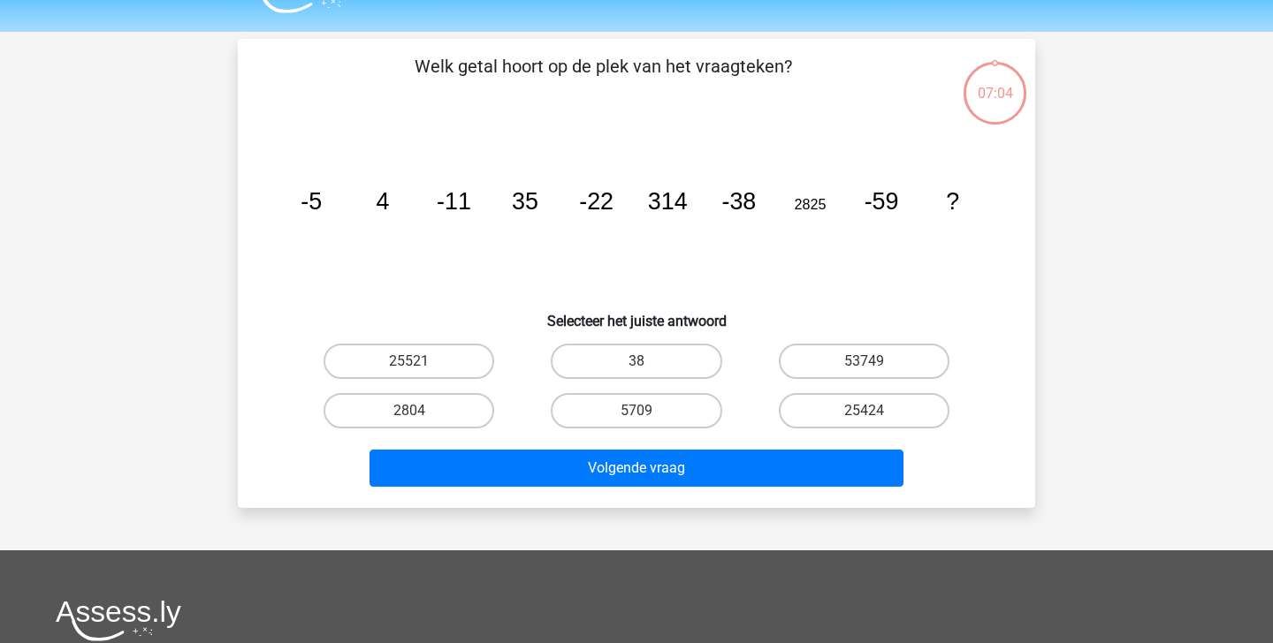
scroll to position [20, 0]
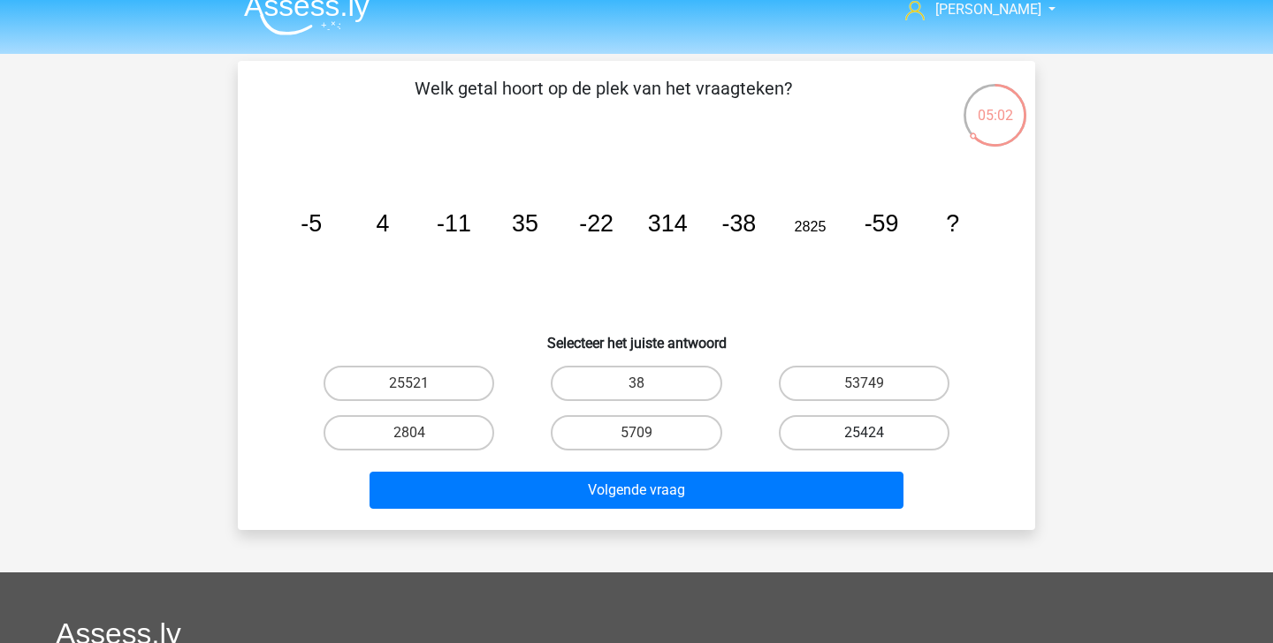
click at [907, 432] on label "25424" at bounding box center [864, 432] width 171 height 35
click at [875, 433] on input "25424" at bounding box center [869, 438] width 11 height 11
radio input "true"
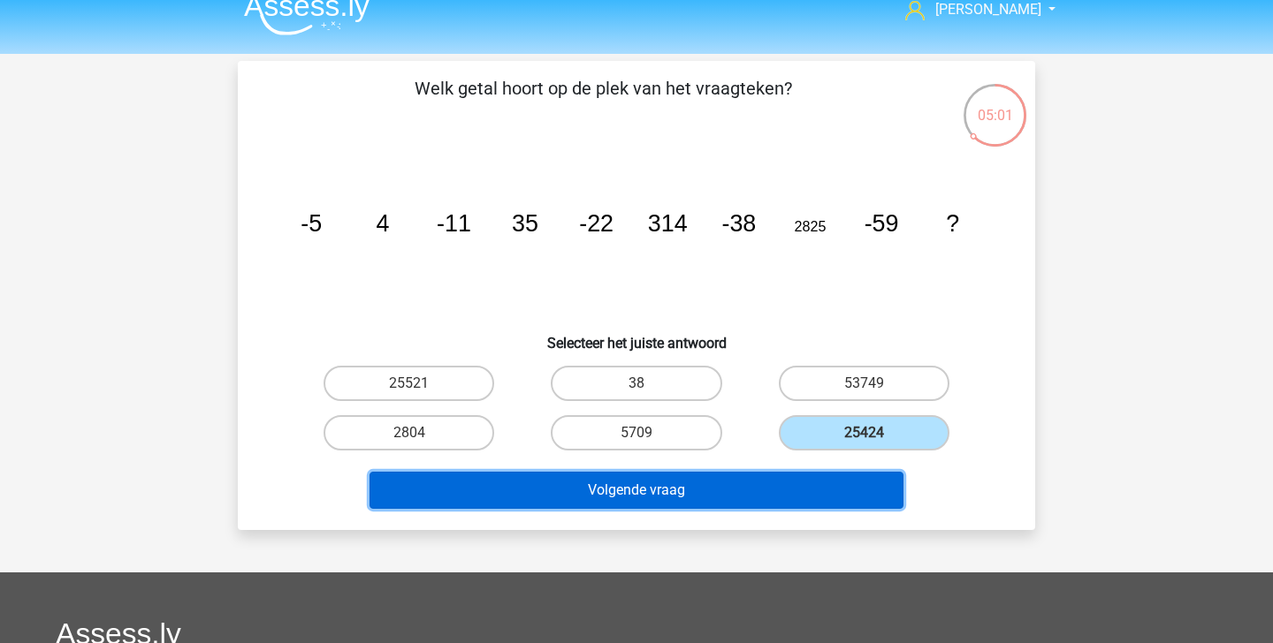
click at [802, 492] on button "Volgende vraag" at bounding box center [636, 490] width 535 height 37
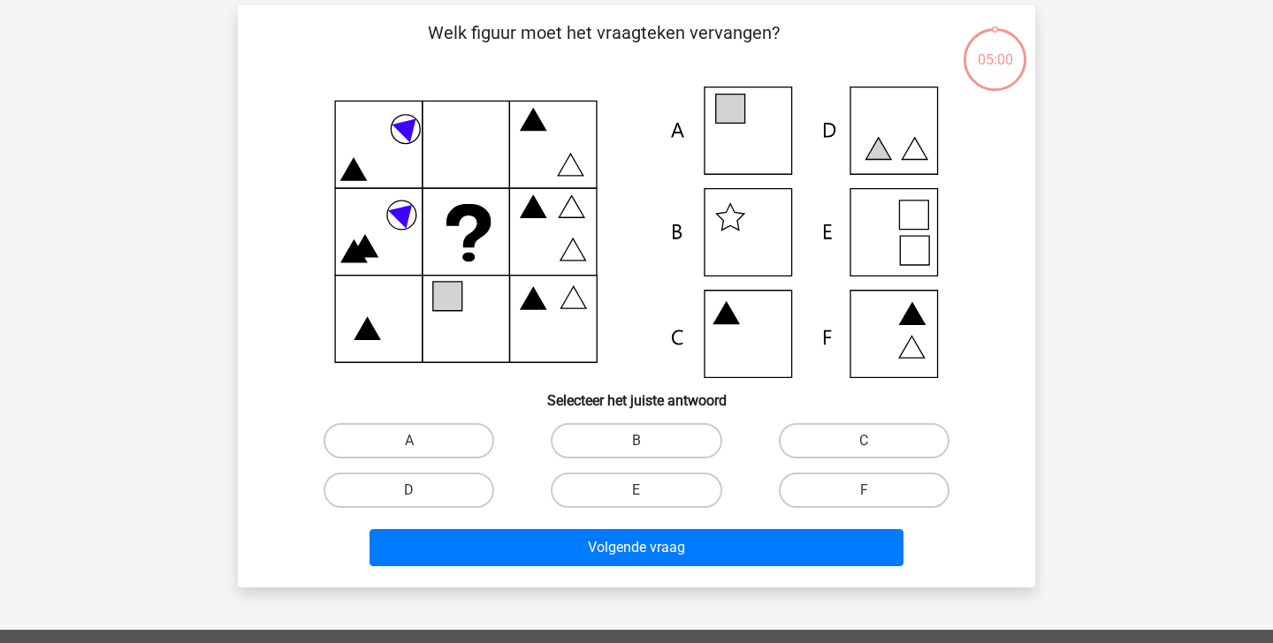
scroll to position [81, 0]
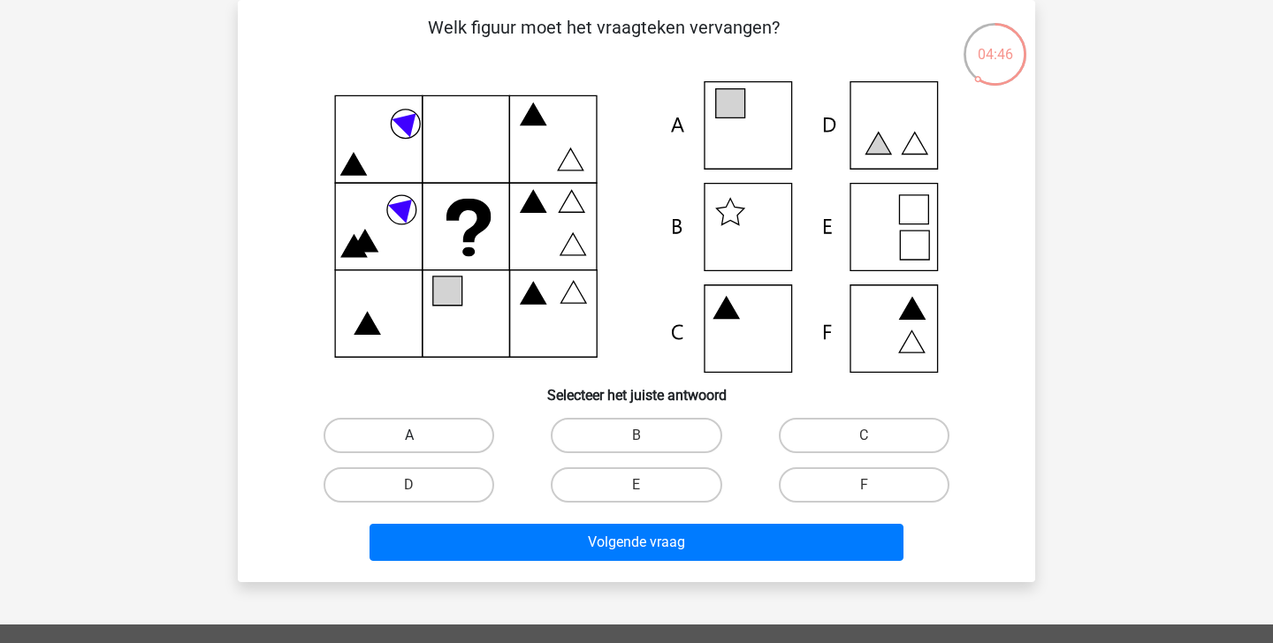
click at [427, 425] on label "A" at bounding box center [409, 435] width 171 height 35
click at [421, 436] on input "A" at bounding box center [414, 441] width 11 height 11
radio input "true"
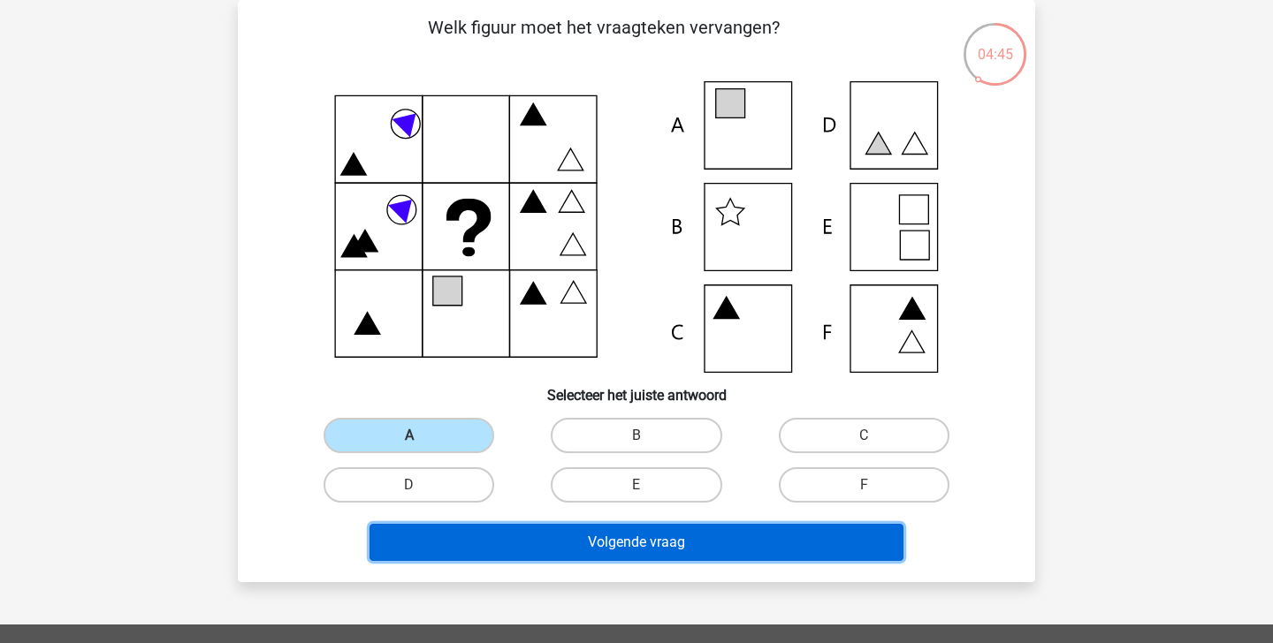
click at [597, 541] on button "Volgende vraag" at bounding box center [636, 542] width 535 height 37
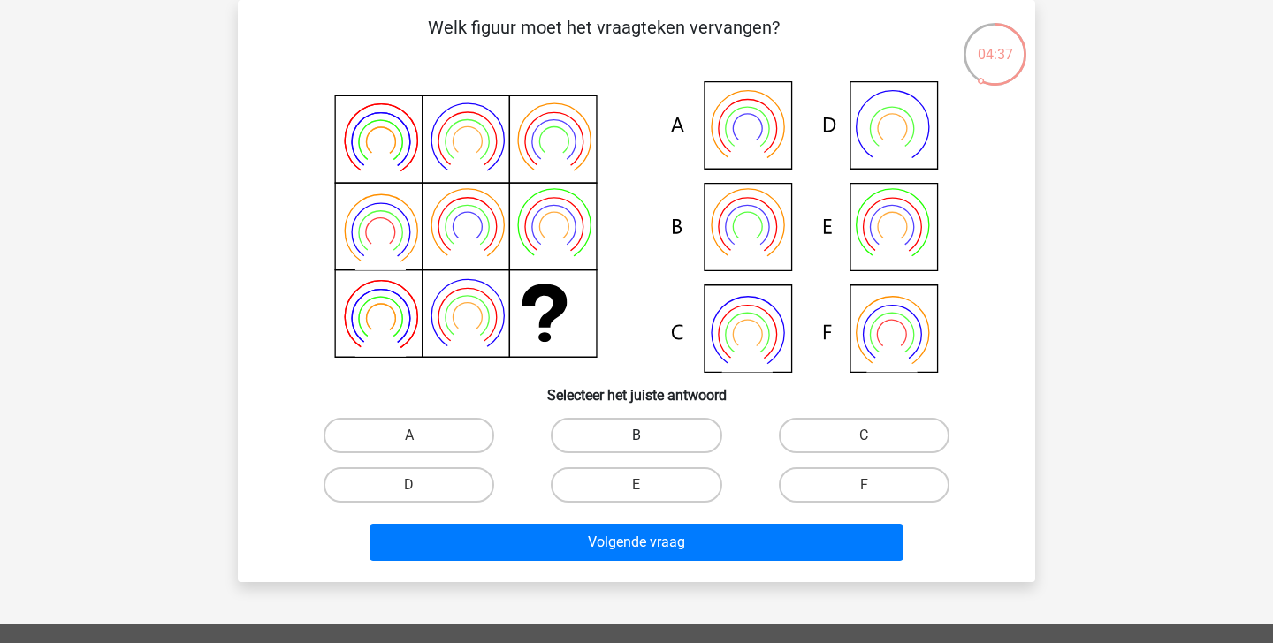
click at [659, 434] on label "B" at bounding box center [636, 435] width 171 height 35
click at [648, 436] on input "B" at bounding box center [641, 441] width 11 height 11
radio input "true"
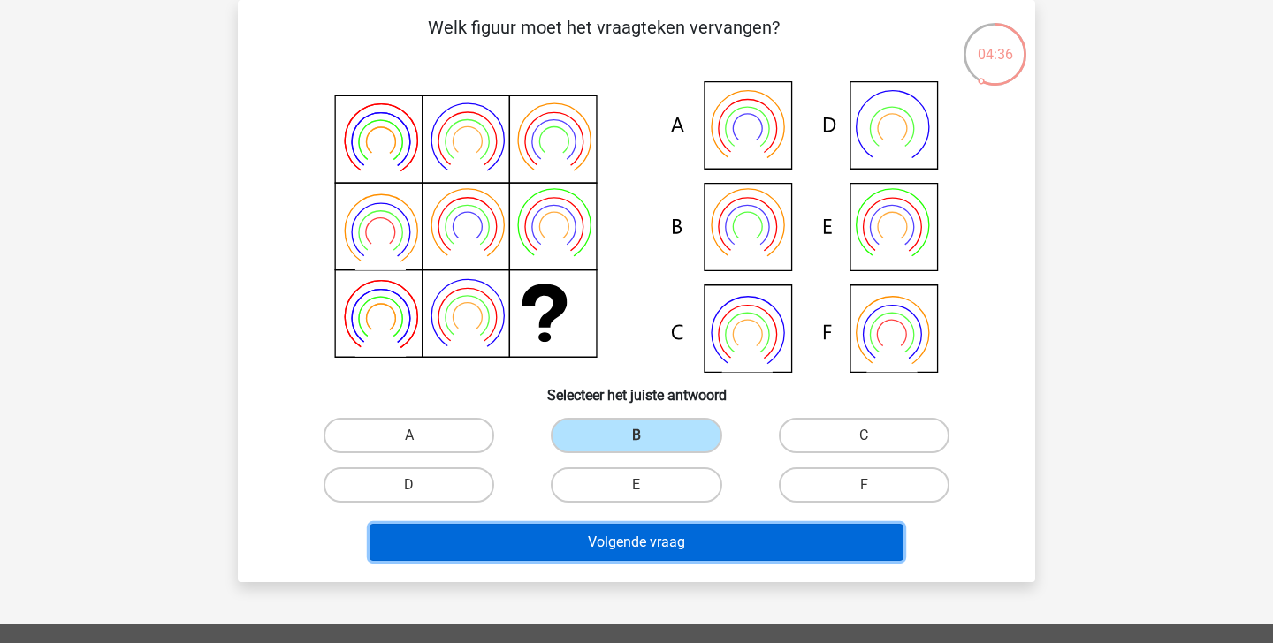
click at [663, 547] on button "Volgende vraag" at bounding box center [636, 542] width 535 height 37
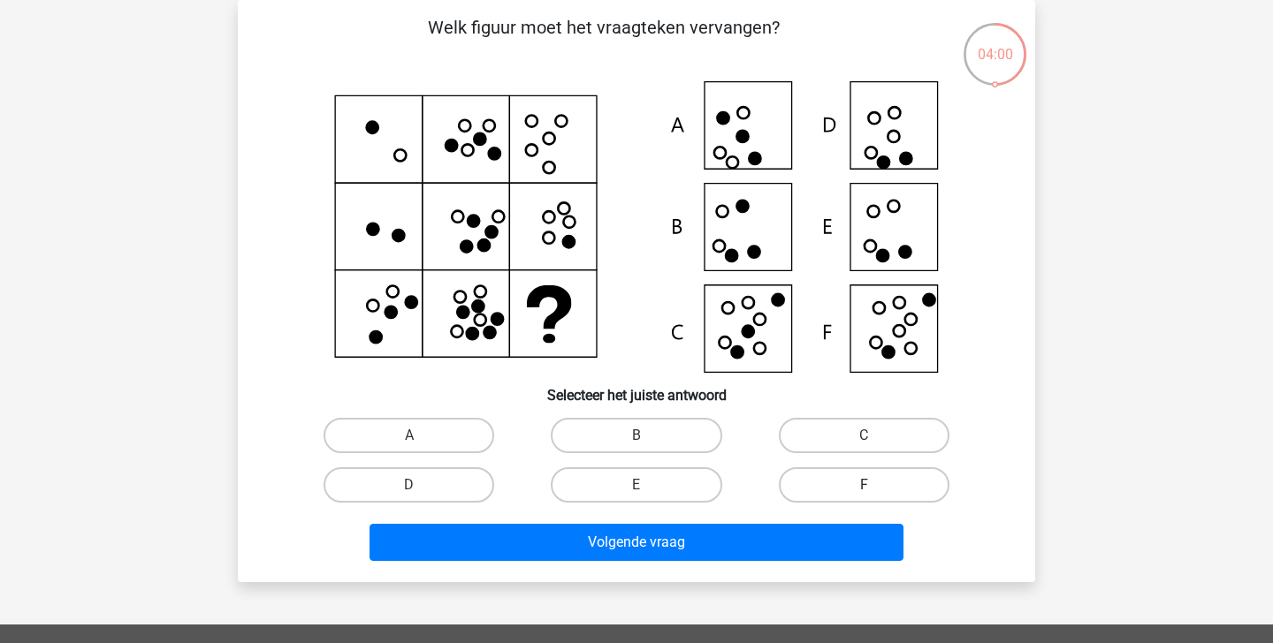
click at [879, 476] on label "F" at bounding box center [864, 485] width 171 height 35
click at [875, 485] on input "F" at bounding box center [869, 490] width 11 height 11
radio input "true"
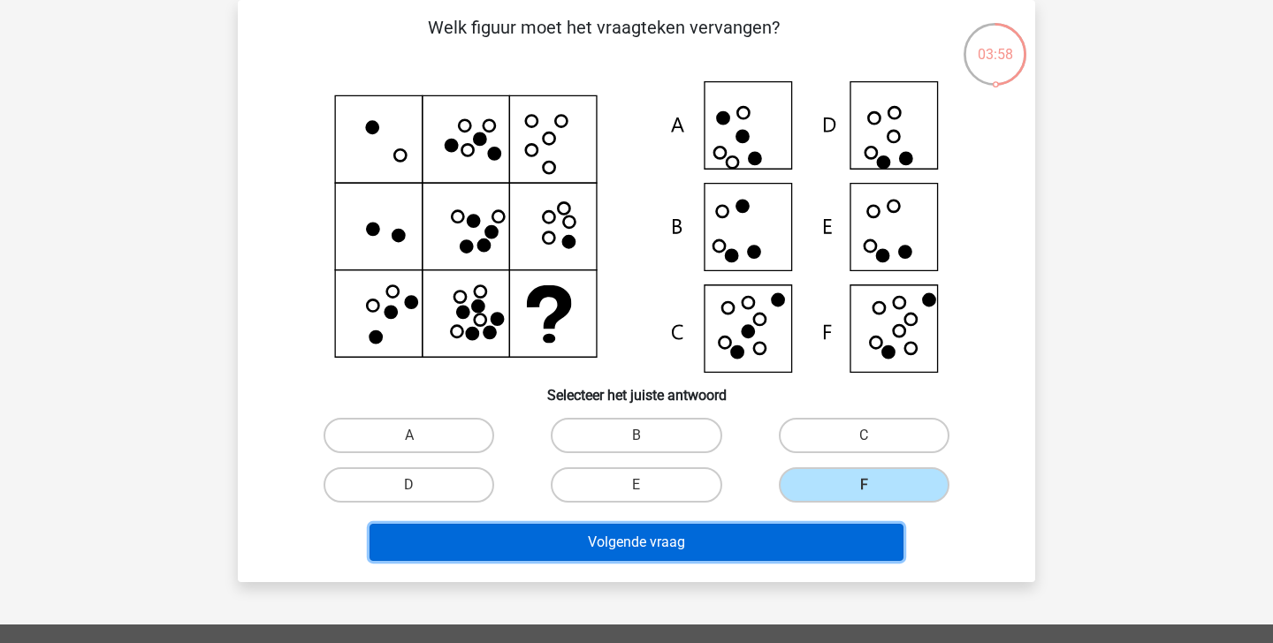
click at [796, 545] on button "Volgende vraag" at bounding box center [636, 542] width 535 height 37
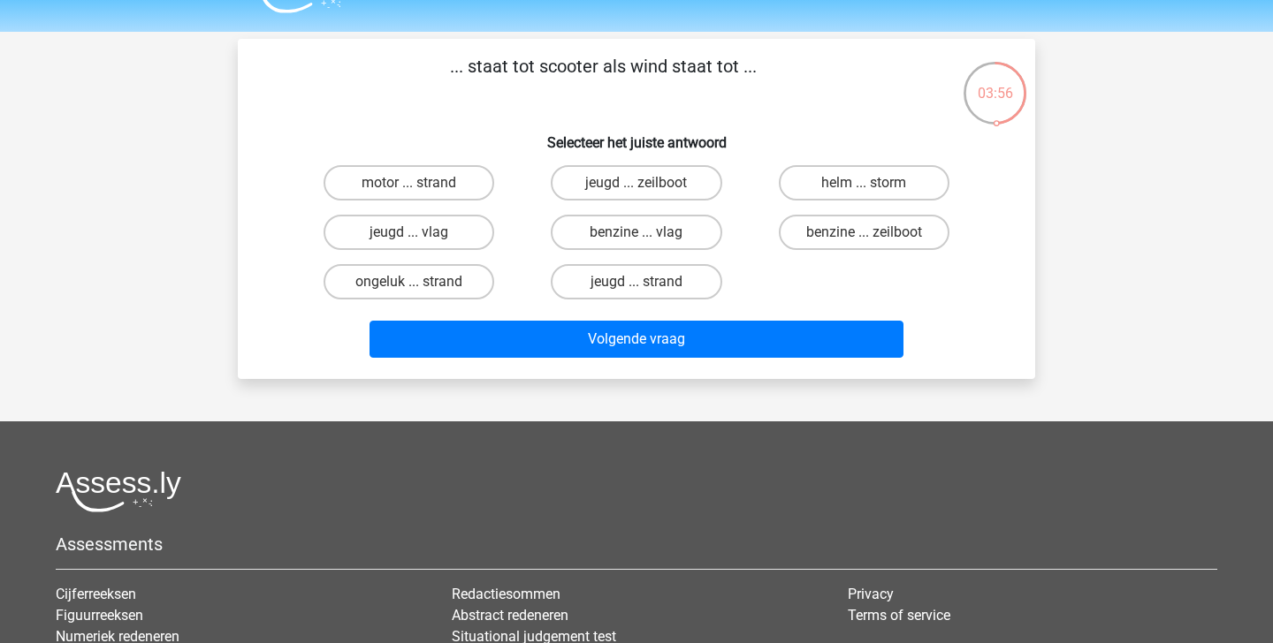
scroll to position [0, 0]
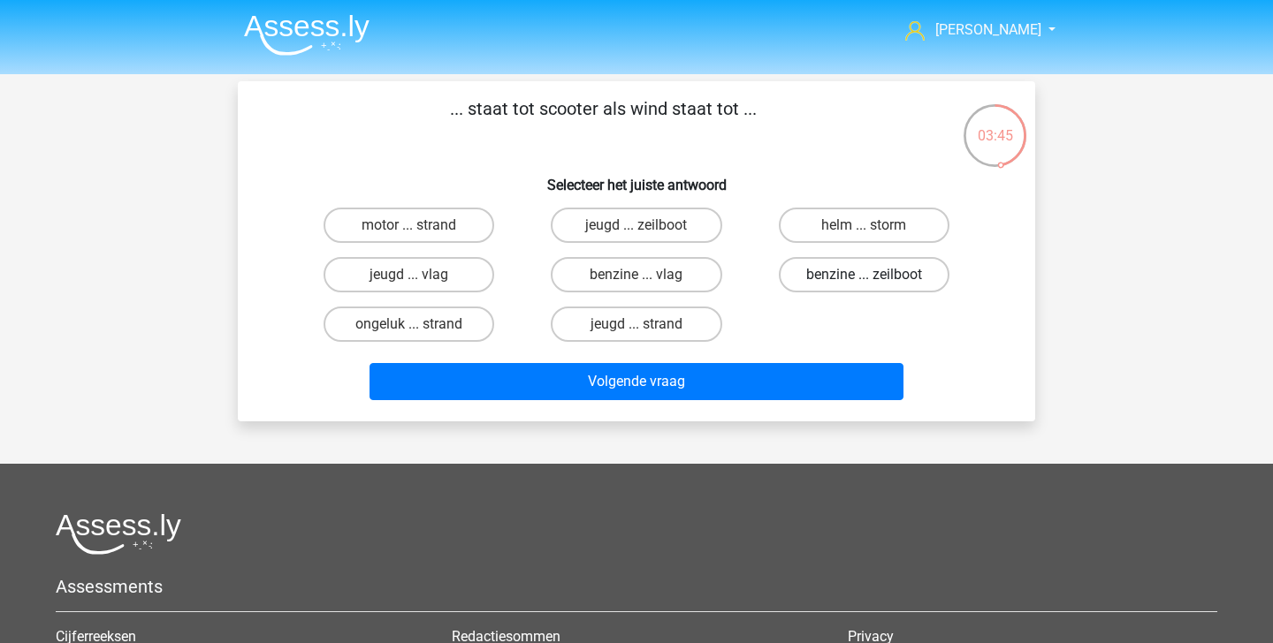
click at [843, 285] on label "benzine ... zeilboot" at bounding box center [864, 274] width 171 height 35
click at [864, 285] on input "benzine ... zeilboot" at bounding box center [869, 280] width 11 height 11
radio input "true"
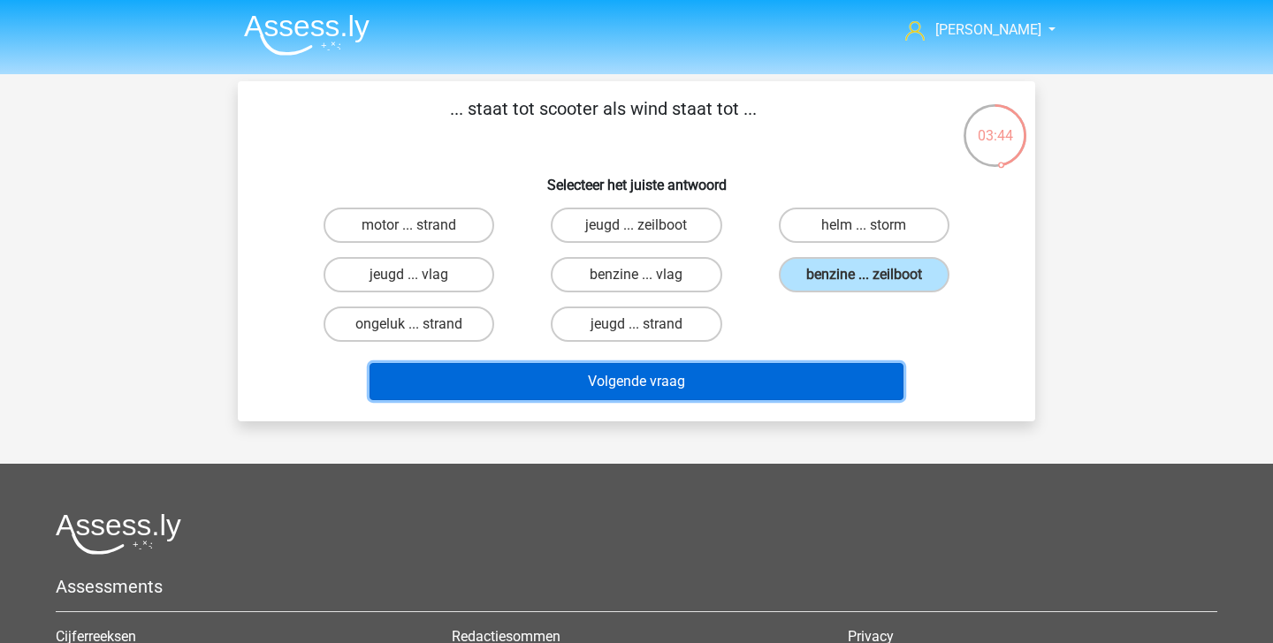
click at [826, 383] on button "Volgende vraag" at bounding box center [636, 381] width 535 height 37
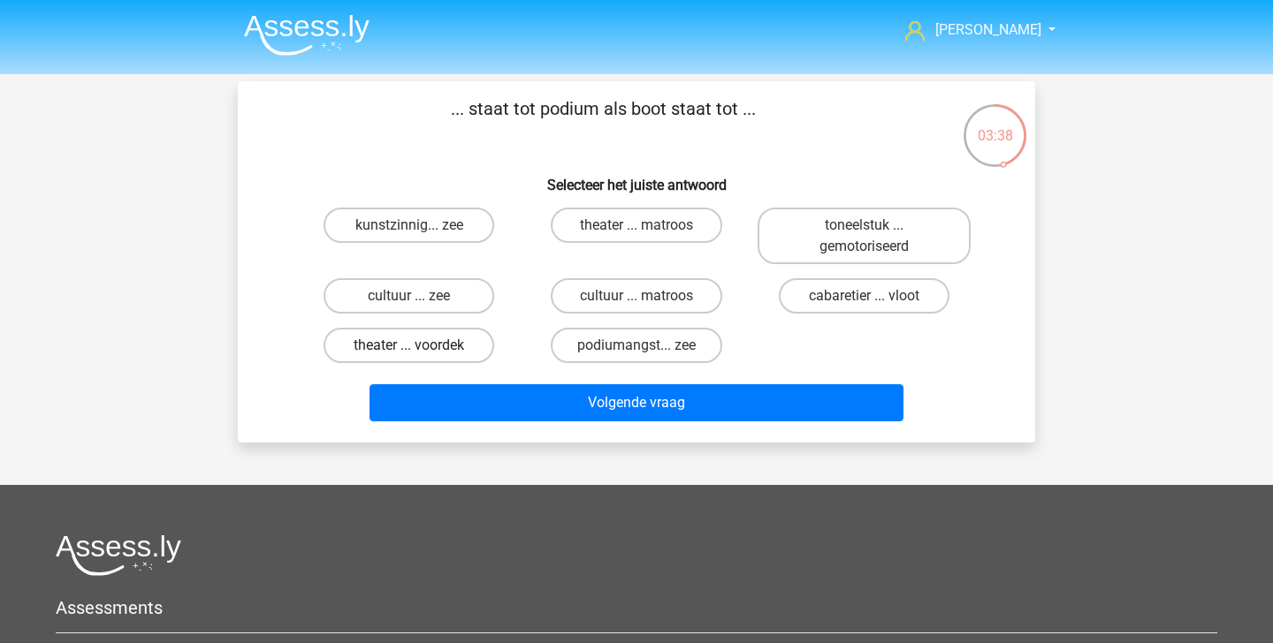
click at [461, 351] on label "theater ... voordek" at bounding box center [409, 345] width 171 height 35
click at [421, 351] on input "theater ... voordek" at bounding box center [414, 351] width 11 height 11
radio input "true"
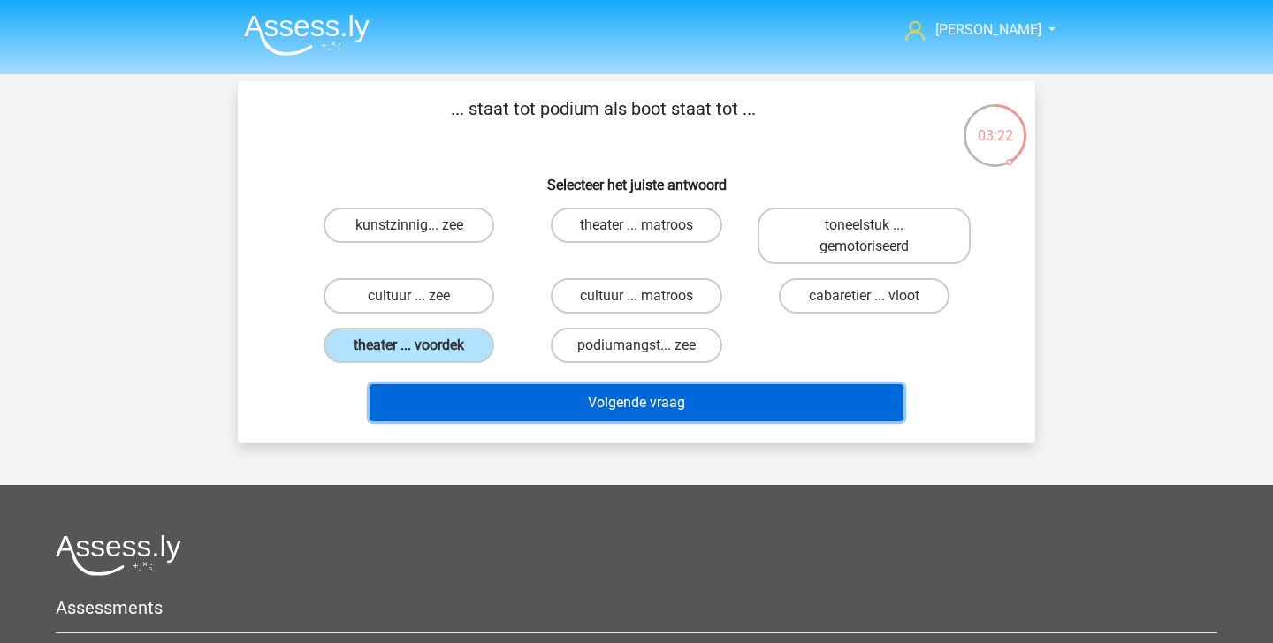
click at [564, 399] on button "Volgende vraag" at bounding box center [636, 403] width 535 height 37
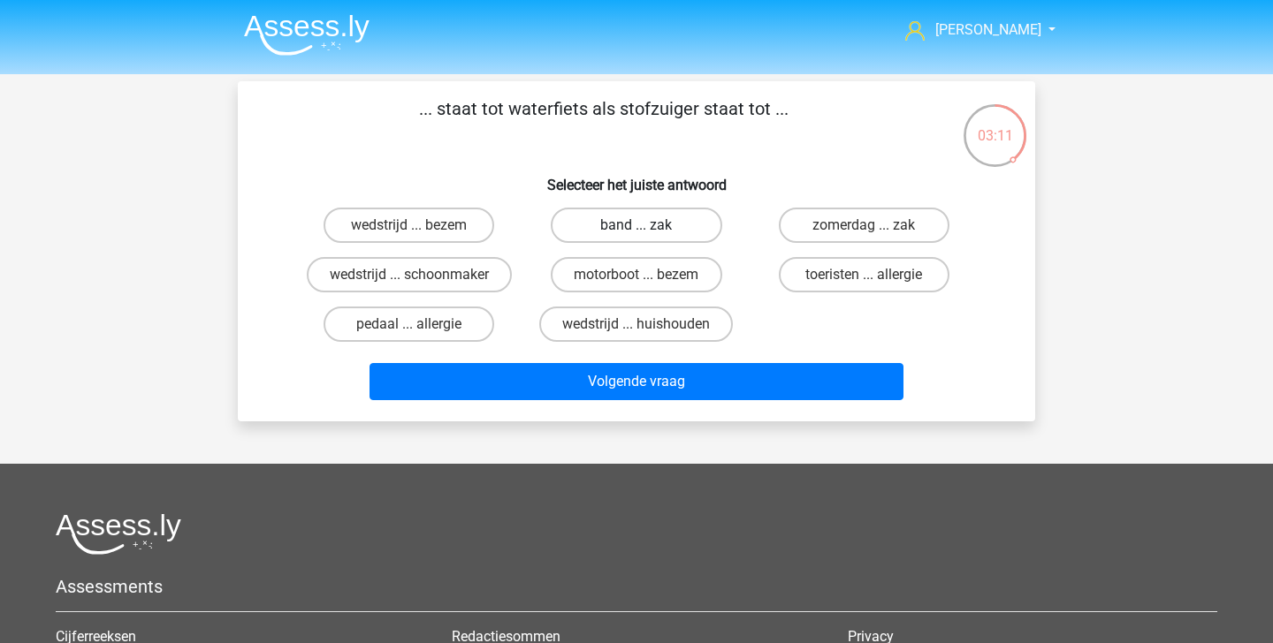
click at [666, 230] on label "band ... zak" at bounding box center [636, 225] width 171 height 35
click at [648, 230] on input "band ... zak" at bounding box center [641, 230] width 11 height 11
radio input "true"
click at [669, 278] on label "motorboot ... bezem" at bounding box center [636, 274] width 171 height 35
click at [648, 278] on input "motorboot ... bezem" at bounding box center [641, 280] width 11 height 11
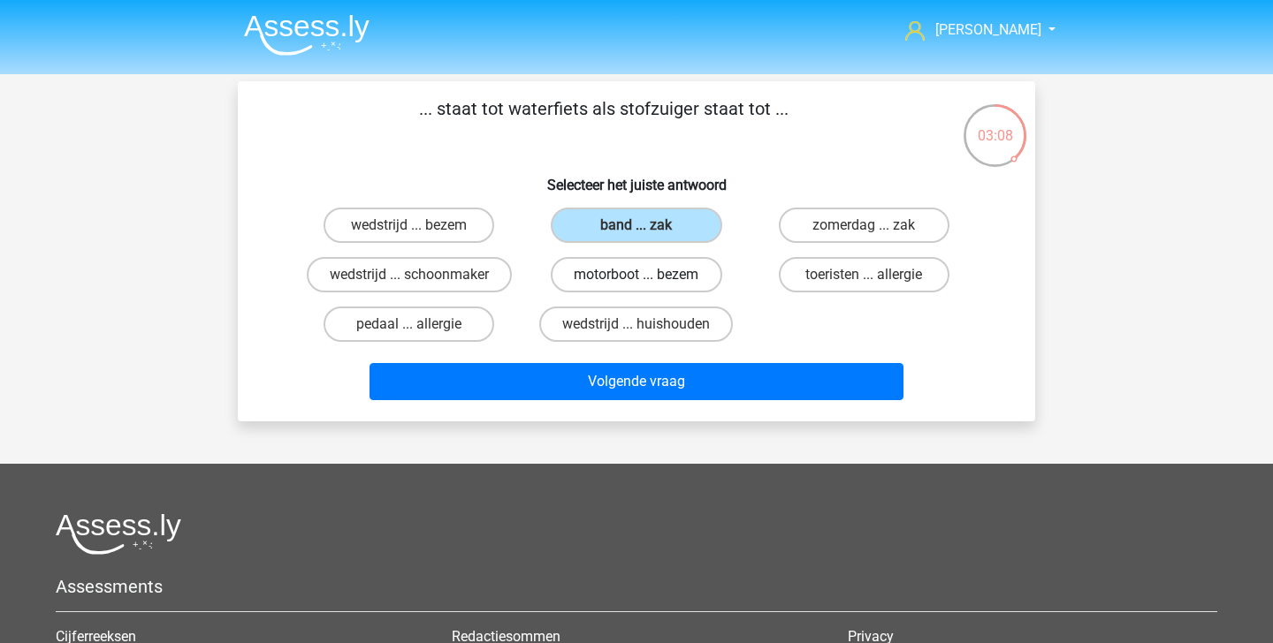
radio input "true"
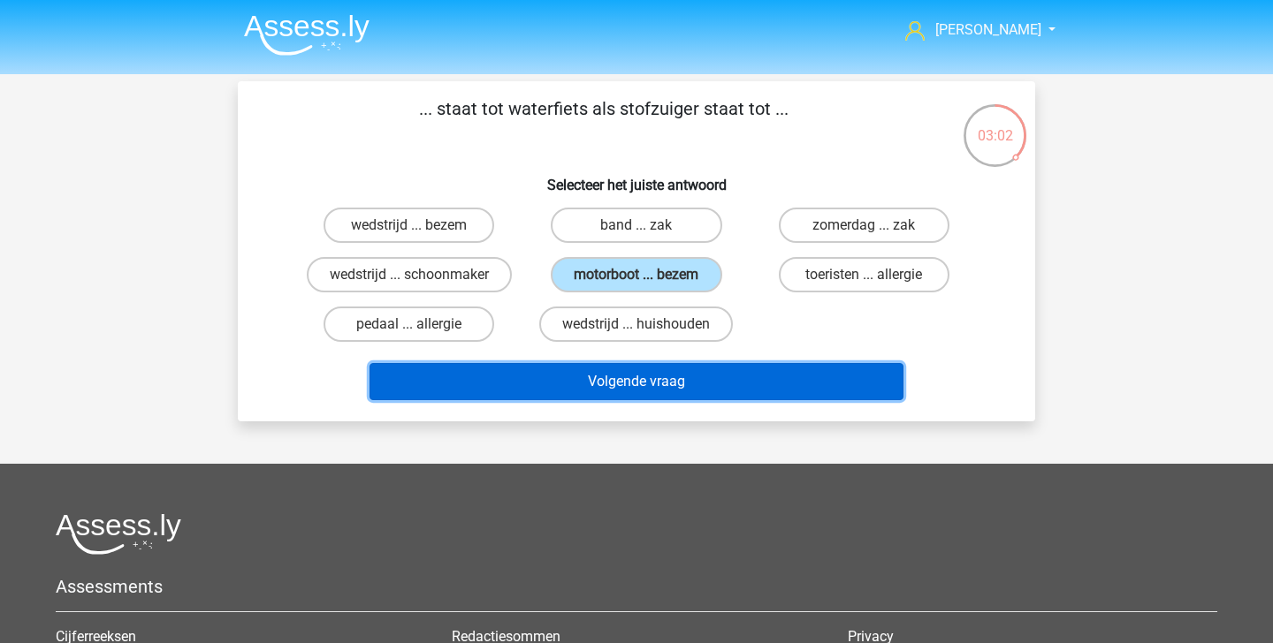
click at [701, 381] on button "Volgende vraag" at bounding box center [636, 381] width 535 height 37
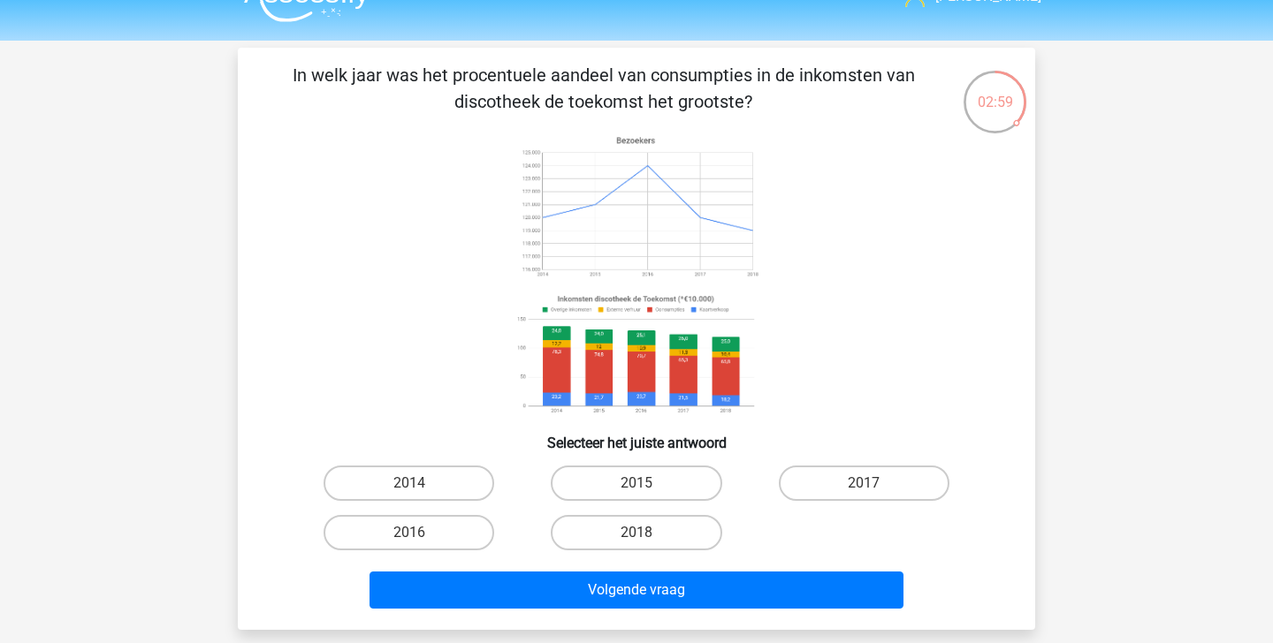
scroll to position [25, 0]
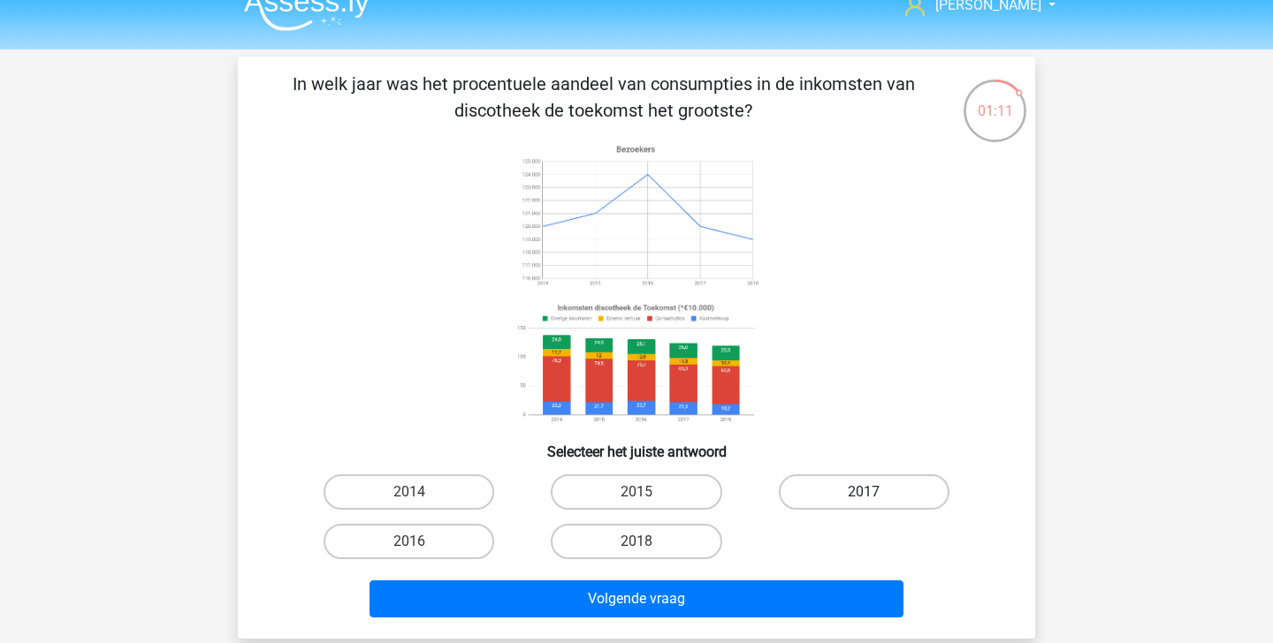
click at [887, 504] on label "2017" at bounding box center [864, 492] width 171 height 35
click at [875, 504] on input "2017" at bounding box center [869, 497] width 11 height 11
radio input "true"
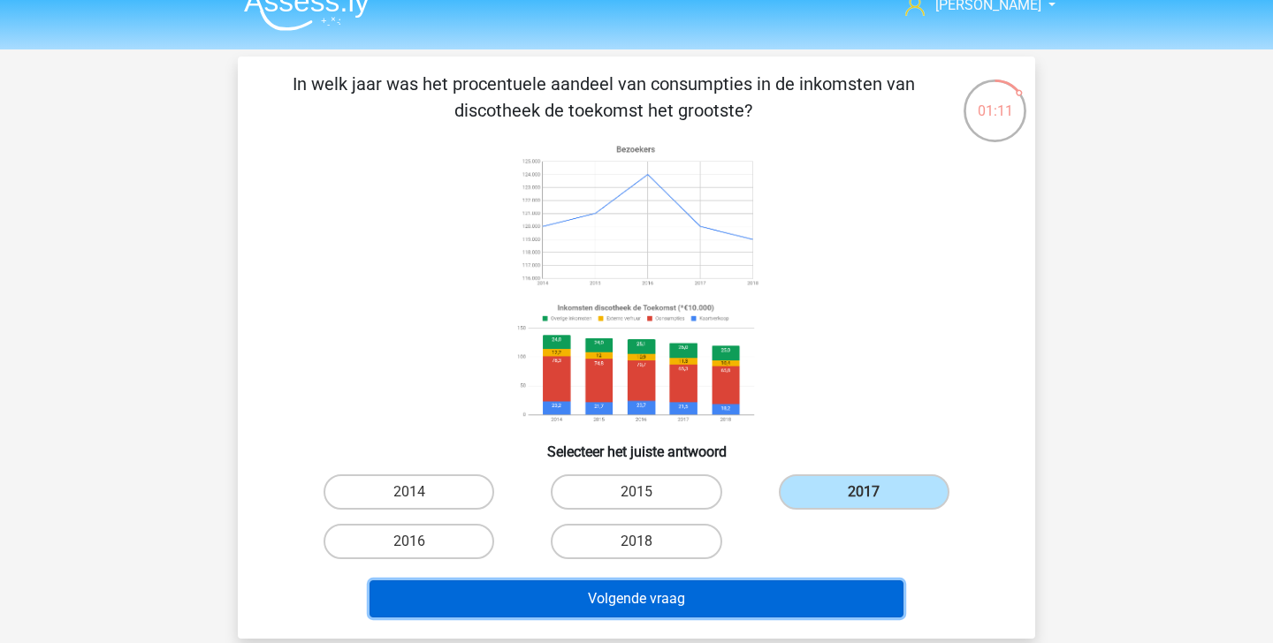
click at [805, 600] on button "Volgende vraag" at bounding box center [636, 599] width 535 height 37
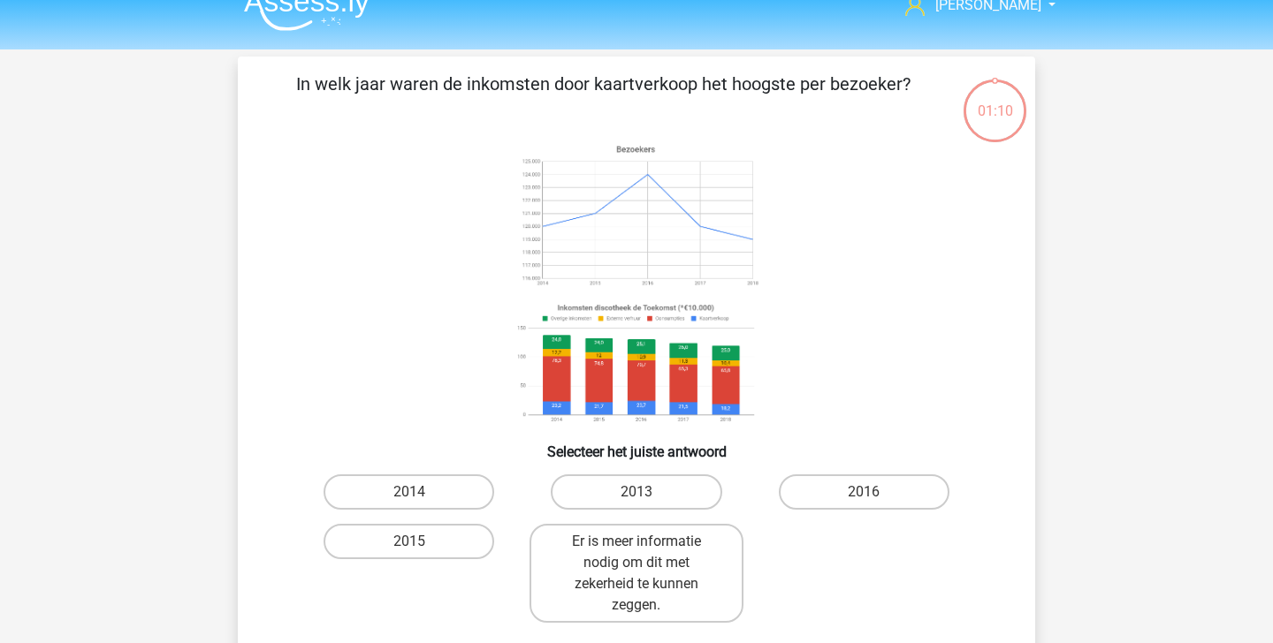
scroll to position [81, 0]
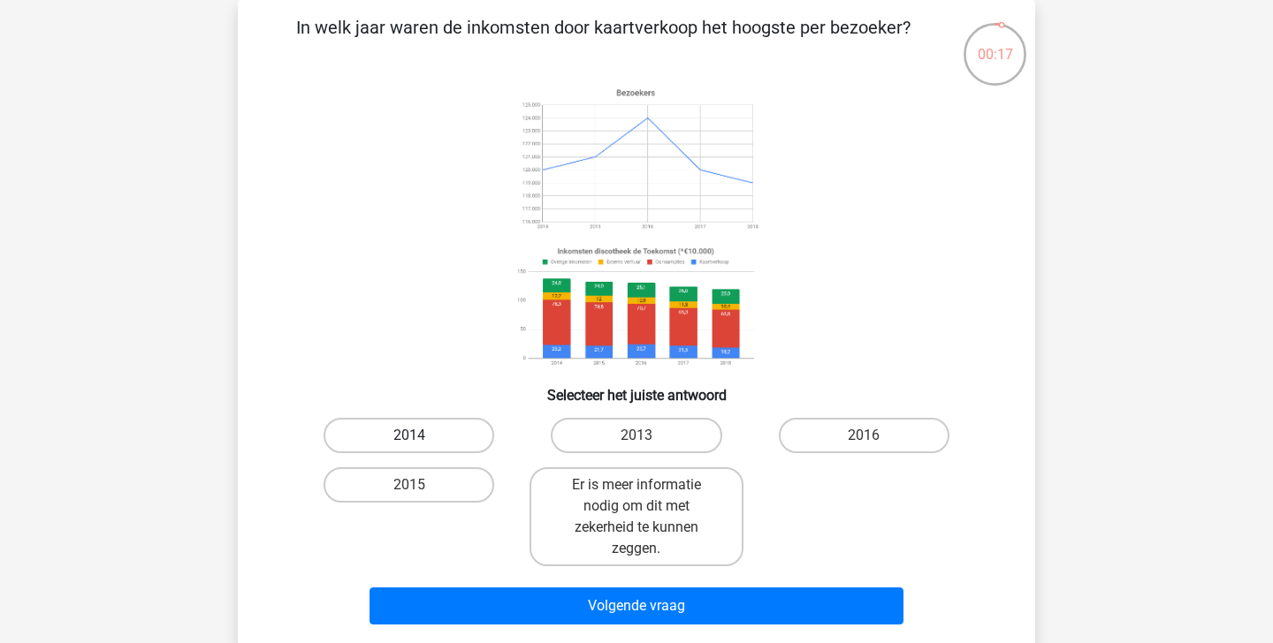
click at [447, 436] on label "2014" at bounding box center [409, 435] width 171 height 35
click at [421, 436] on input "2014" at bounding box center [414, 441] width 11 height 11
radio input "true"
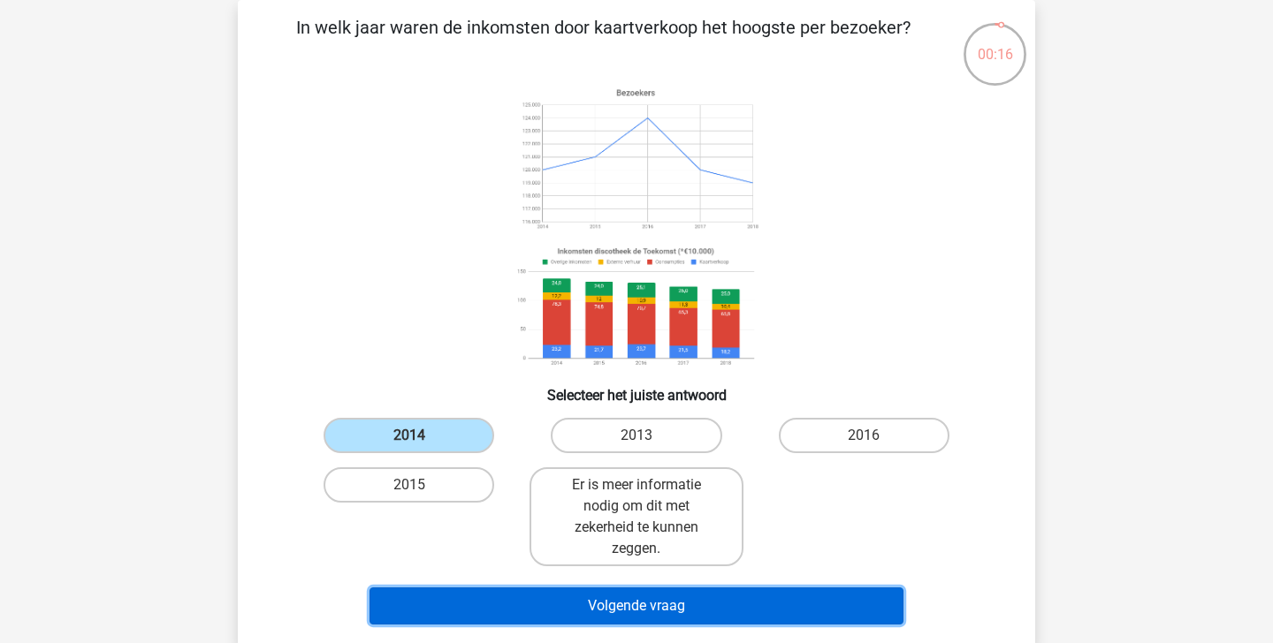
click at [537, 596] on button "Volgende vraag" at bounding box center [636, 606] width 535 height 37
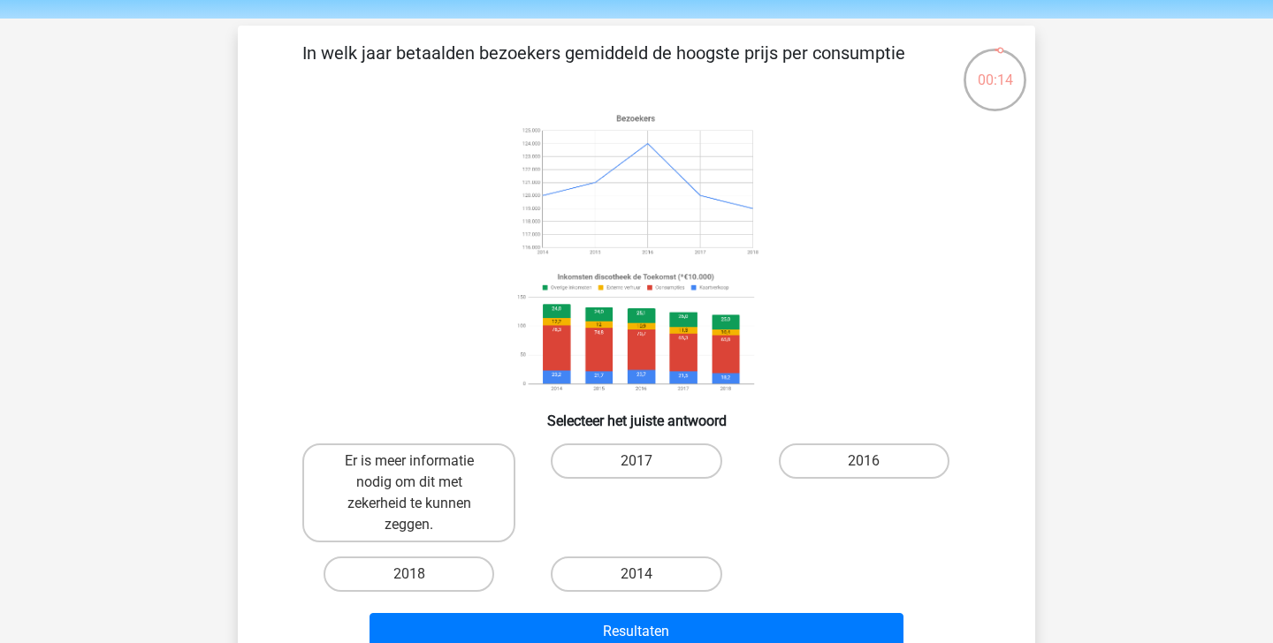
scroll to position [37, 0]
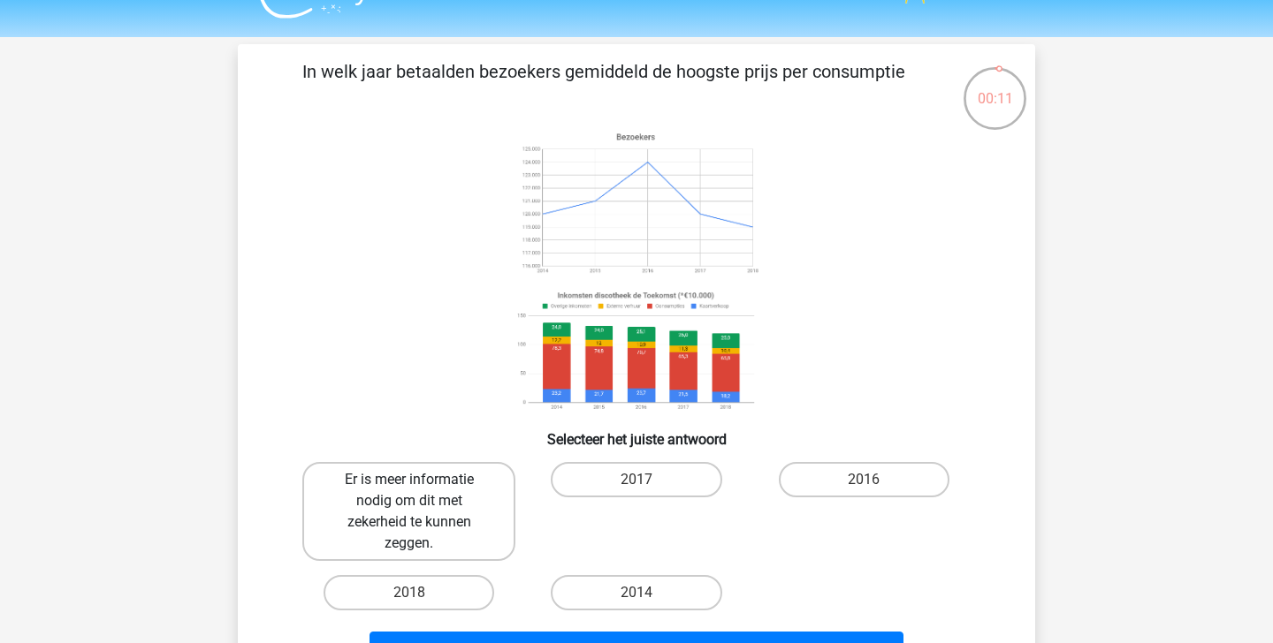
click at [418, 544] on label "Er is meer informatie nodig om dit met zekerheid te kunnen zeggen." at bounding box center [408, 511] width 213 height 99
click at [418, 491] on input "Er is meer informatie nodig om dit met zekerheid te kunnen zeggen." at bounding box center [414, 485] width 11 height 11
radio input "true"
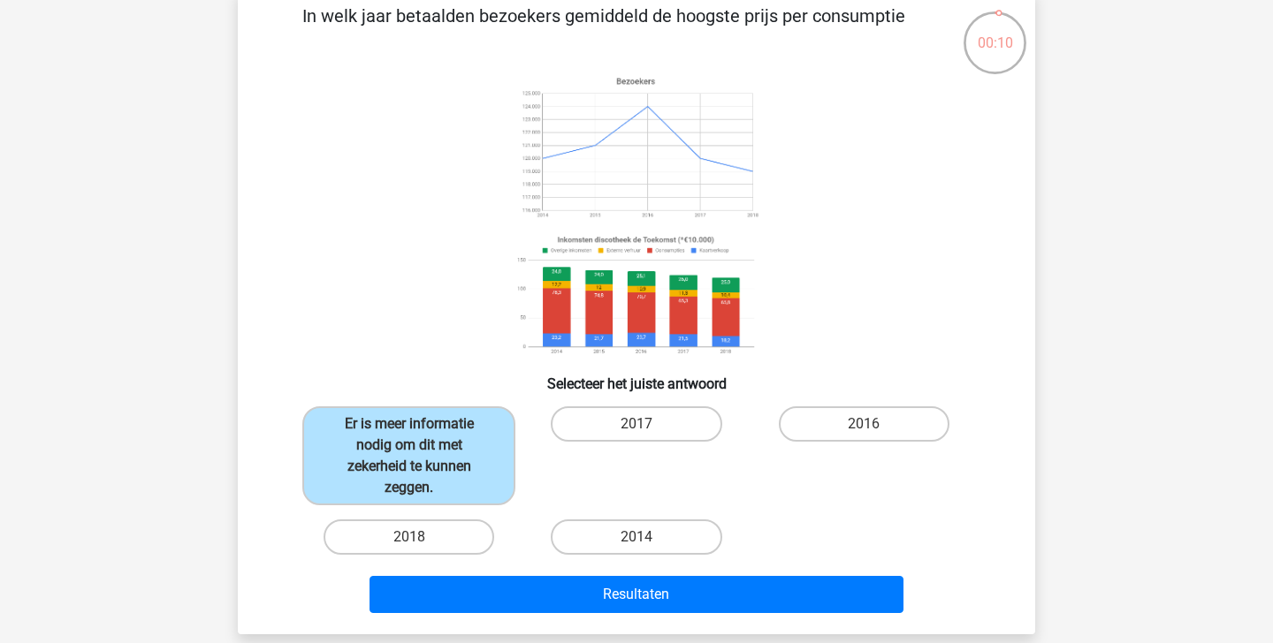
scroll to position [99, 0]
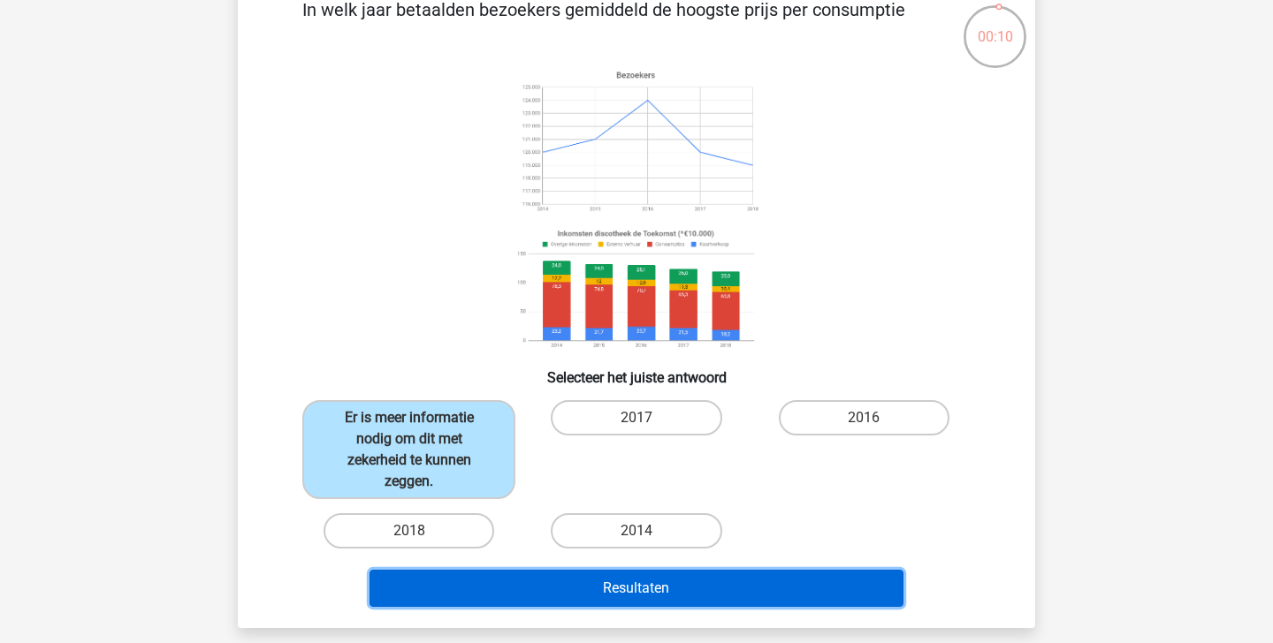
click at [582, 589] on button "Resultaten" at bounding box center [636, 588] width 535 height 37
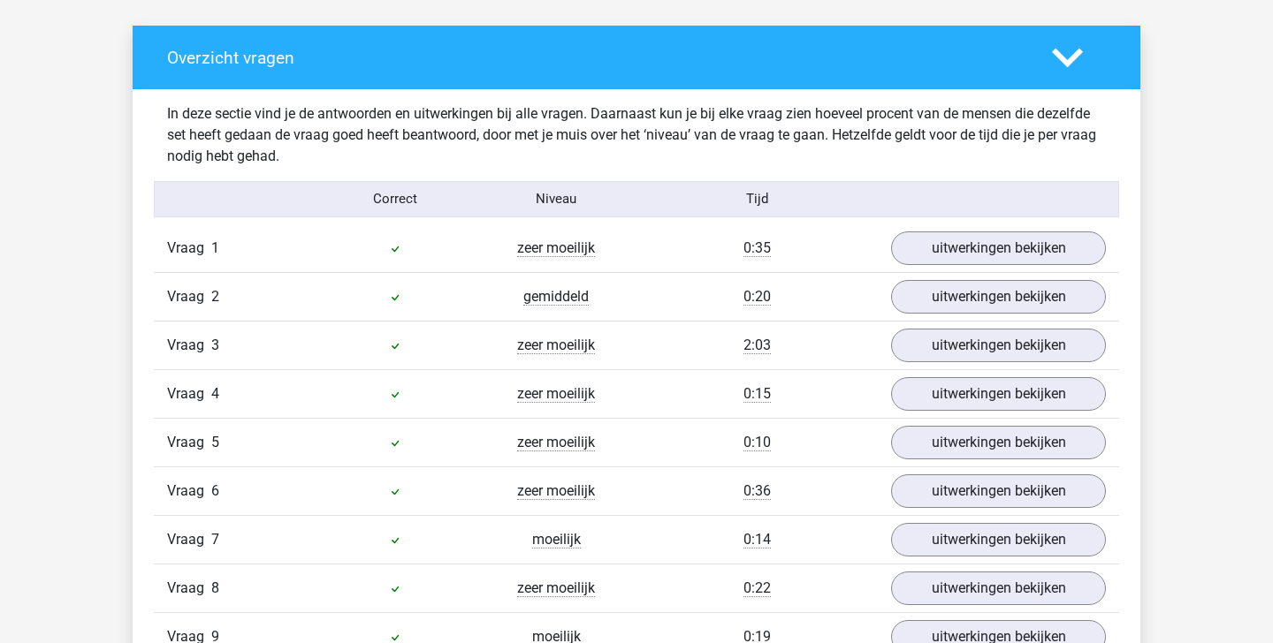
scroll to position [1616, 0]
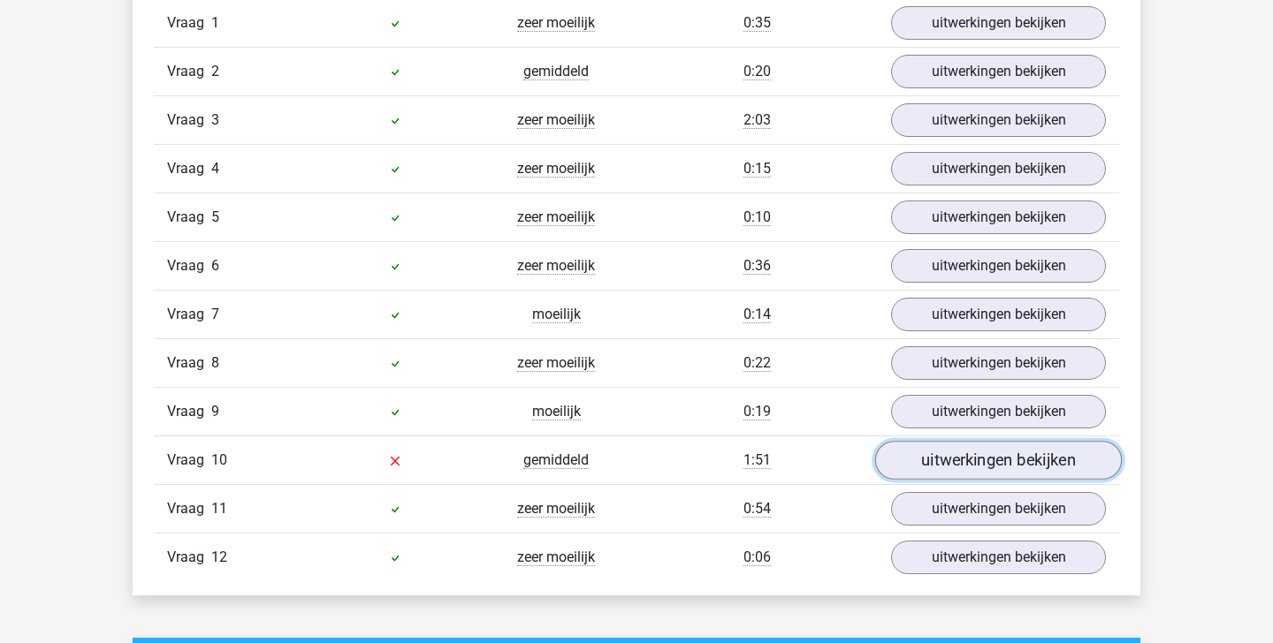
click at [971, 462] on link "uitwerkingen bekijken" at bounding box center [998, 460] width 247 height 39
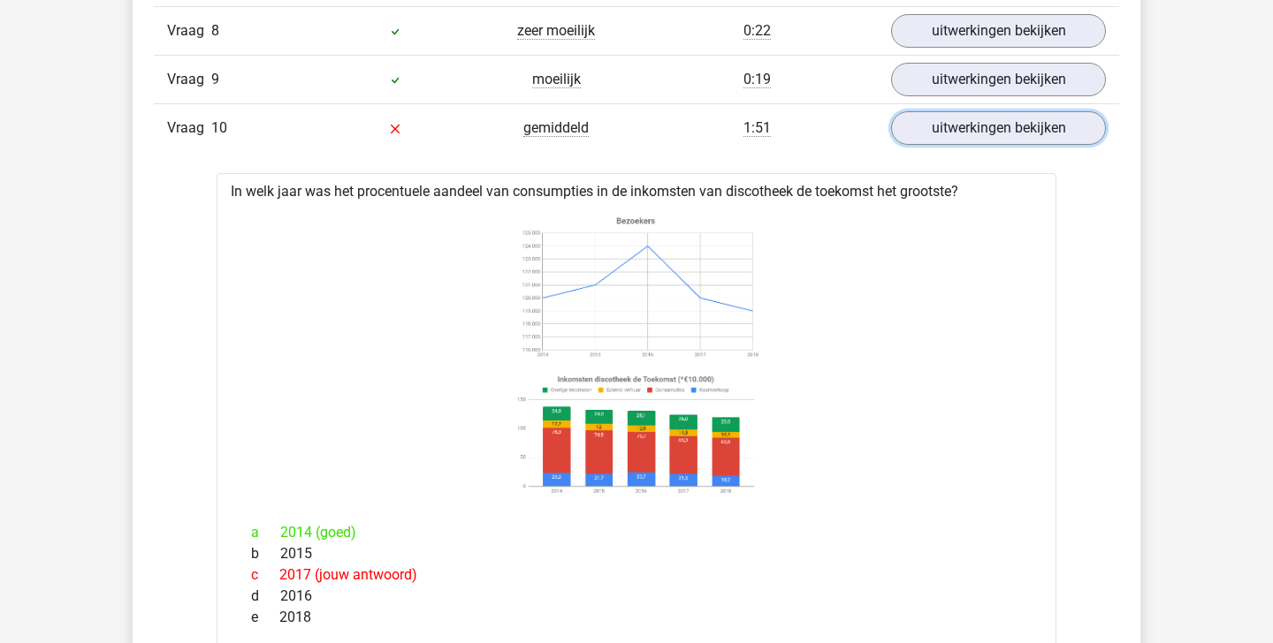
scroll to position [1923, 0]
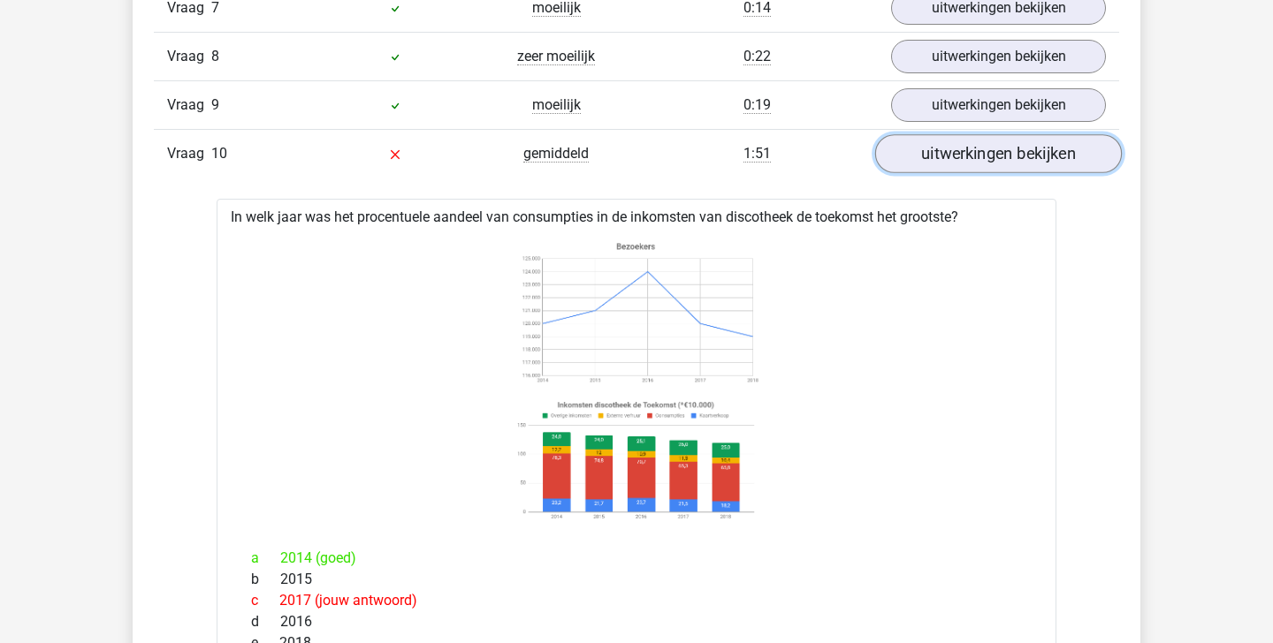
click at [1034, 149] on link "uitwerkingen bekijken" at bounding box center [998, 153] width 247 height 39
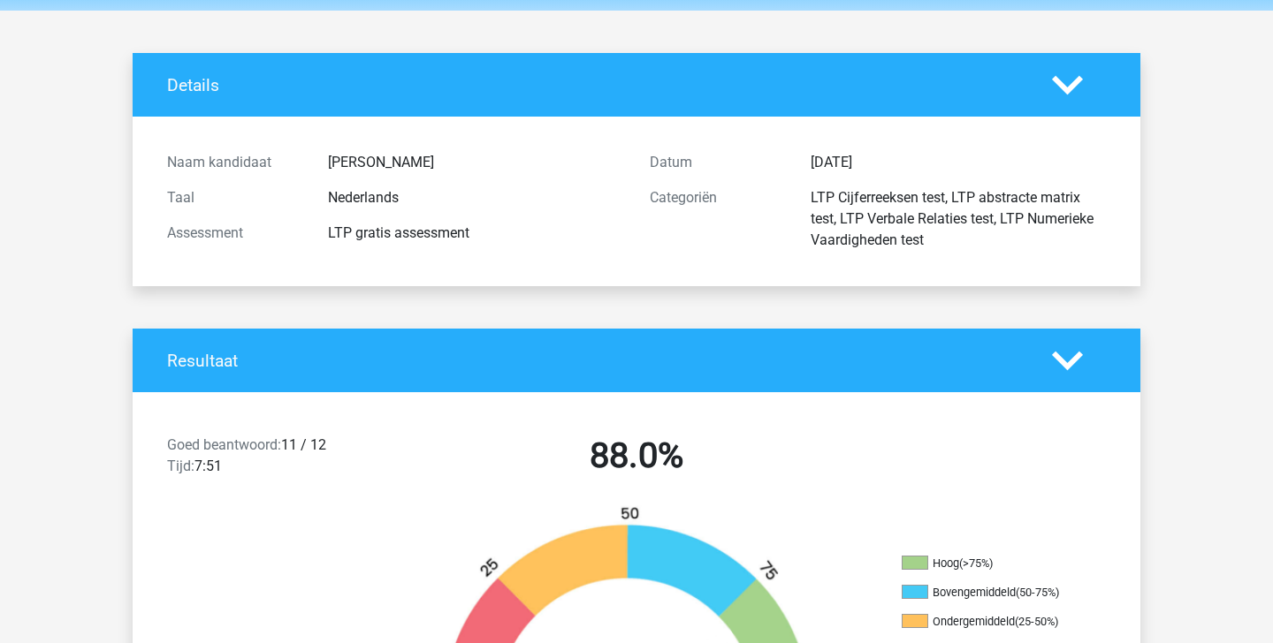
scroll to position [0, 0]
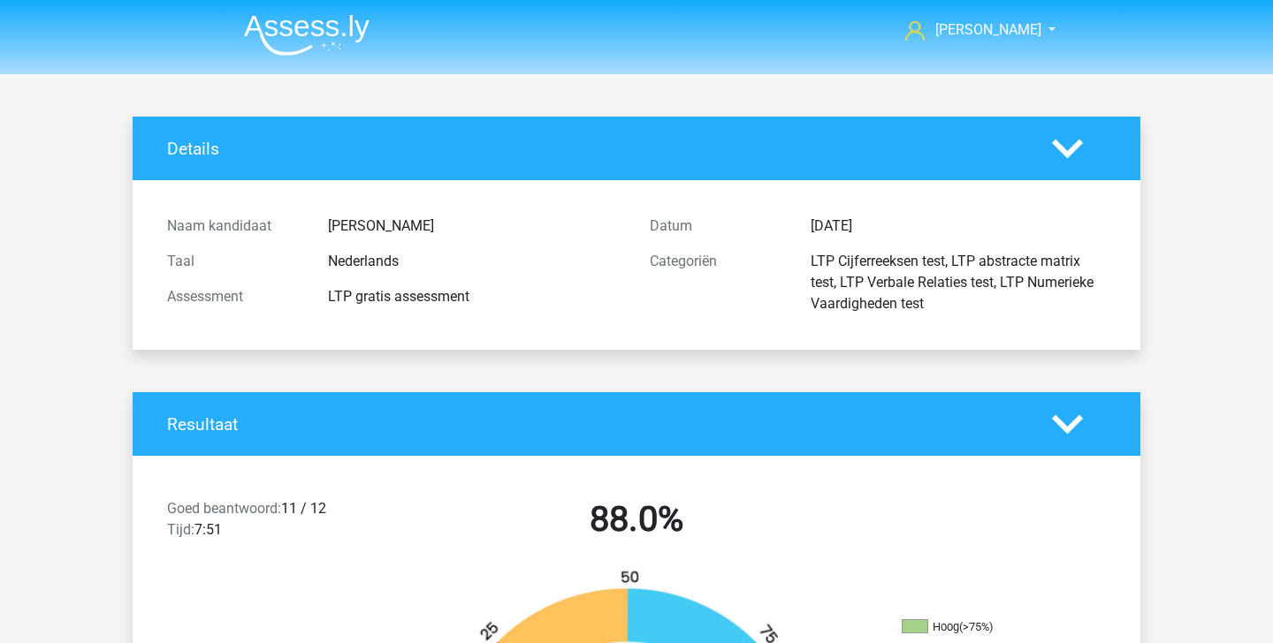
click at [351, 15] on img at bounding box center [307, 35] width 126 height 42
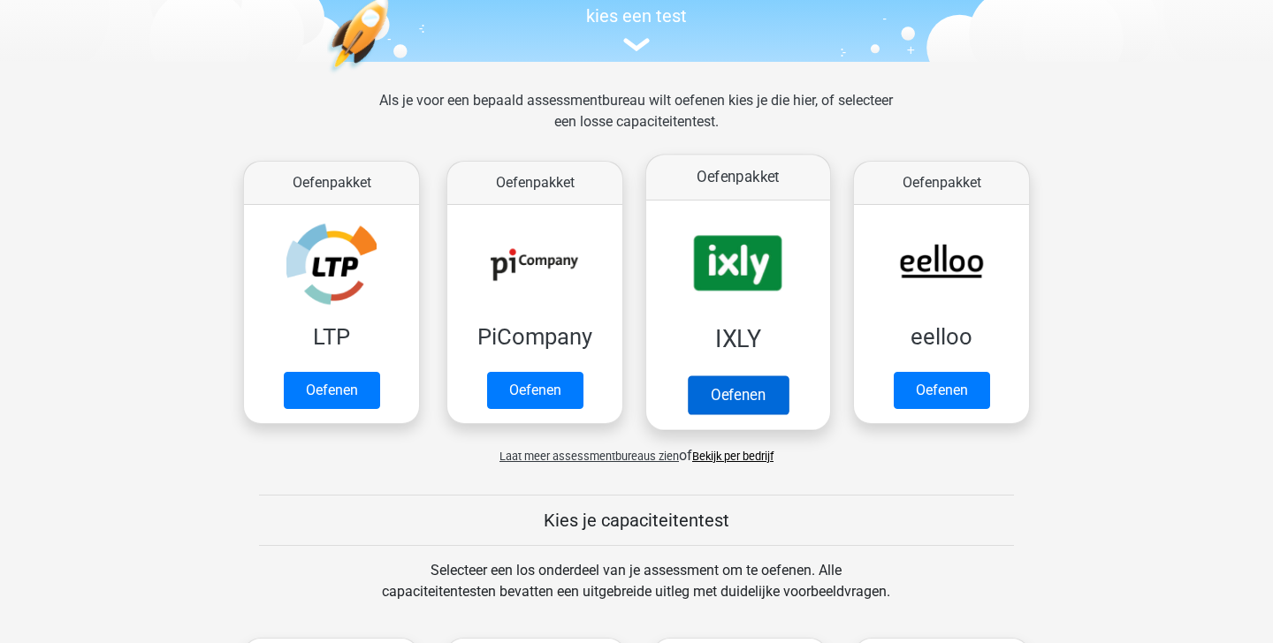
scroll to position [197, 0]
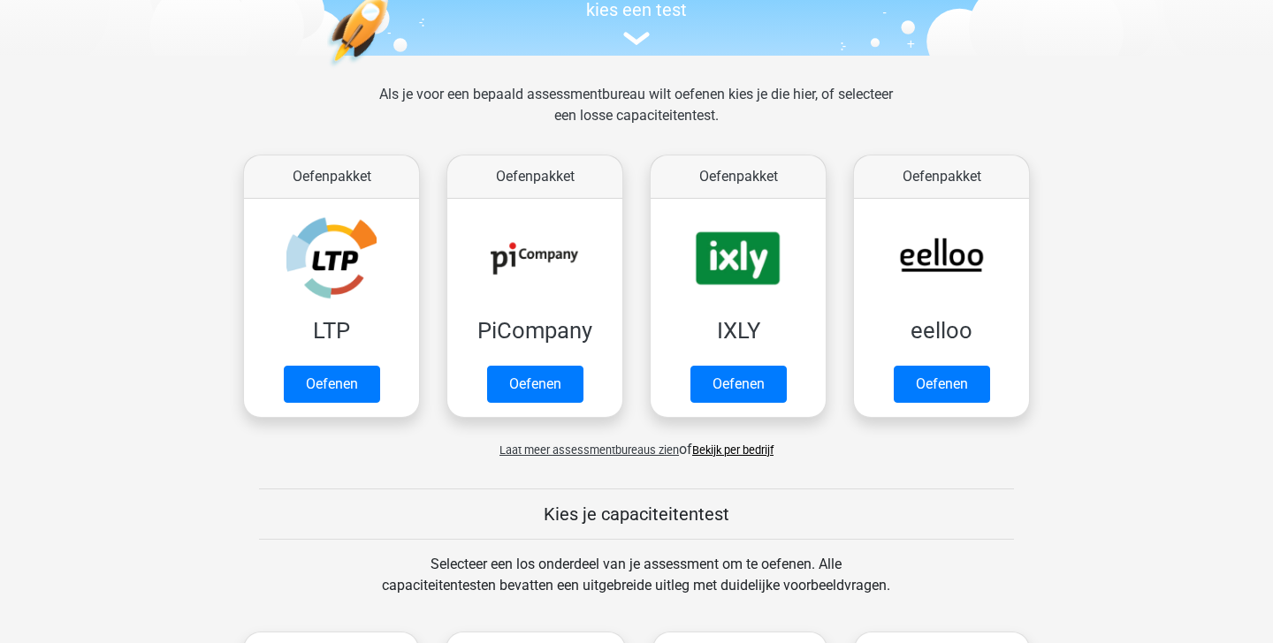
click at [582, 447] on span "Laat meer assessmentbureaus zien" at bounding box center [588, 450] width 179 height 13
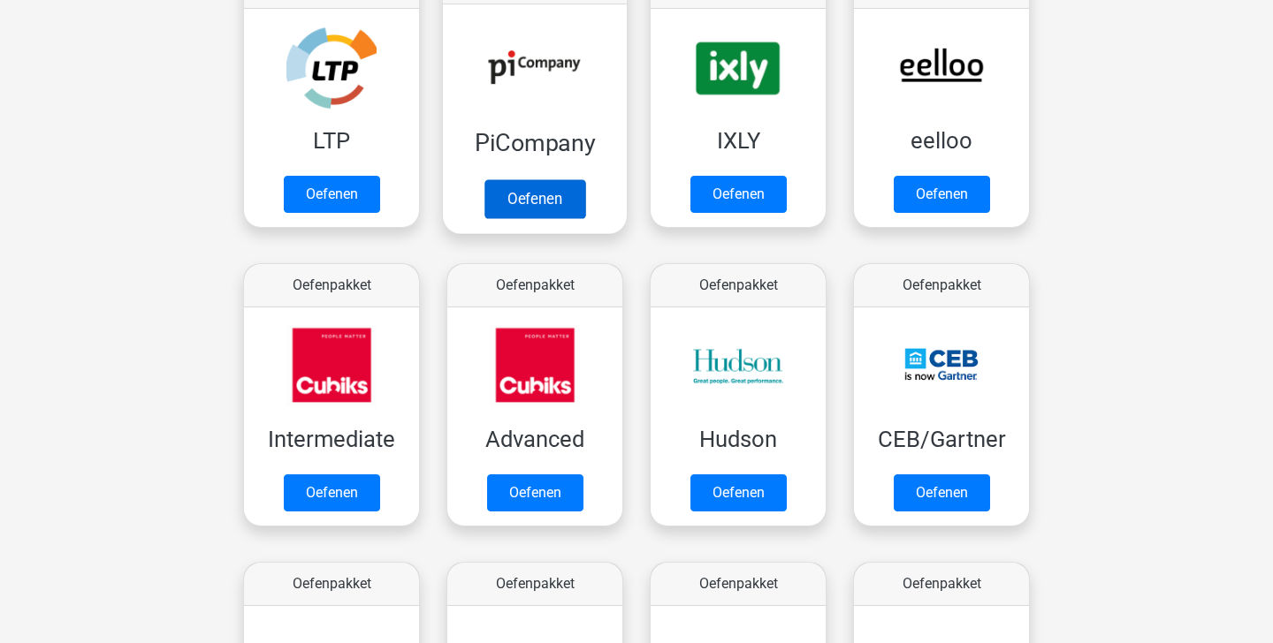
scroll to position [363, 0]
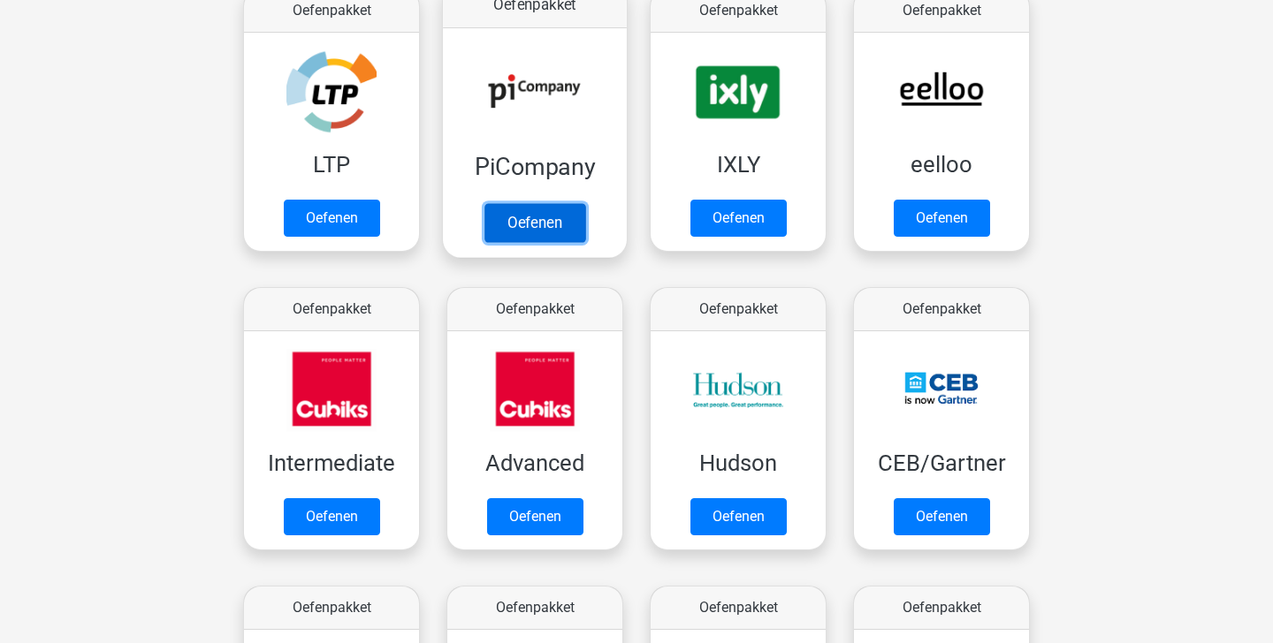
click at [536, 215] on link "Oefenen" at bounding box center [534, 222] width 101 height 39
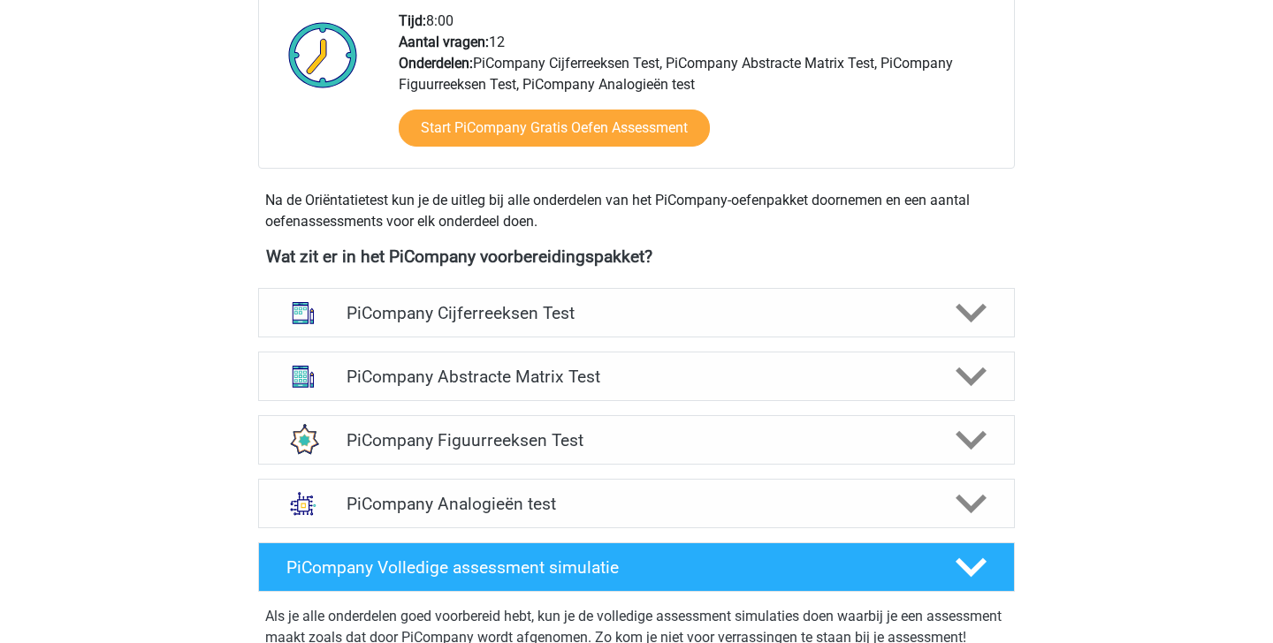
scroll to position [501, 0]
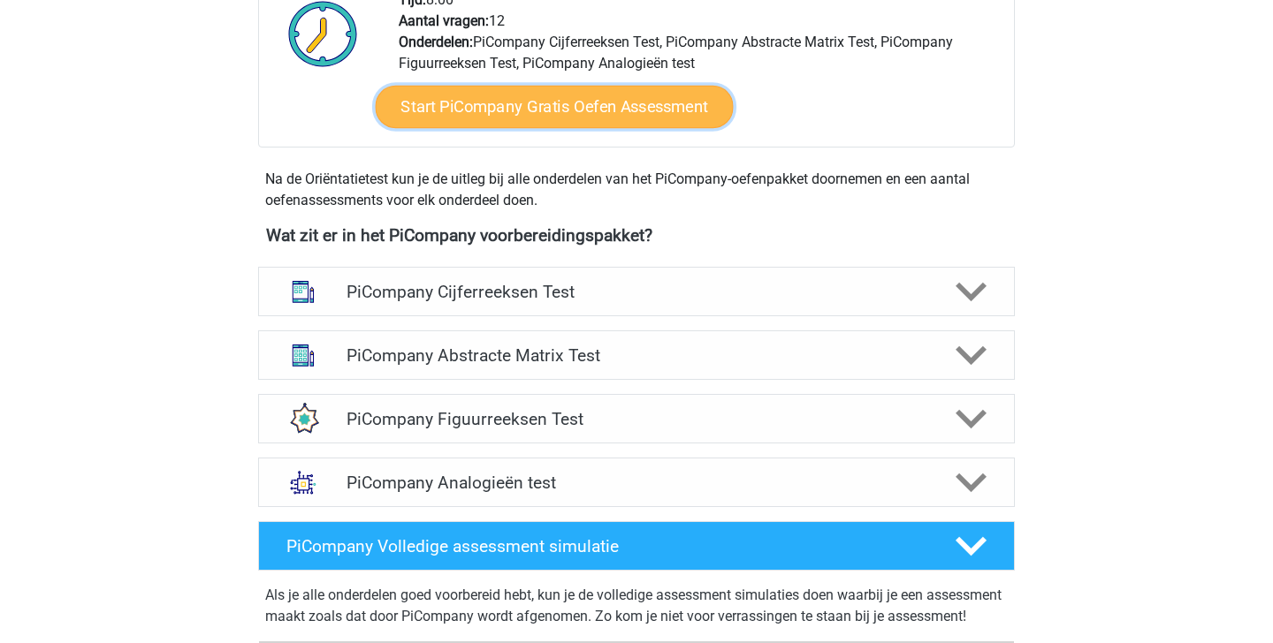
click at [619, 128] on link "Start PiCompany Gratis Oefen Assessment" at bounding box center [555, 107] width 358 height 42
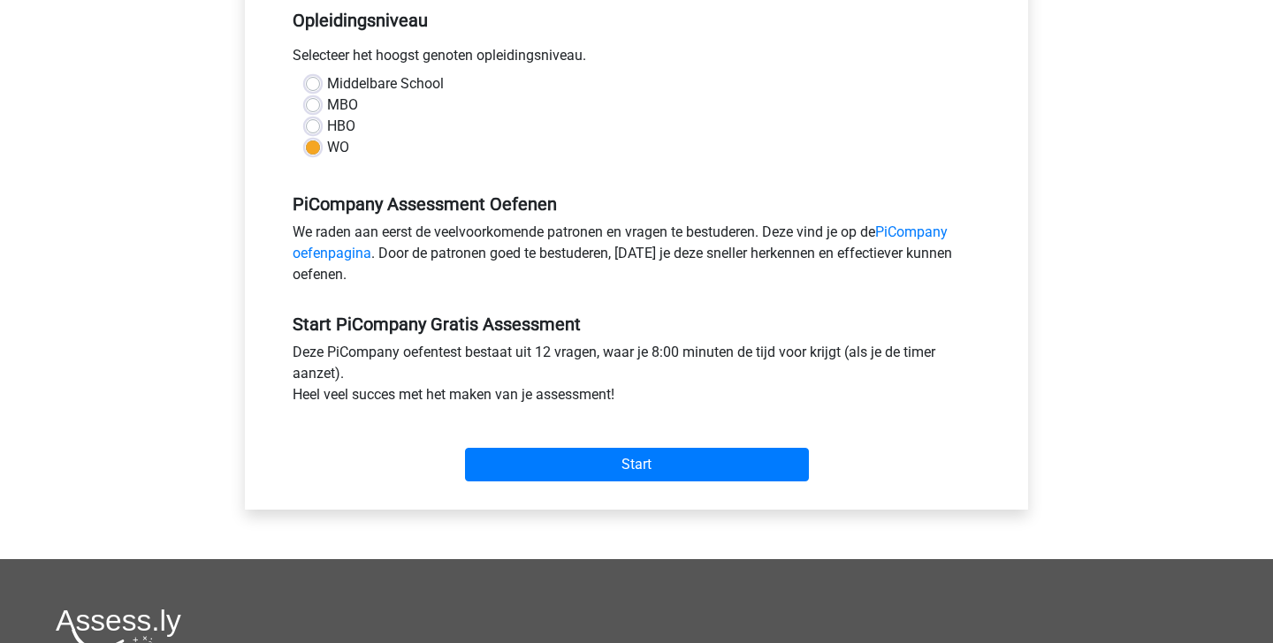
scroll to position [399, 0]
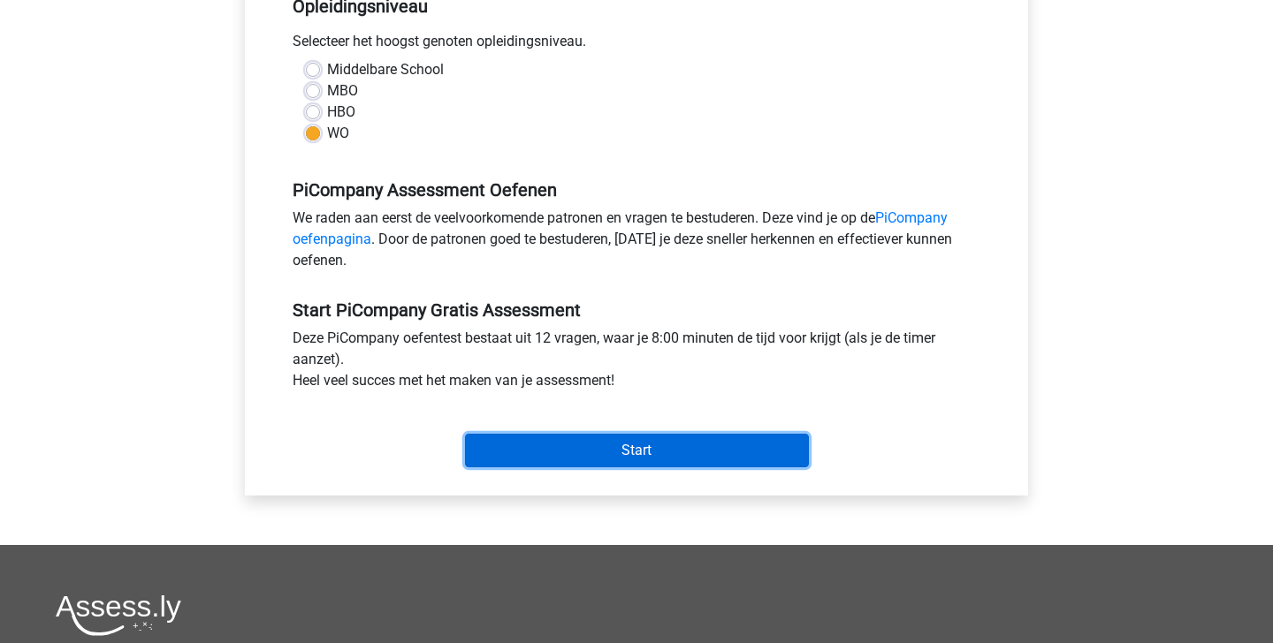
click at [622, 468] on input "Start" at bounding box center [637, 451] width 344 height 34
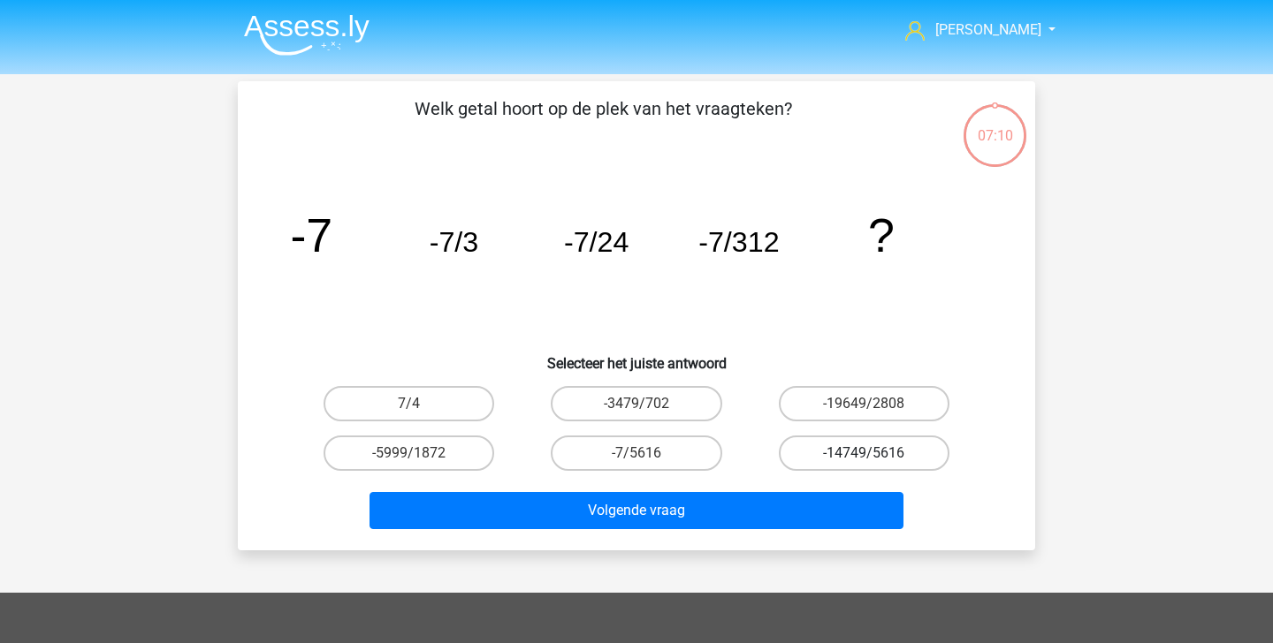
click at [895, 453] on label "-14749/5616" at bounding box center [864, 453] width 171 height 35
click at [875, 453] on input "-14749/5616" at bounding box center [869, 458] width 11 height 11
radio input "true"
click at [677, 447] on label "-7/5616" at bounding box center [636, 453] width 171 height 35
click at [648, 453] on input "-7/5616" at bounding box center [641, 458] width 11 height 11
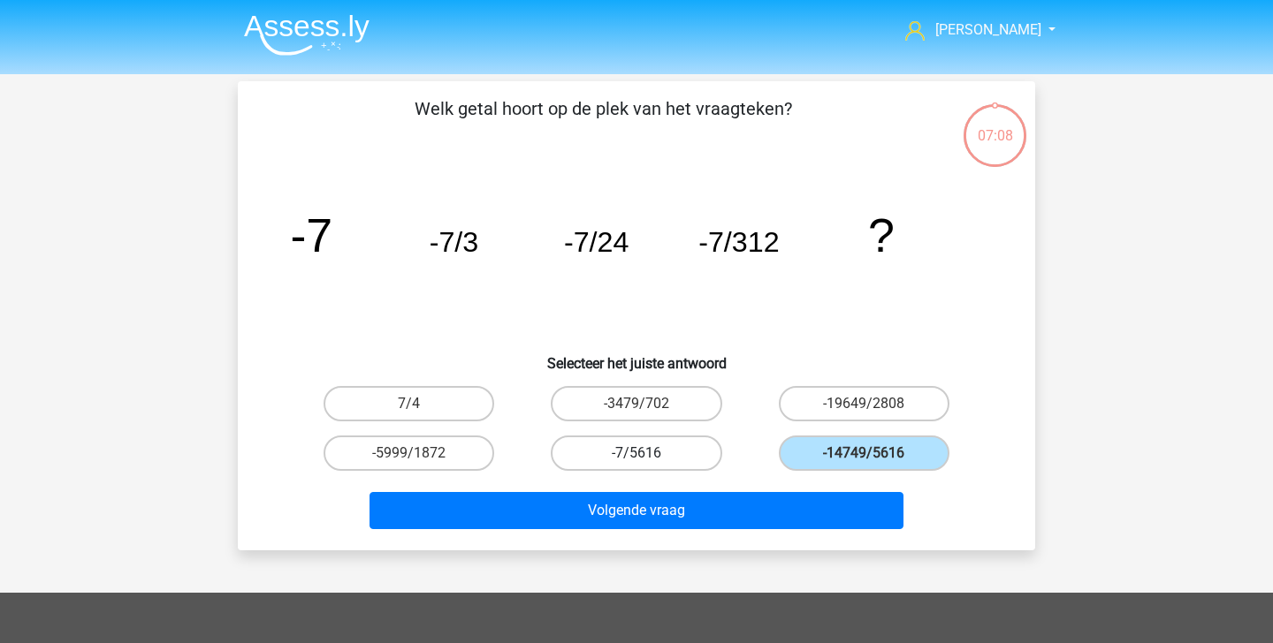
radio input "true"
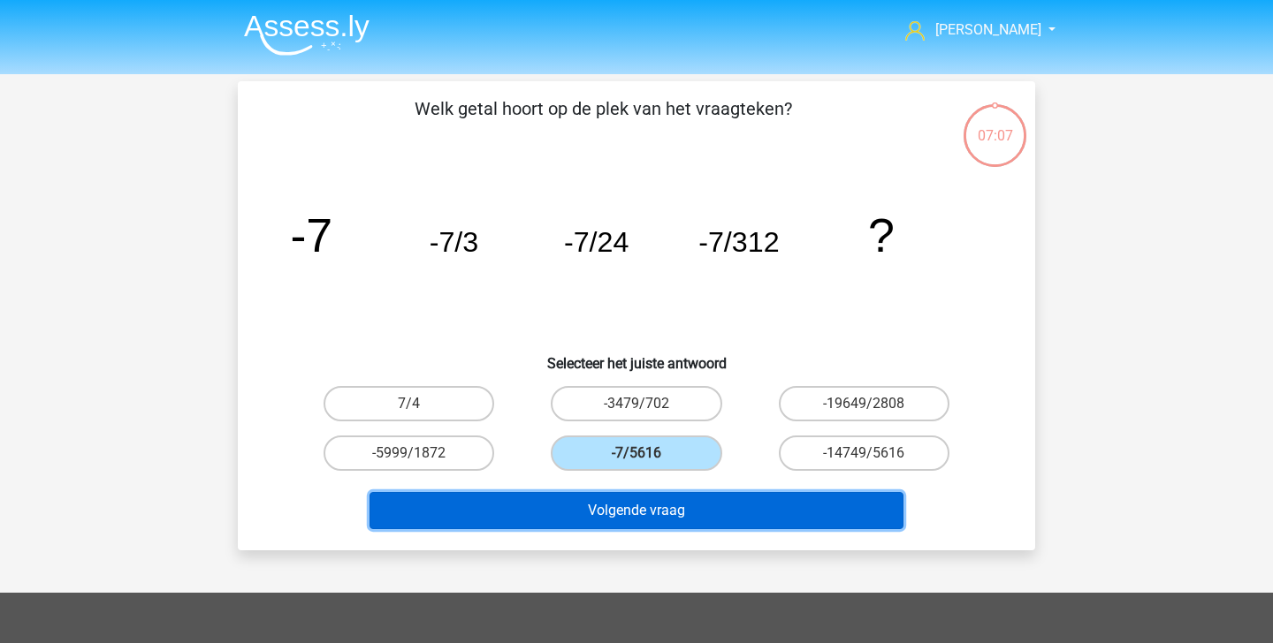
click at [701, 502] on button "Volgende vraag" at bounding box center [636, 510] width 535 height 37
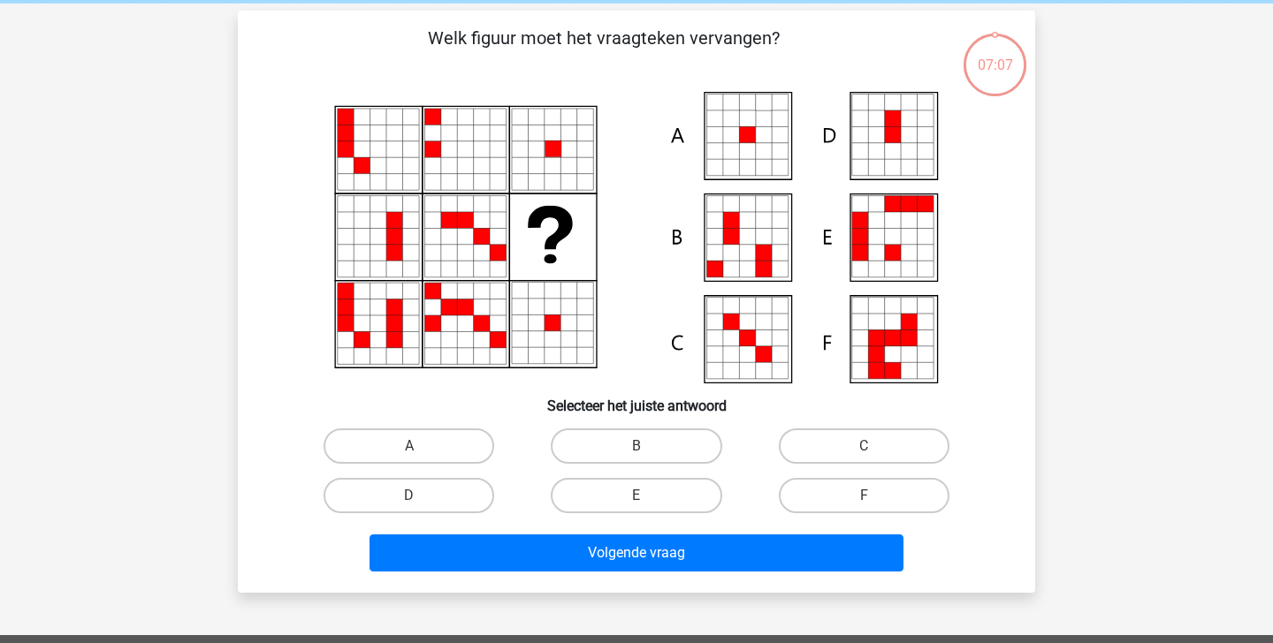
scroll to position [81, 0]
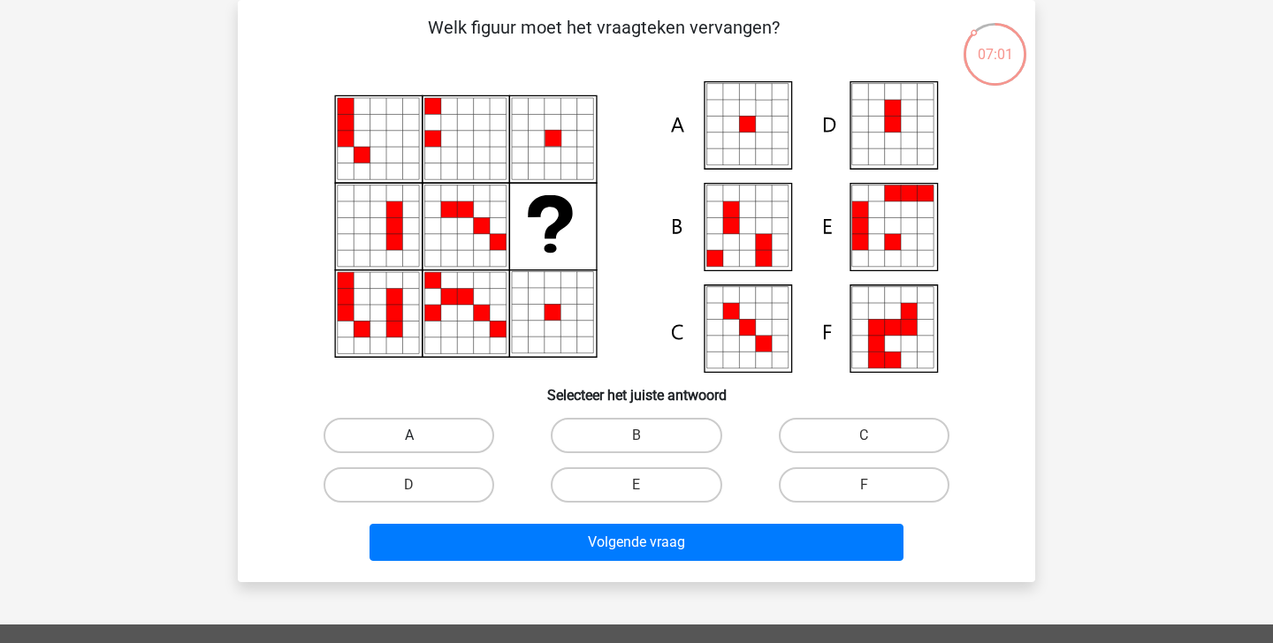
click at [440, 427] on label "A" at bounding box center [409, 435] width 171 height 35
click at [421, 436] on input "A" at bounding box center [414, 441] width 11 height 11
radio input "true"
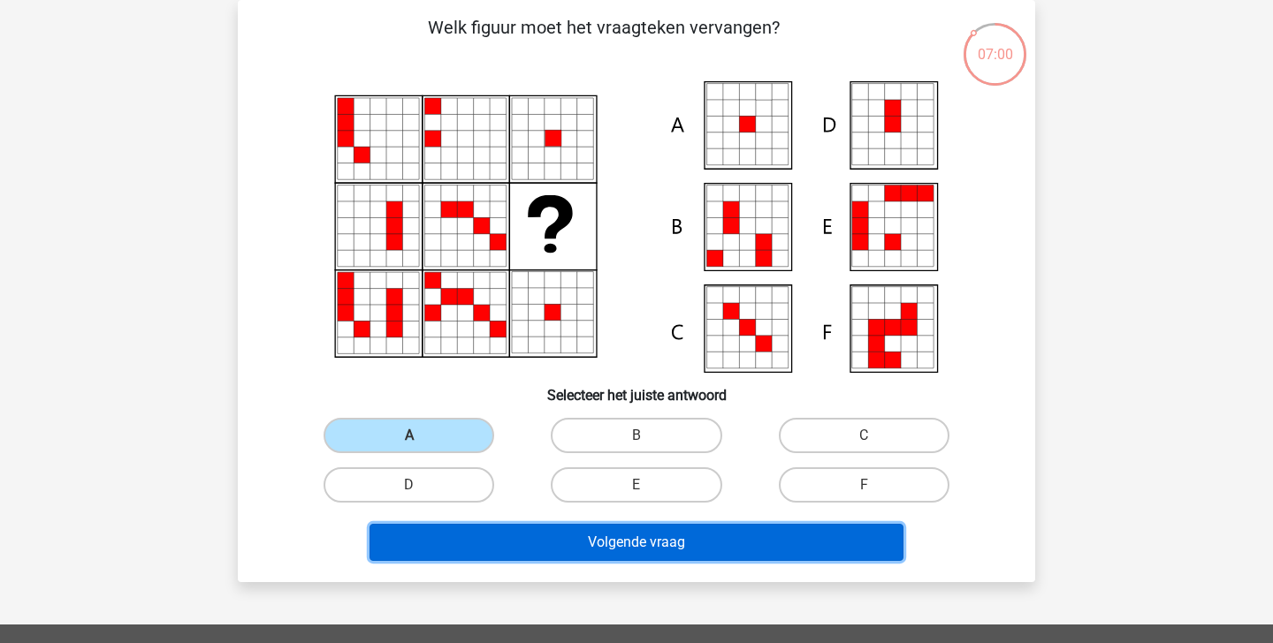
click at [575, 533] on button "Volgende vraag" at bounding box center [636, 542] width 535 height 37
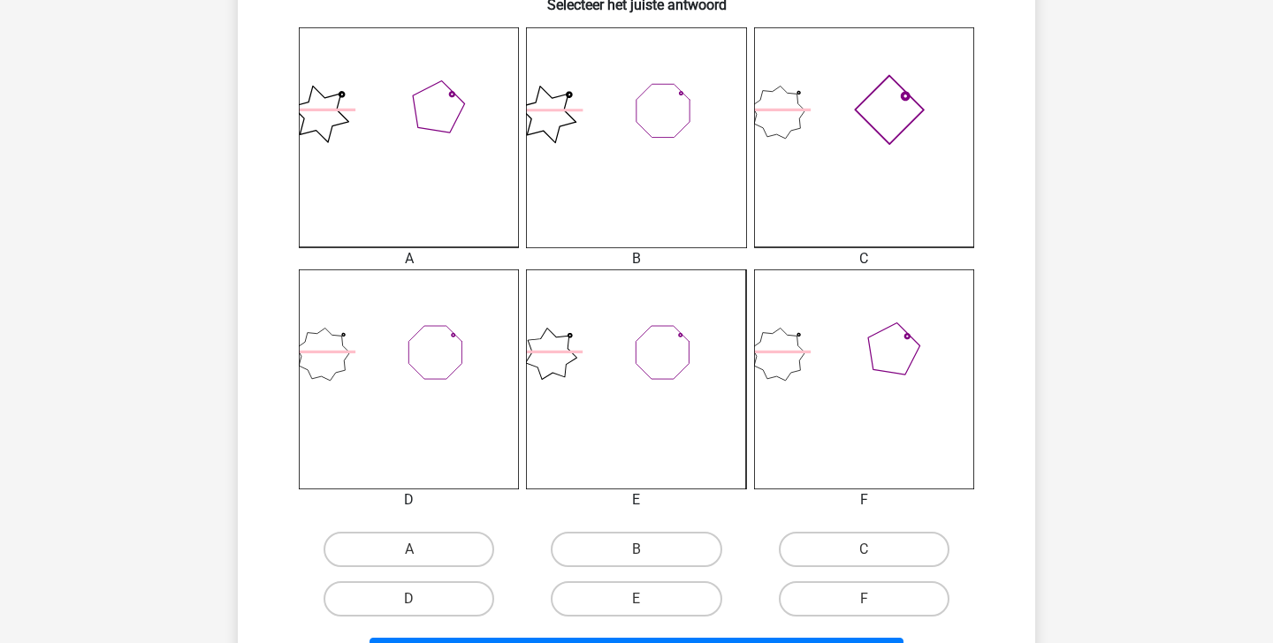
scroll to position [478, 0]
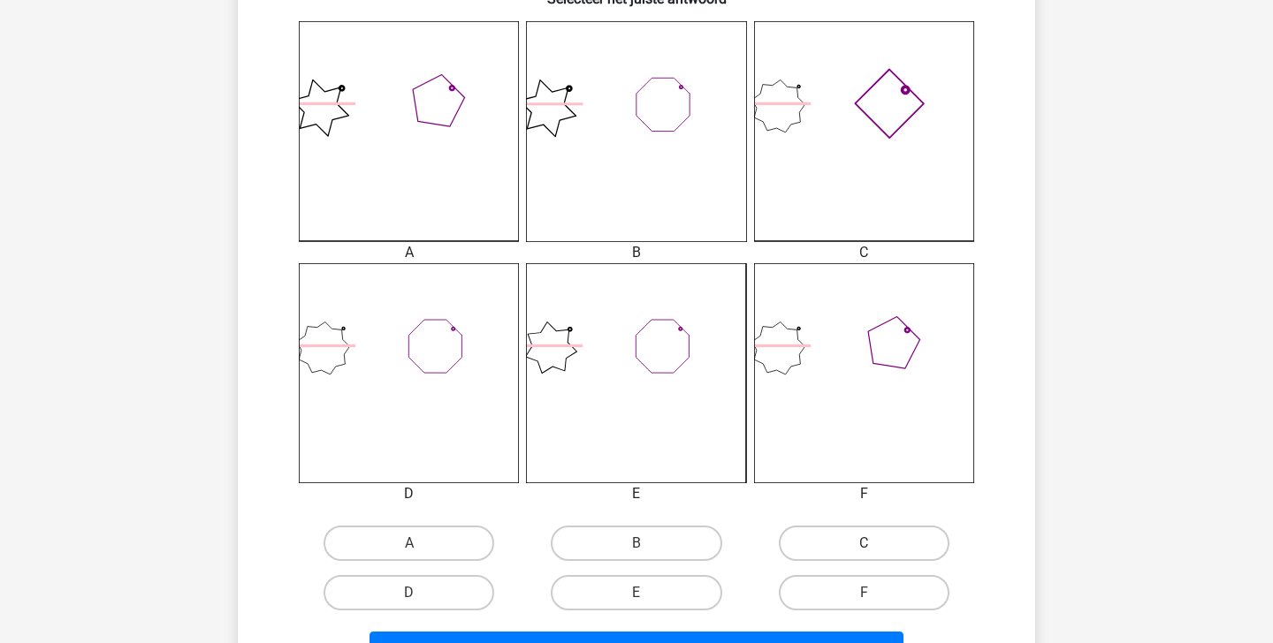
click at [811, 541] on label "C" at bounding box center [864, 543] width 171 height 35
click at [864, 544] on input "C" at bounding box center [869, 549] width 11 height 11
radio input "true"
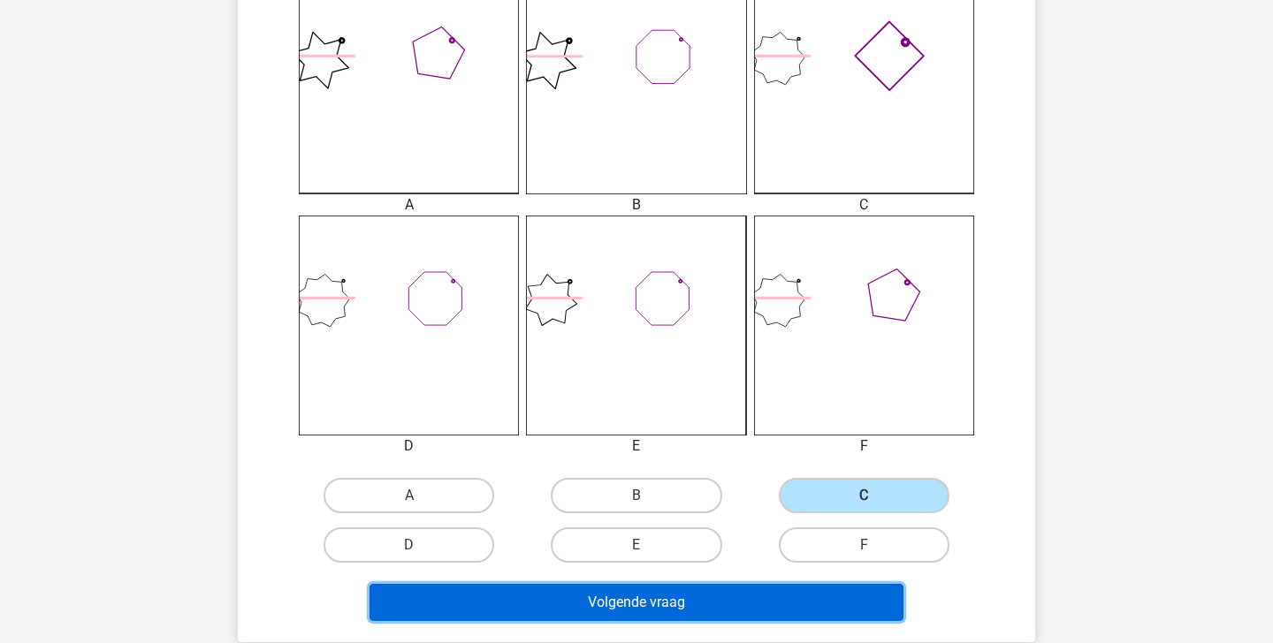
click at [744, 588] on button "Volgende vraag" at bounding box center [636, 602] width 535 height 37
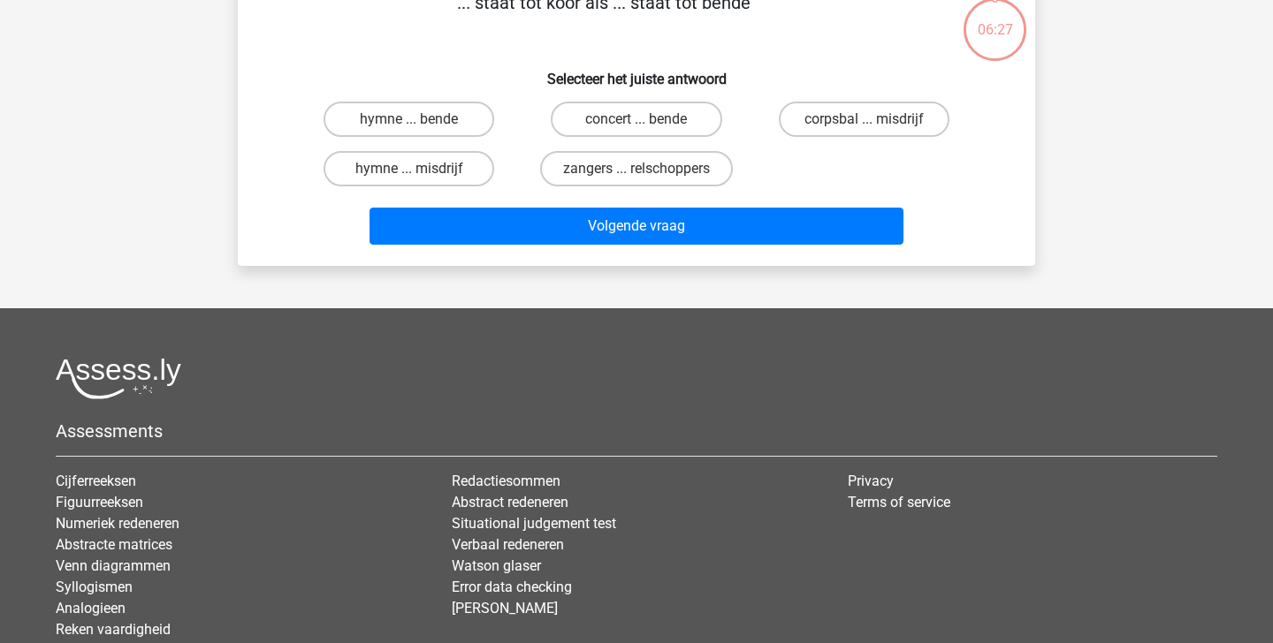
scroll to position [81, 0]
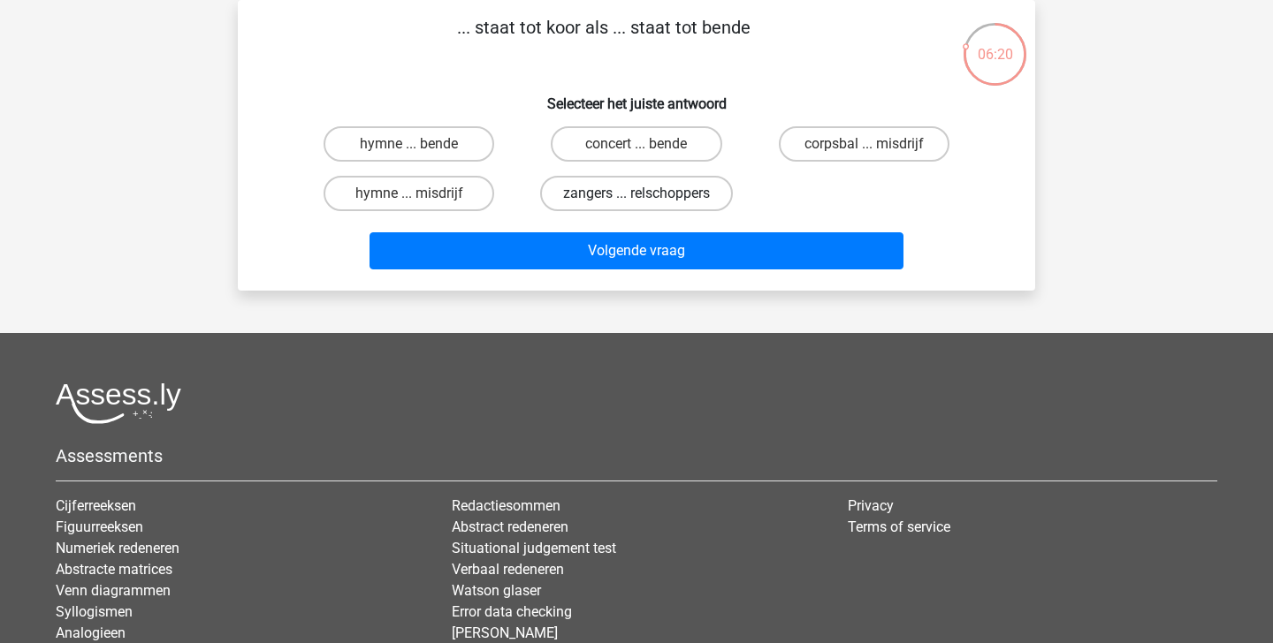
click at [616, 198] on label "zangers ... relschoppers" at bounding box center [636, 193] width 193 height 35
click at [636, 198] on input "zangers ... relschoppers" at bounding box center [641, 199] width 11 height 11
radio input "true"
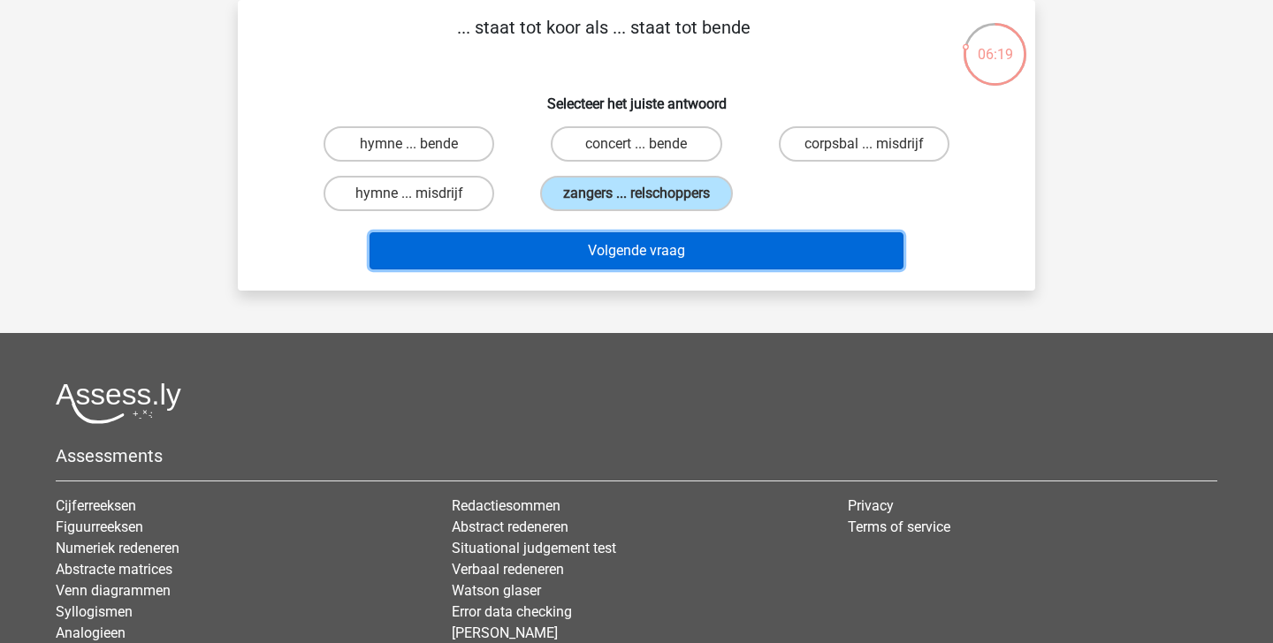
click at [618, 248] on button "Volgende vraag" at bounding box center [636, 250] width 535 height 37
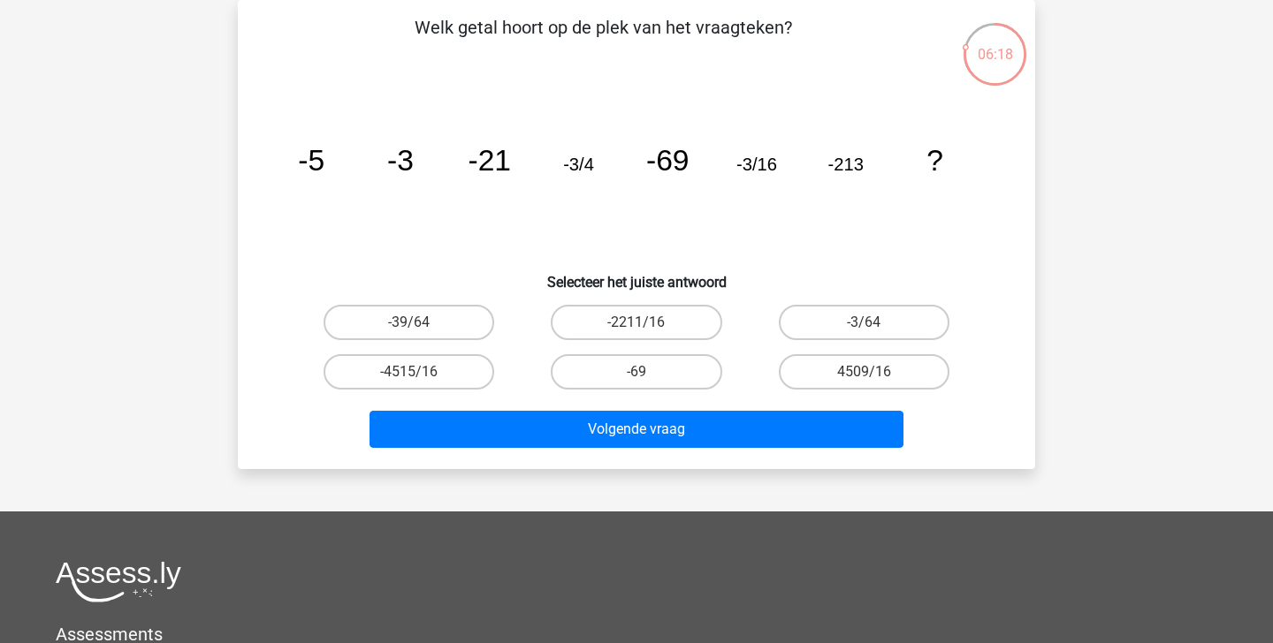
scroll to position [0, 0]
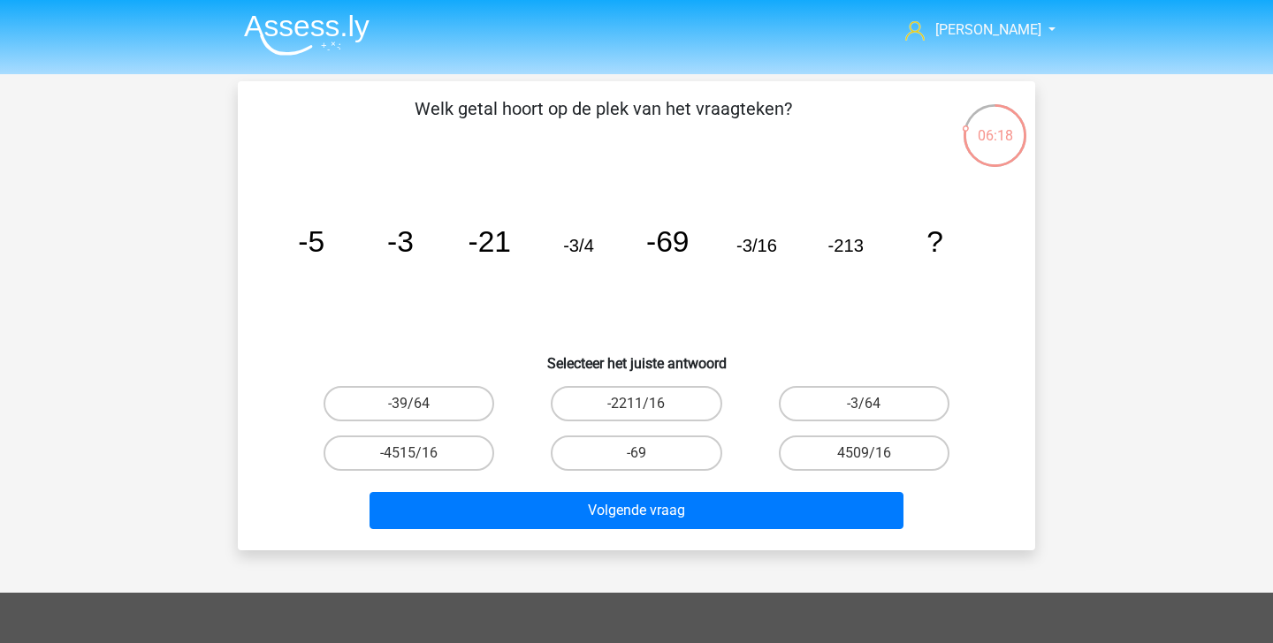
click at [294, 12] on li at bounding box center [300, 31] width 140 height 49
click at [291, 17] on img at bounding box center [307, 35] width 126 height 42
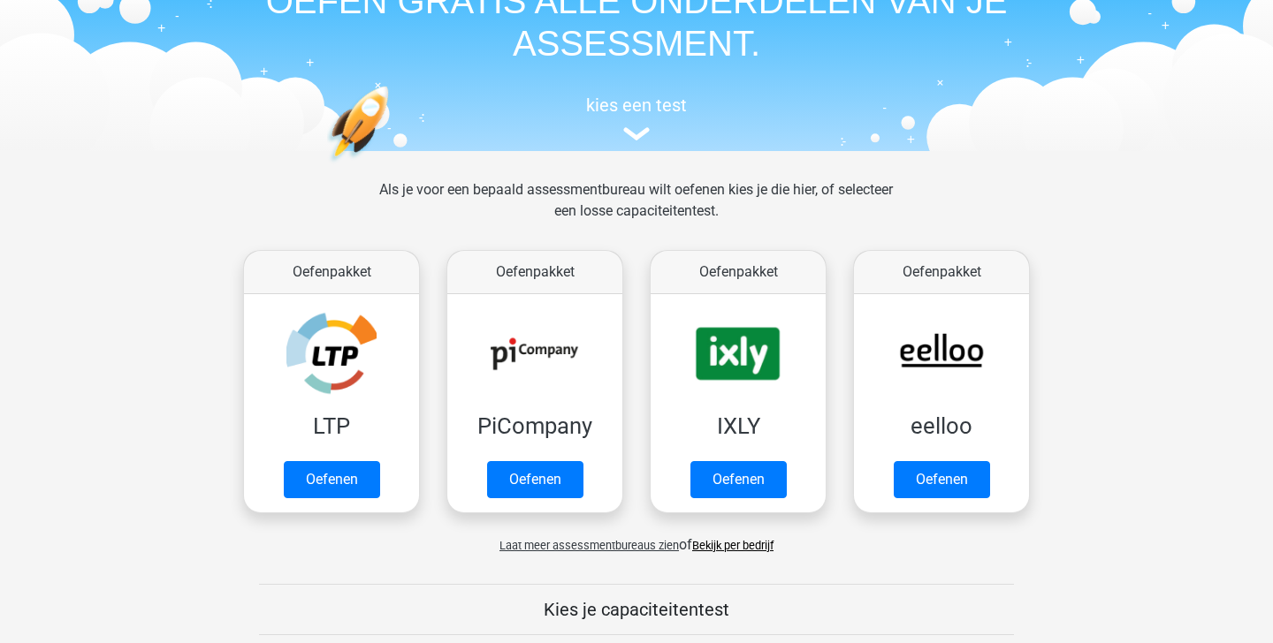
scroll to position [131, 0]
